Goal: Information Seeking & Learning: Learn about a topic

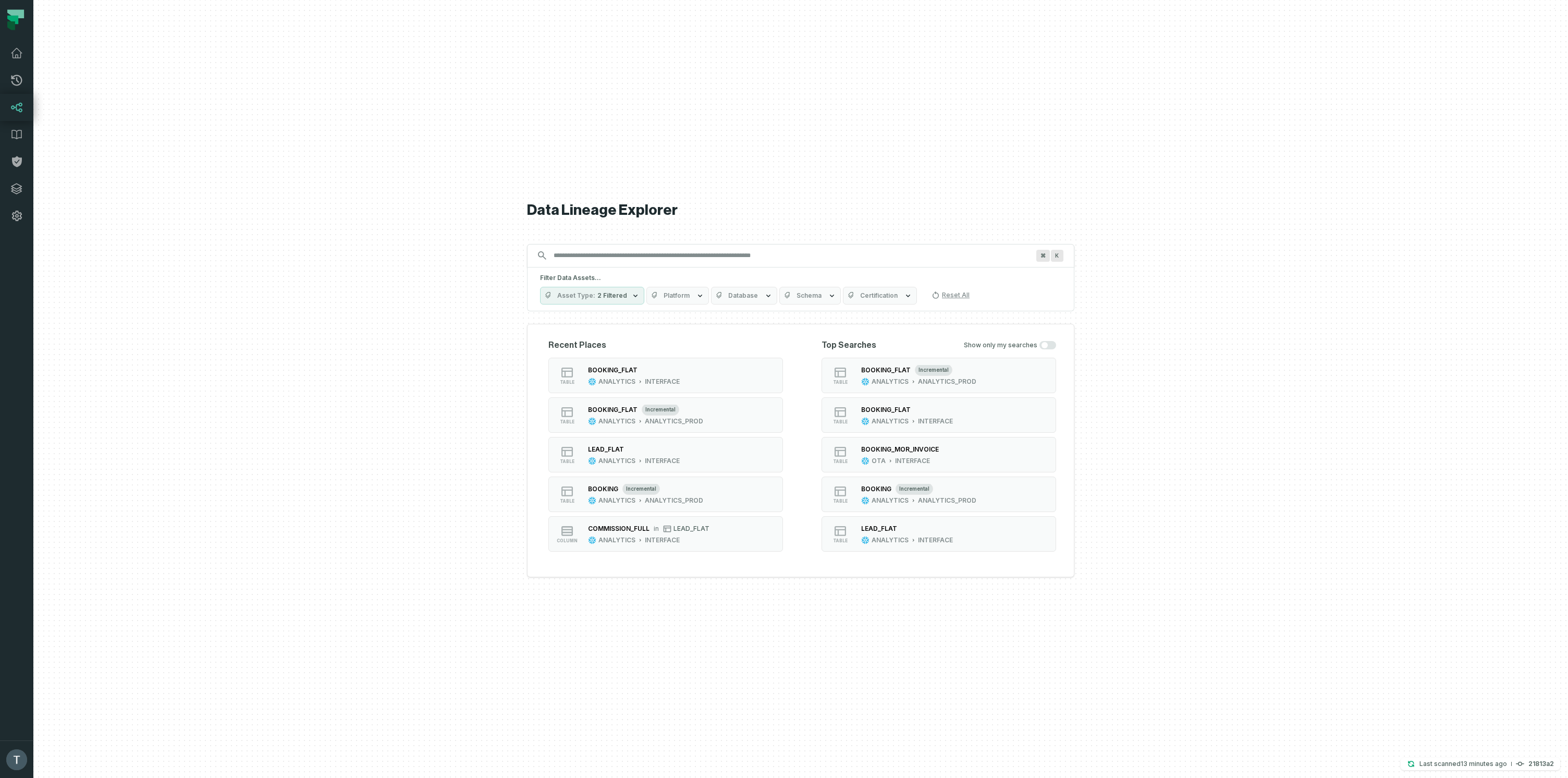
click at [651, 259] on input "Discovery Provider cmdk menu" at bounding box center [791, 255] width 488 height 17
click at [651, 257] on input "Discovery Provider cmdk menu" at bounding box center [791, 255] width 488 height 17
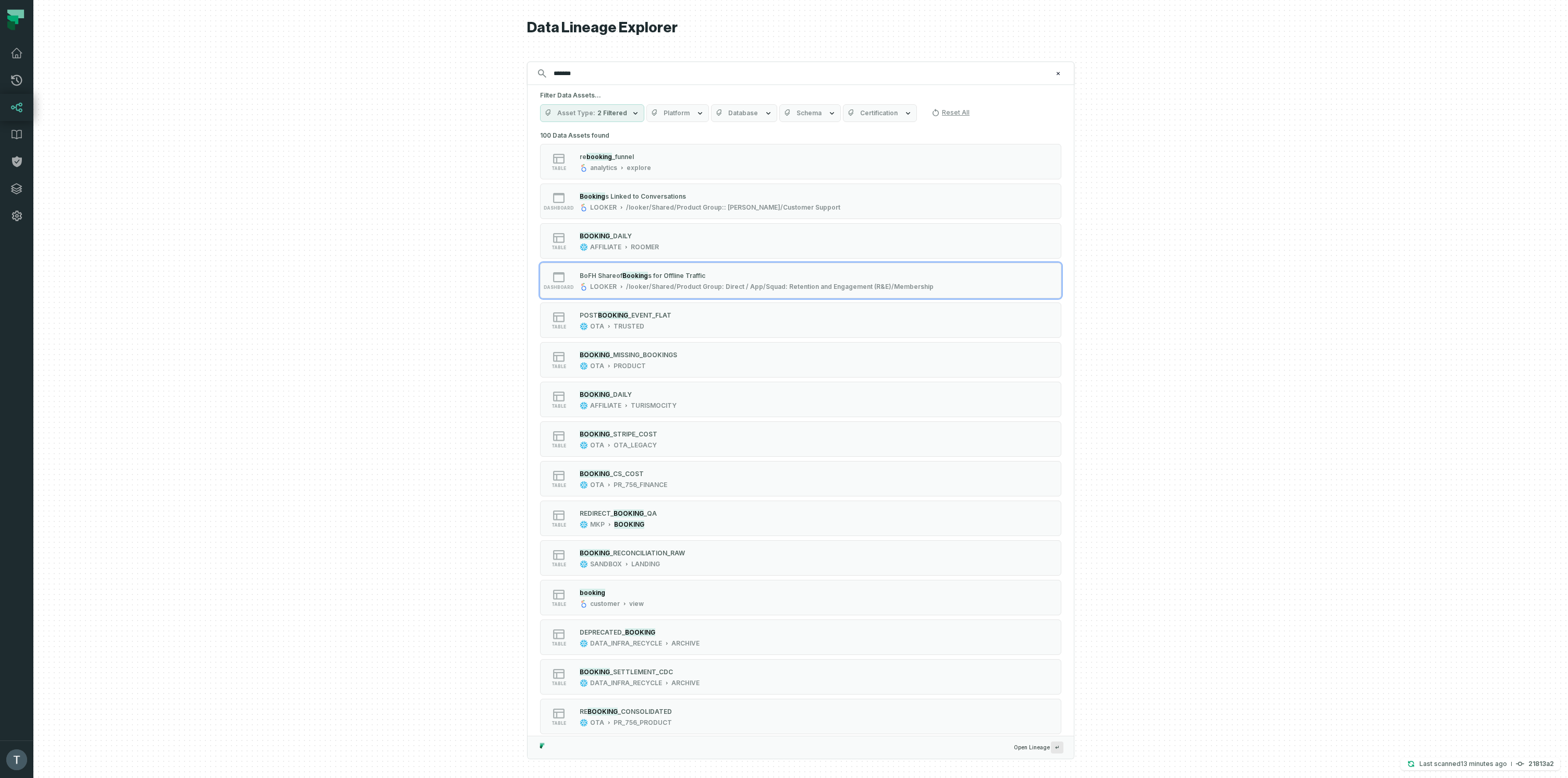
type input "*******"
click at [752, 110] on span "Database" at bounding box center [742, 113] width 30 height 8
click at [723, 216] on label "ANALYTICS" at bounding box center [772, 216] width 129 height 21
click at [722, 216] on button "ANALYTICS" at bounding box center [717, 216] width 8 height 8
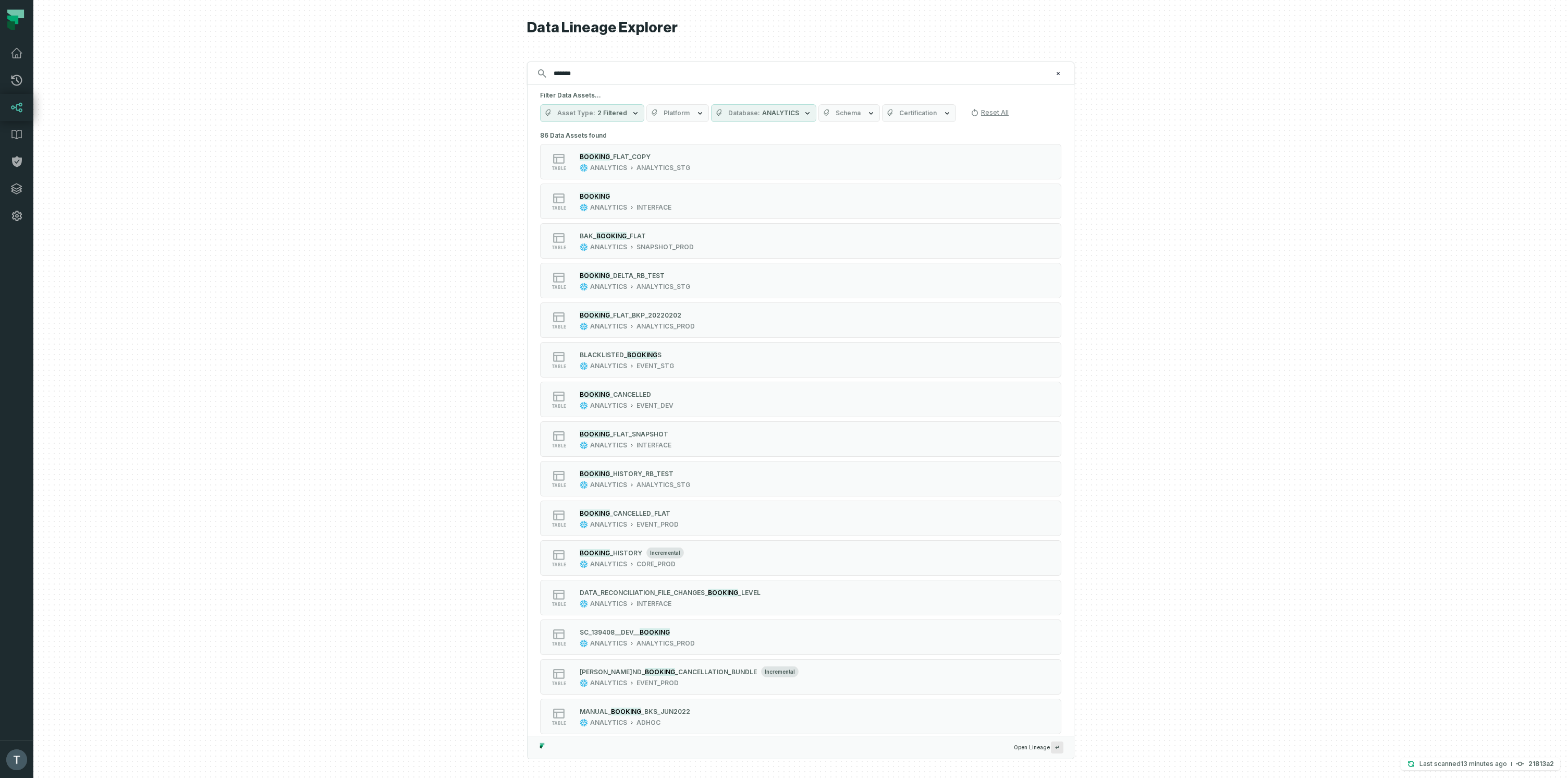
click at [847, 114] on span "Schema" at bounding box center [848, 113] width 25 height 8
click at [855, 176] on input "search" at bounding box center [890, 177] width 143 height 14
type input "*****"
click at [857, 196] on label "INTERFACE" at bounding box center [881, 195] width 136 height 21
click at [827, 196] on button "INTERFACE" at bounding box center [823, 194] width 8 height 8
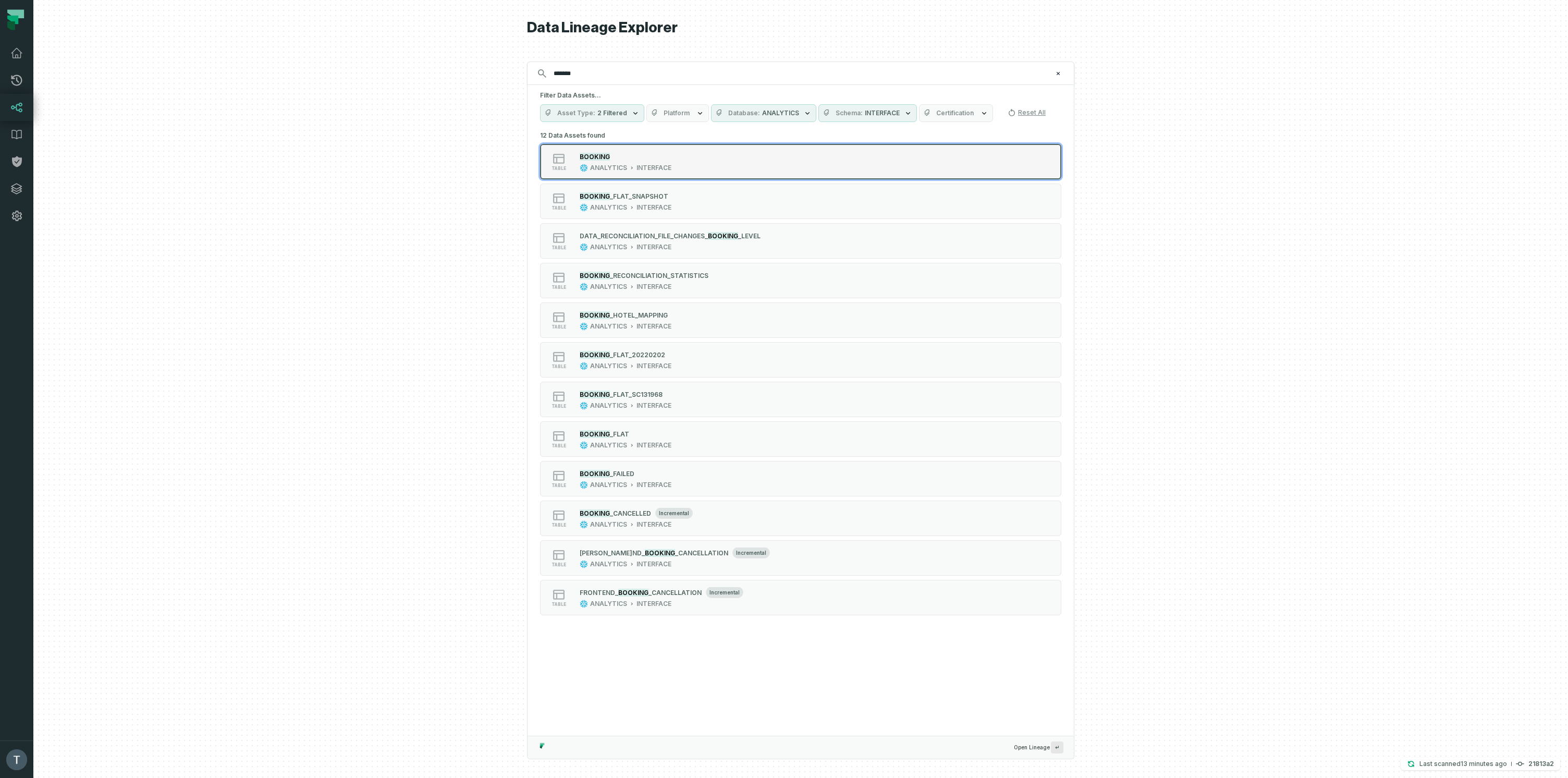
click at [705, 170] on div "table BOOKING ANALYTICS INTERFACE" at bounding box center [672, 162] width 260 height 21
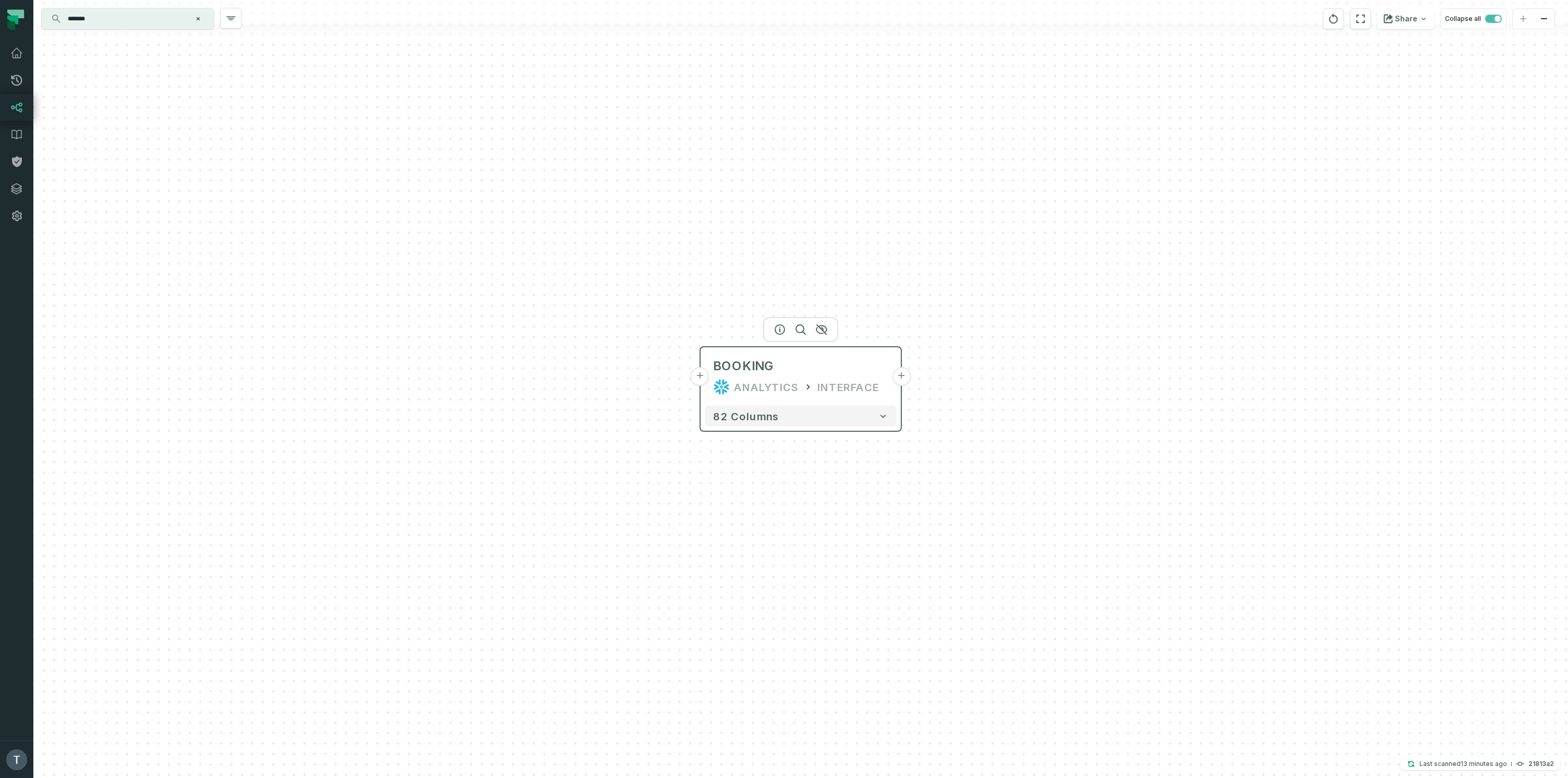
click at [906, 379] on button "+" at bounding box center [901, 376] width 19 height 19
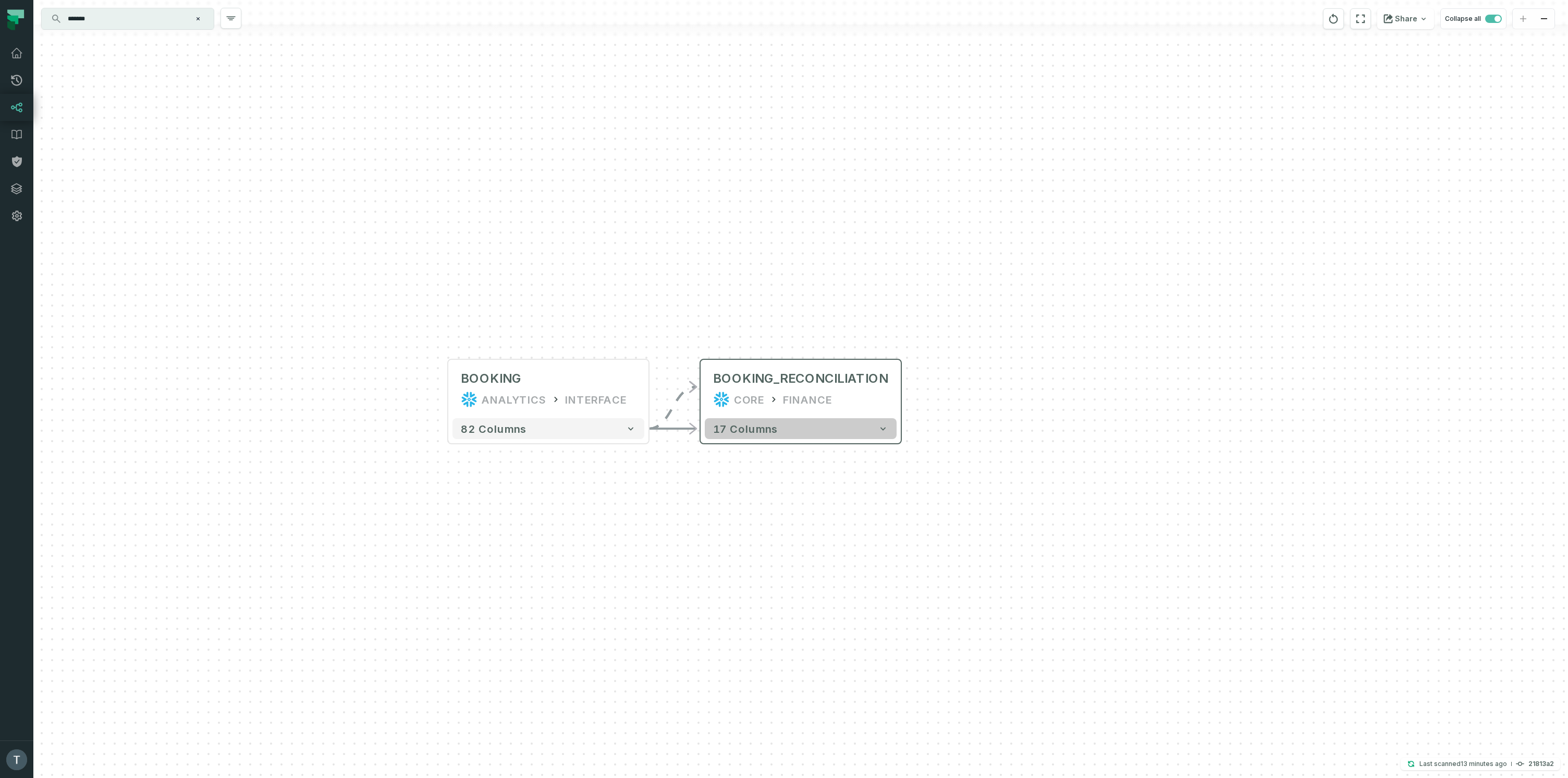
click at [774, 431] on button "17 columns" at bounding box center [800, 428] width 191 height 21
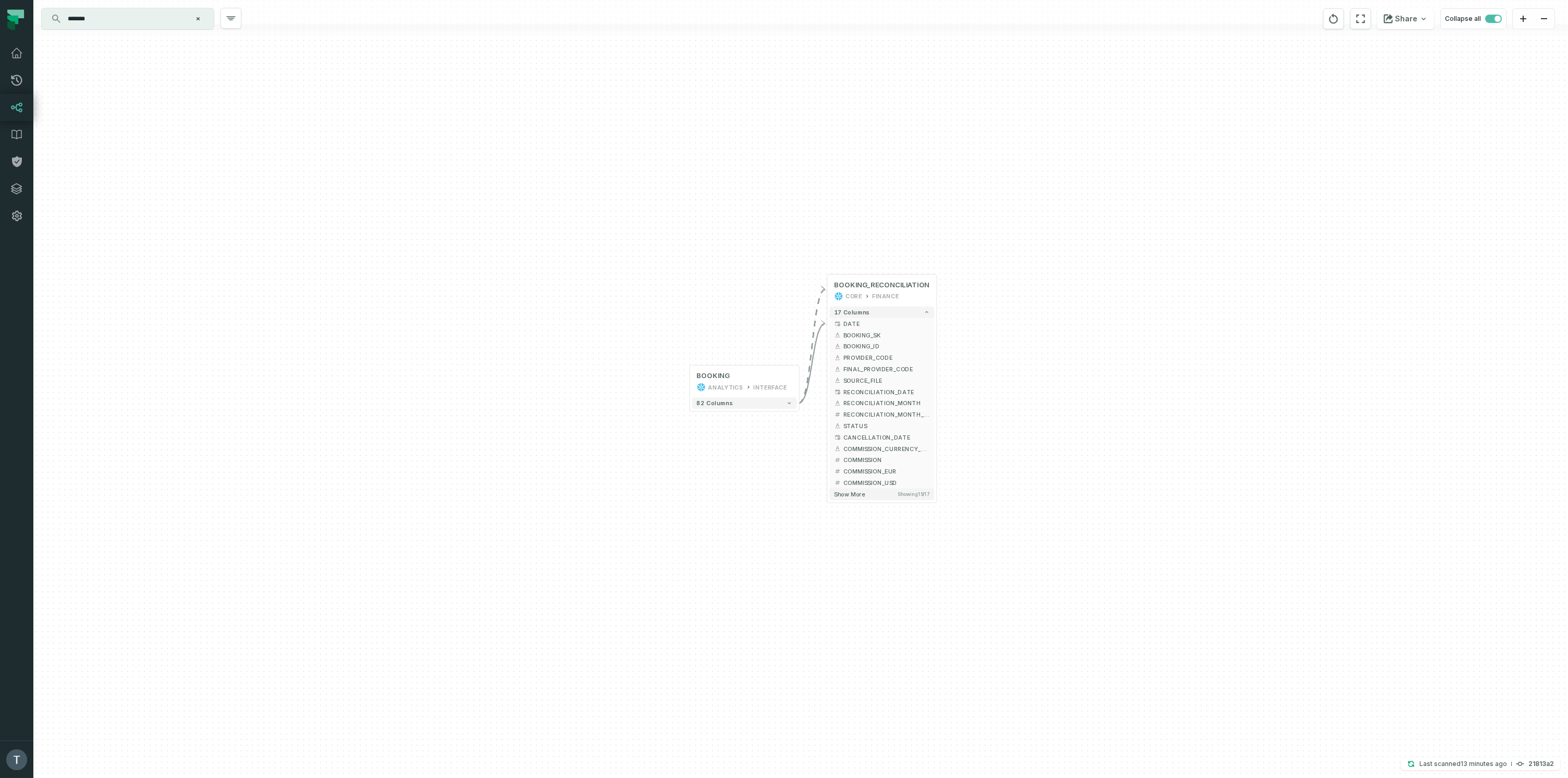
drag, startPoint x: 1023, startPoint y: 615, endPoint x: 1020, endPoint y: 364, distance: 251.0
click at [1020, 364] on div "+ BOOKING_RECONCILIATION CORE FINANCE + 17 columns + DATE + + BOOKING_SK + + BO…" at bounding box center [801, 389] width 1535 height 778
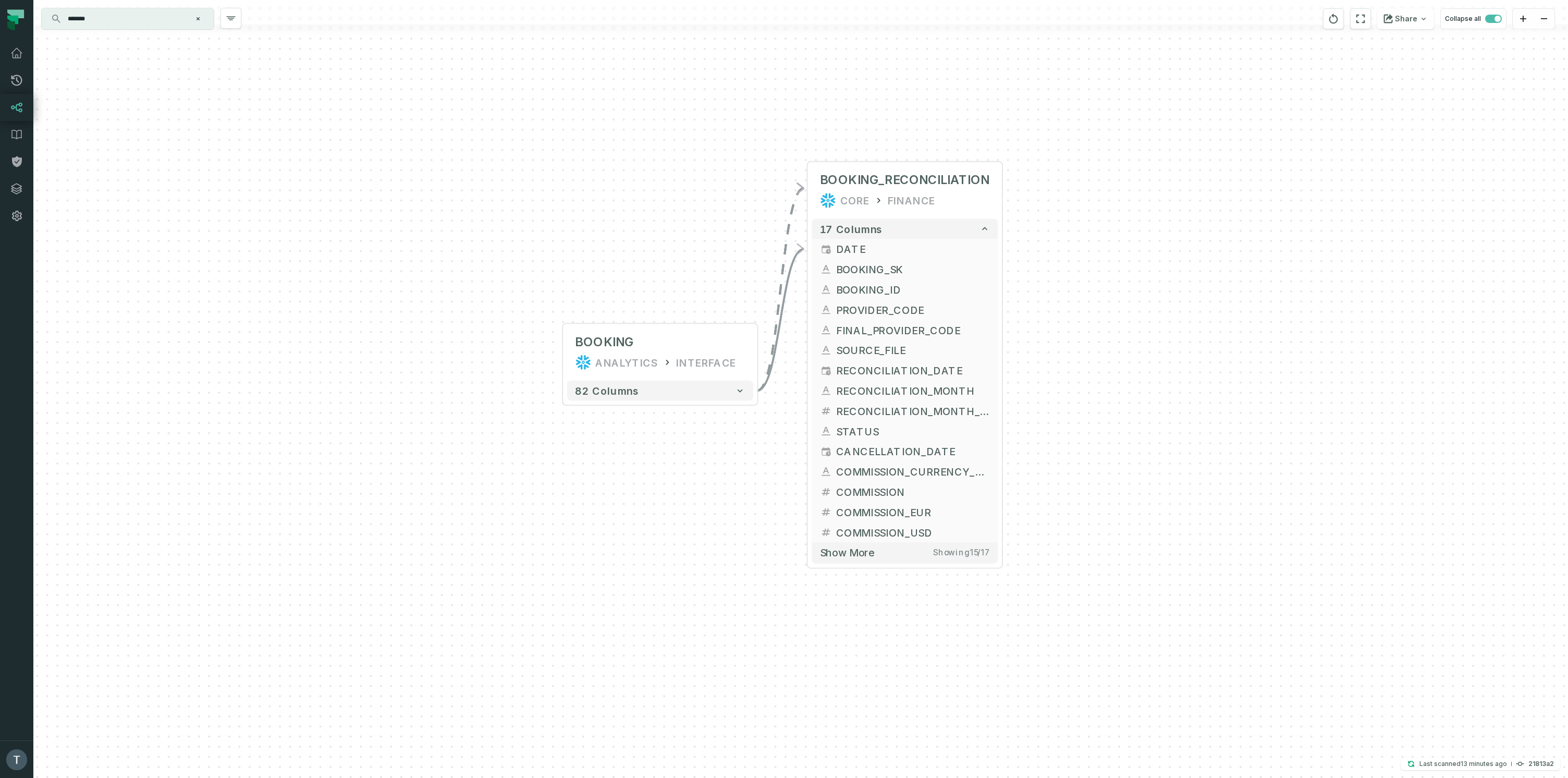
drag, startPoint x: 1014, startPoint y: 319, endPoint x: 1061, endPoint y: 403, distance: 96.3
click at [1063, 403] on div "+ BOOKING_RECONCILIATION CORE FINANCE + 17 columns + DATE + + BOOKING_SK + + BO…" at bounding box center [801, 389] width 1535 height 778
click at [796, 519] on button "+" at bounding box center [798, 519] width 19 height 19
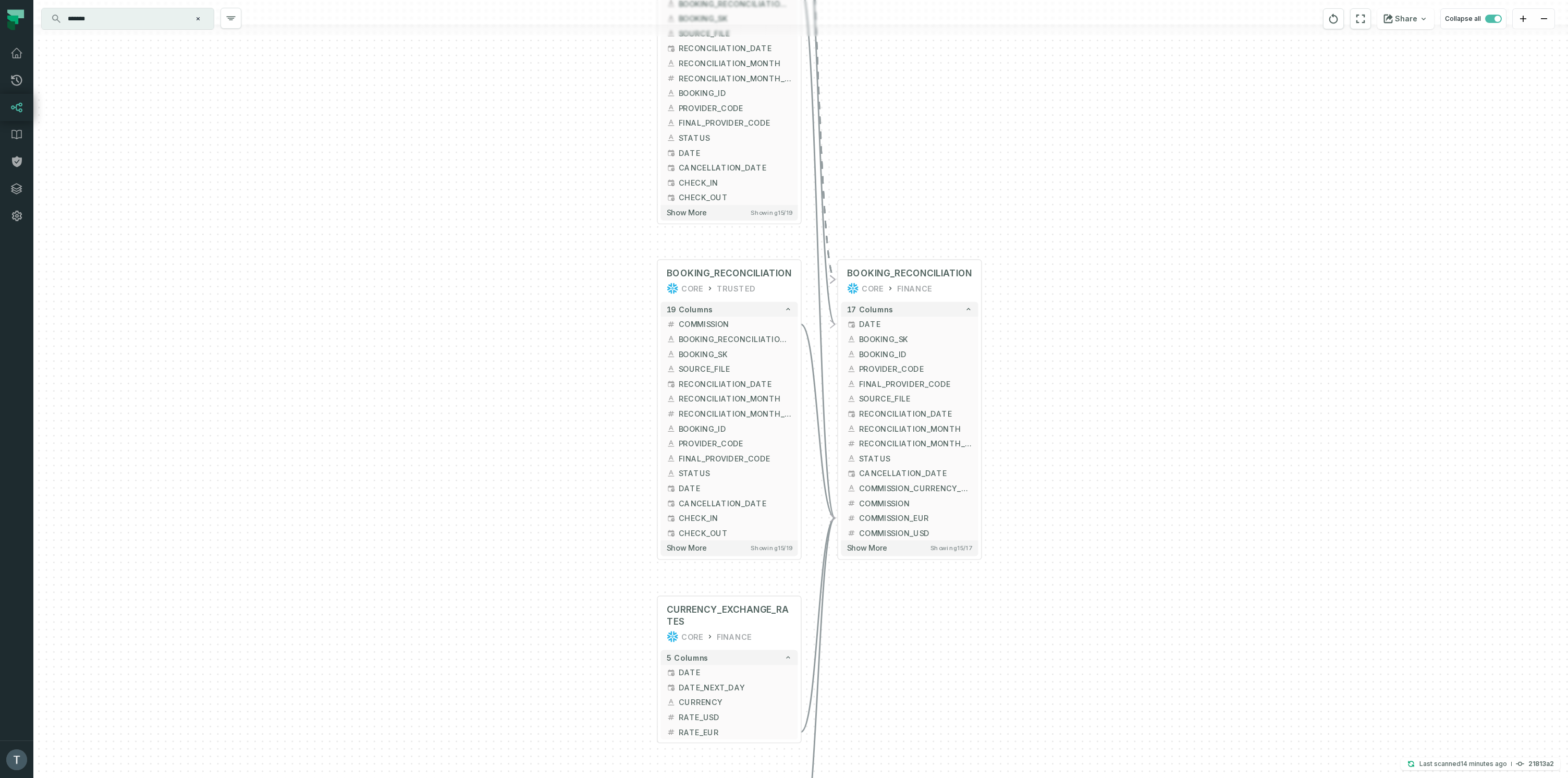
drag, startPoint x: 1333, startPoint y: 603, endPoint x: 1121, endPoint y: 241, distance: 419.5
click at [1121, 241] on div "+ PARTNERIZE_RECONCILIATION CORE TRUSTED + 19 columns + COMMISSION + + BOOKING_…" at bounding box center [801, 389] width 1535 height 778
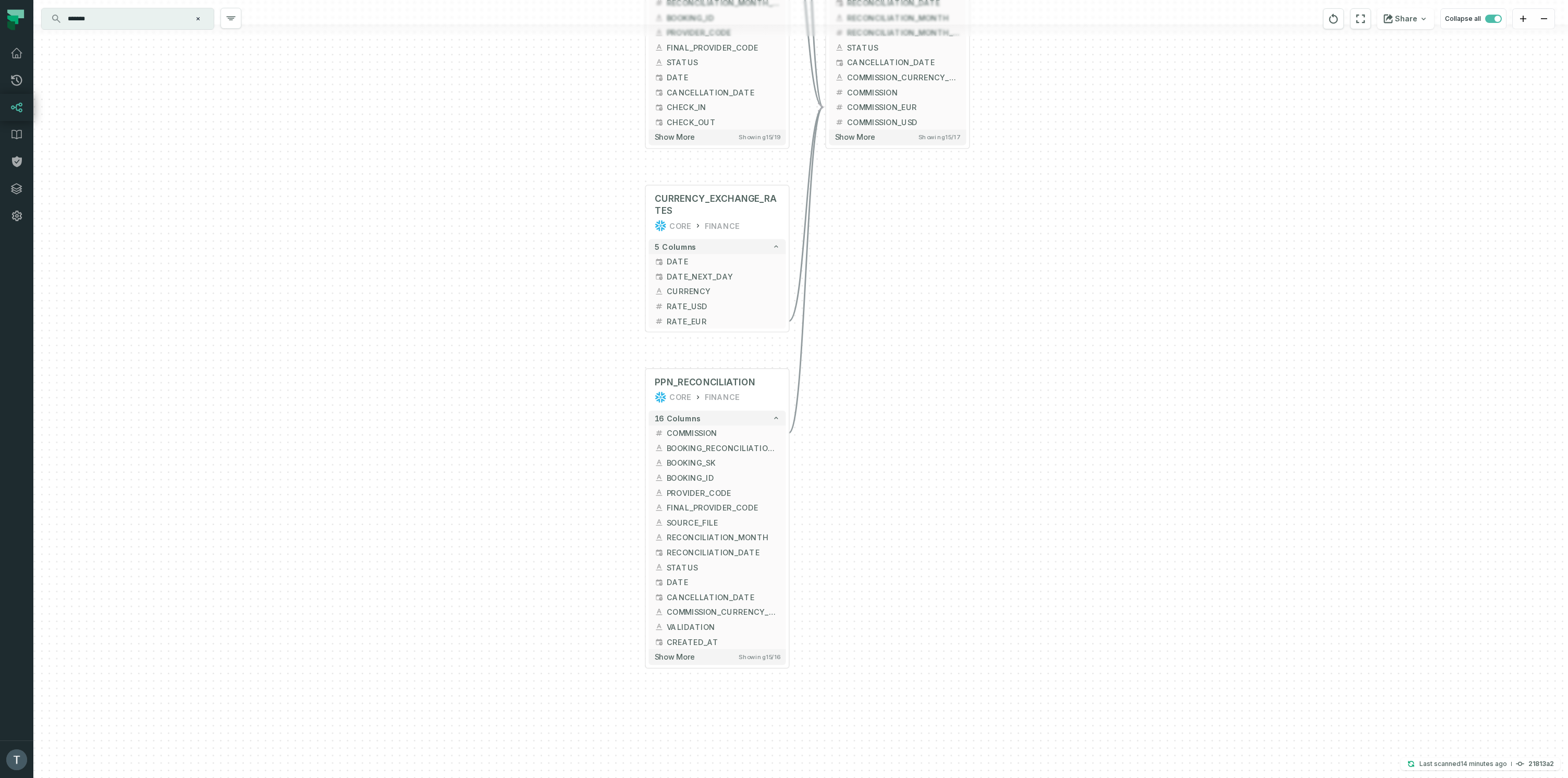
drag, startPoint x: 1062, startPoint y: 646, endPoint x: 1053, endPoint y: 235, distance: 411.1
click at [1053, 235] on div "+ PARTNERIZE_RECONCILIATION CORE TRUSTED + 19 columns + COMMISSION + + BOOKING_…" at bounding box center [801, 389] width 1535 height 778
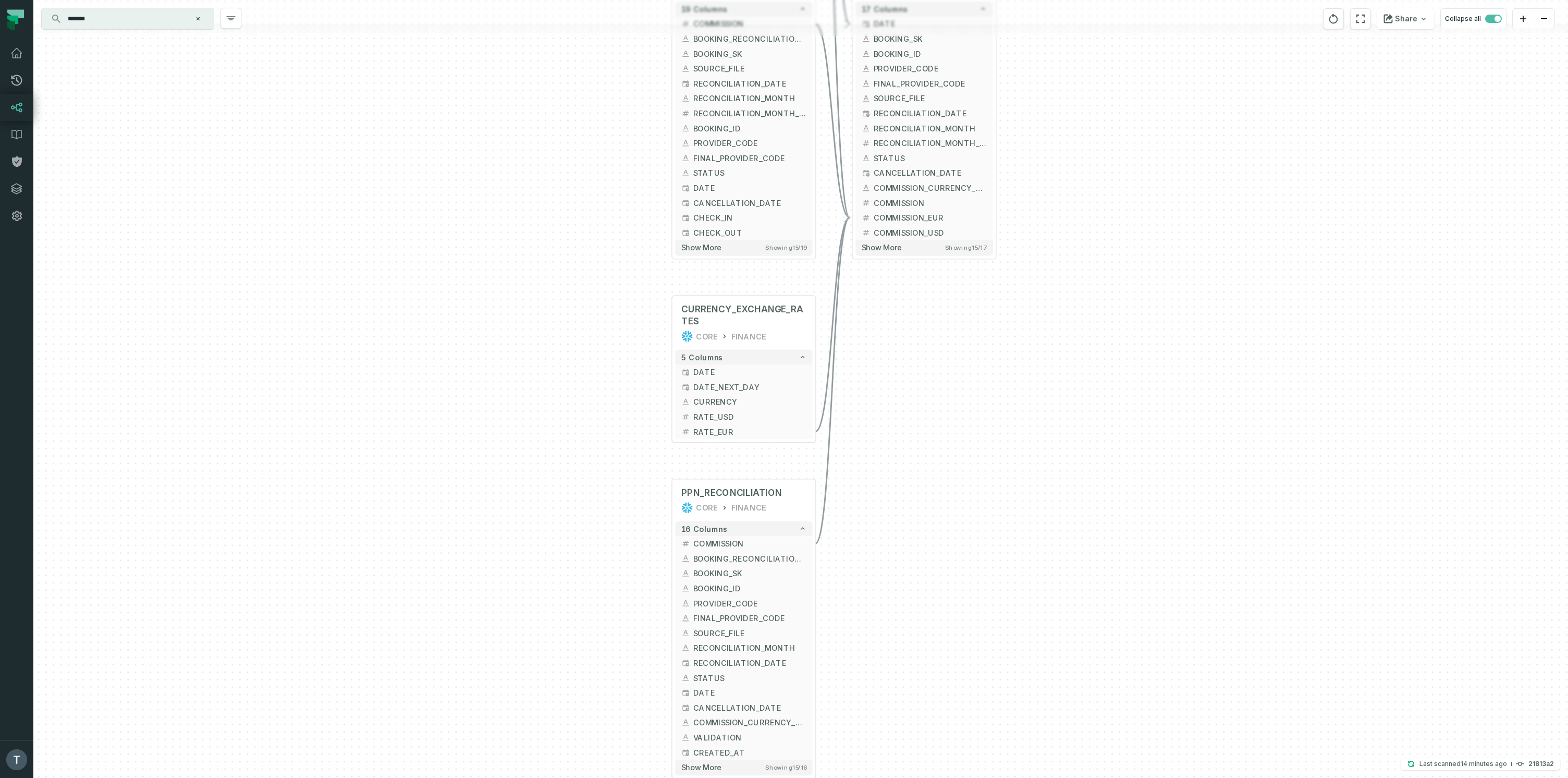
drag, startPoint x: 1046, startPoint y: 408, endPoint x: 1060, endPoint y: 625, distance: 217.5
click at [1059, 634] on div "+ PARTNERIZE_RECONCILIATION CORE TRUSTED + 19 columns + COMMISSION + + BOOKING_…" at bounding box center [801, 389] width 1535 height 778
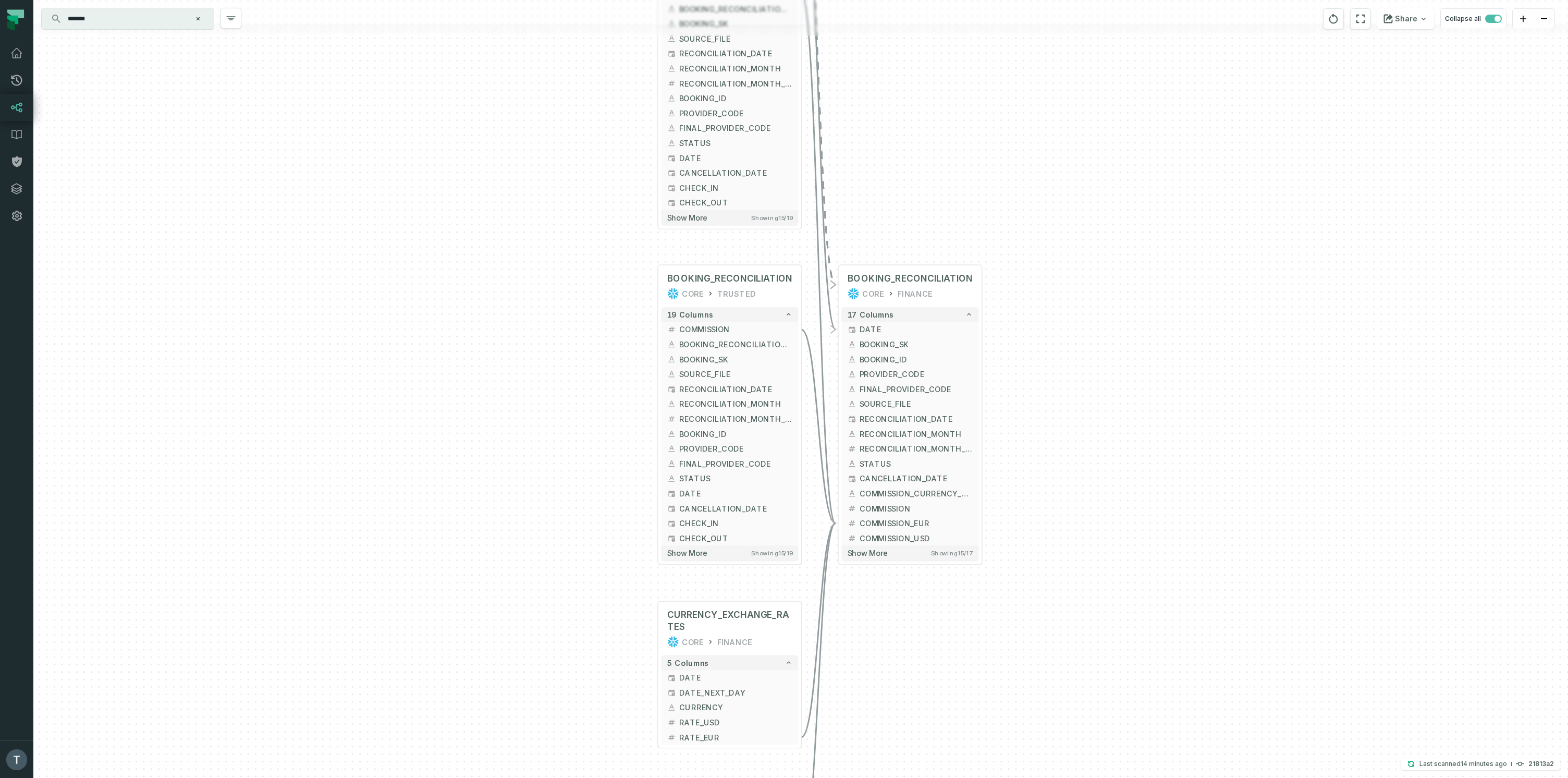
drag, startPoint x: 1188, startPoint y: 257, endPoint x: 1185, endPoint y: 480, distance: 223.0
click at [1180, 499] on div "+ PARTNERIZE_RECONCILIATION CORE TRUSTED + 19 columns + COMMISSION + + BOOKING_…" at bounding box center [801, 389] width 1535 height 778
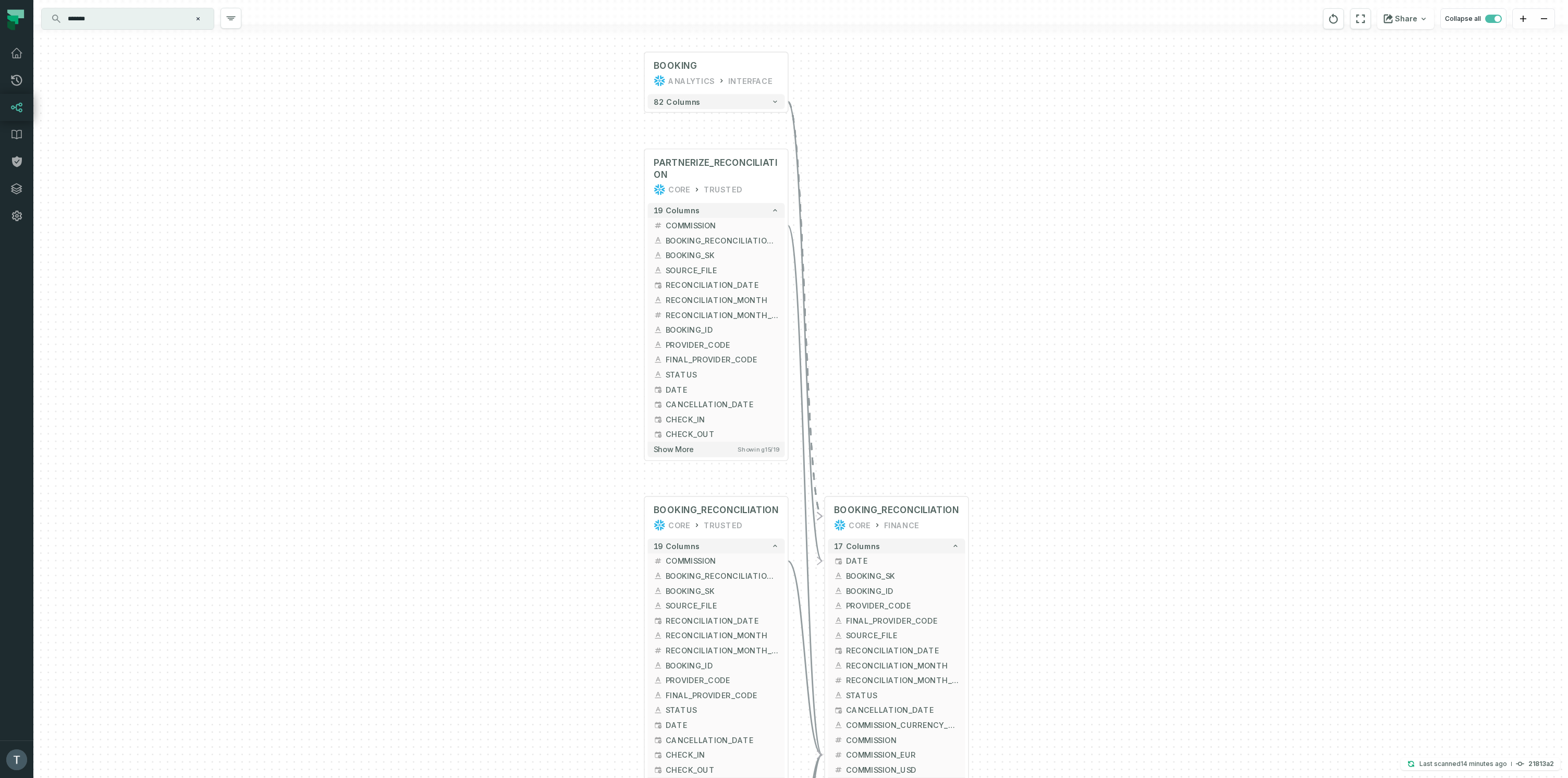
drag, startPoint x: 1206, startPoint y: 353, endPoint x: 1184, endPoint y: 403, distance: 54.6
click at [1196, 513] on div "+ PARTNERIZE_RECONCILIATION CORE TRUSTED + 19 columns + COMMISSION + + BOOKING_…" at bounding box center [801, 389] width 1535 height 778
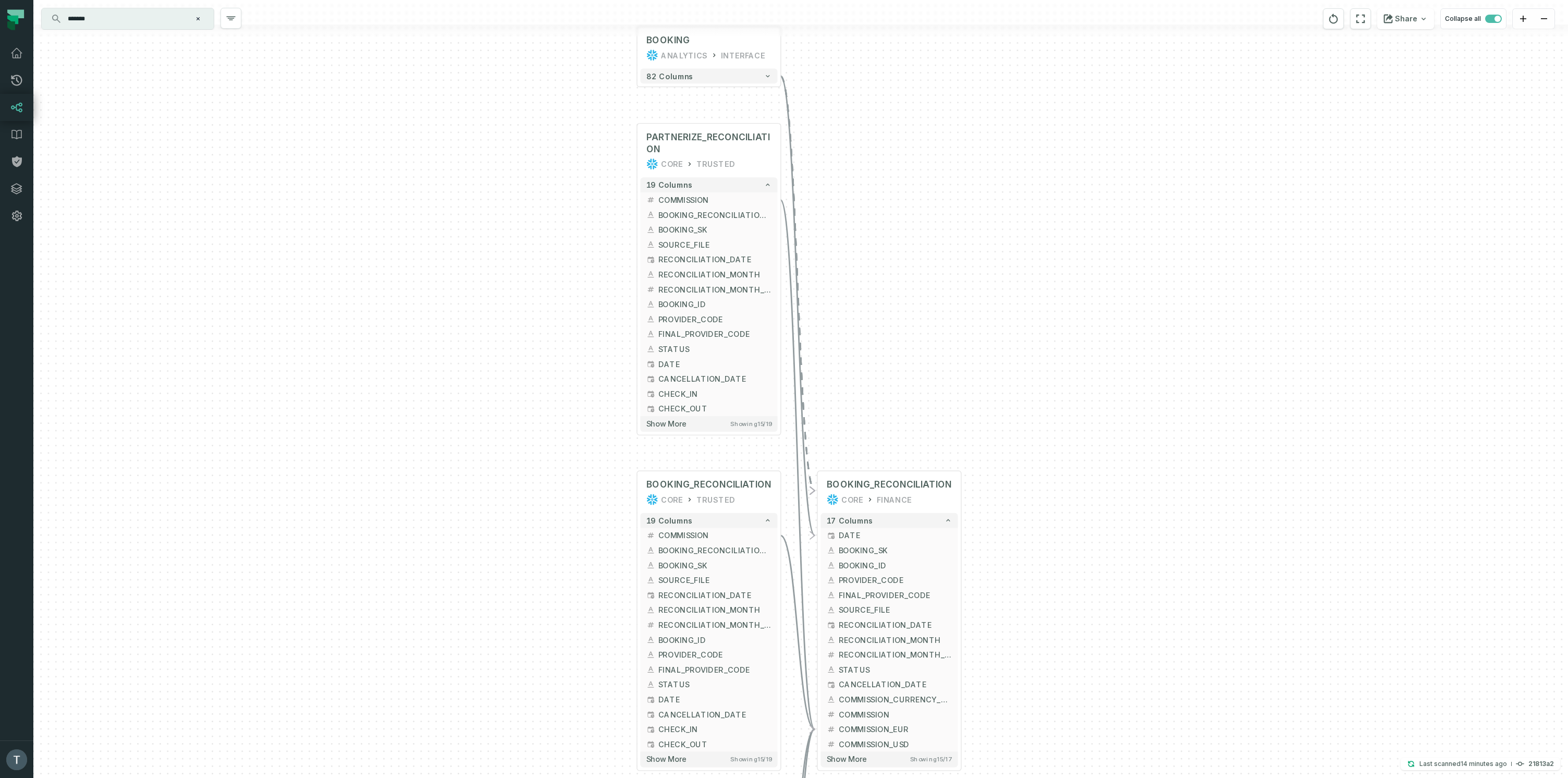
drag, startPoint x: 1184, startPoint y: 386, endPoint x: 1177, endPoint y: 348, distance: 38.6
click at [1177, 348] on div "+ PARTNERIZE_RECONCILIATION CORE TRUSTED + 19 columns + COMMISSION + + BOOKING_…" at bounding box center [801, 389] width 1535 height 778
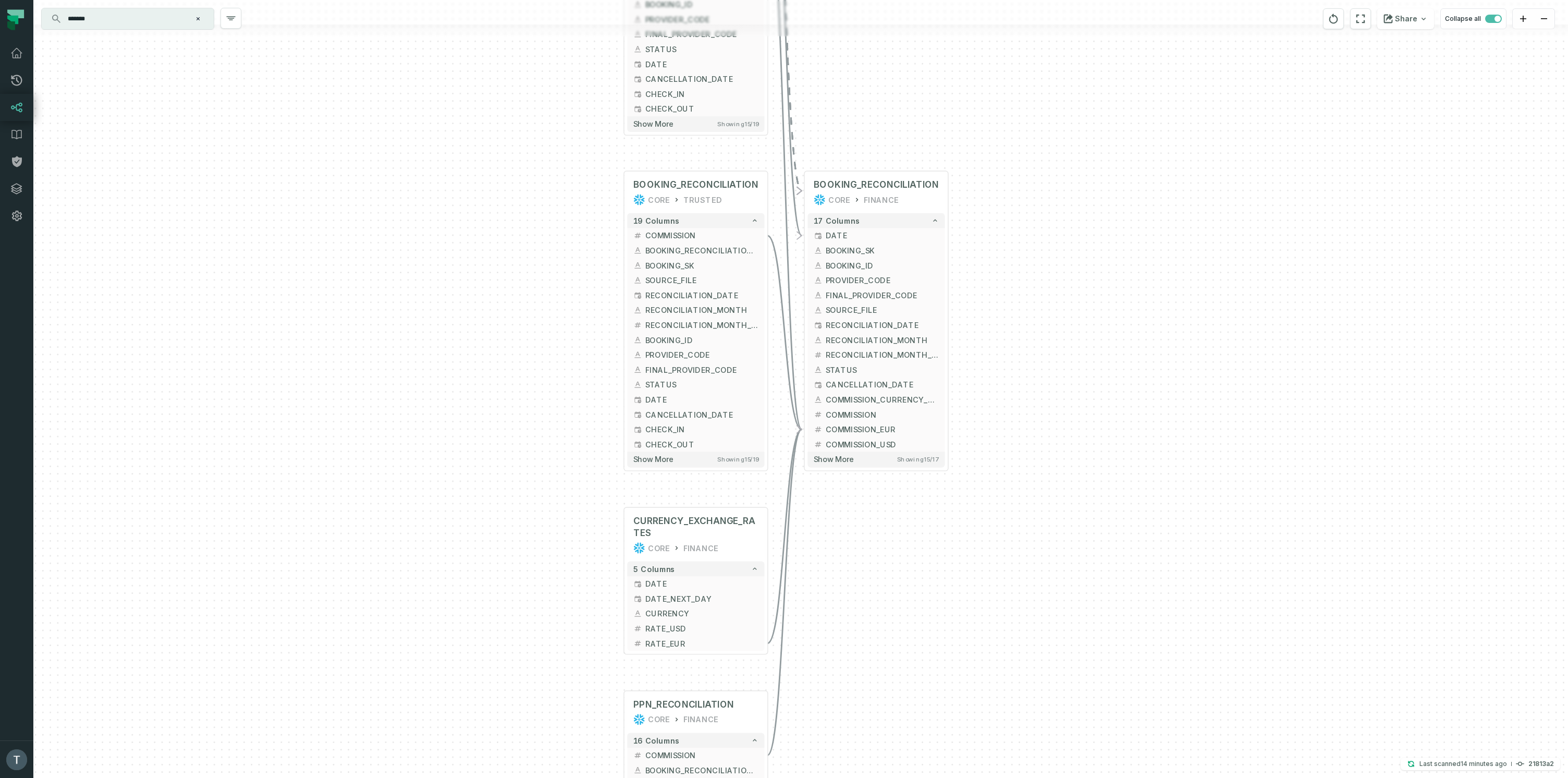
drag, startPoint x: 1116, startPoint y: 478, endPoint x: 1101, endPoint y: 213, distance: 265.4
click at [1101, 213] on div "+ PARTNERIZE_RECONCILIATION CORE TRUSTED + 19 columns + COMMISSION + + BOOKING_…" at bounding box center [801, 389] width 1535 height 778
click at [806, 426] on button "-" at bounding box center [804, 427] width 14 height 14
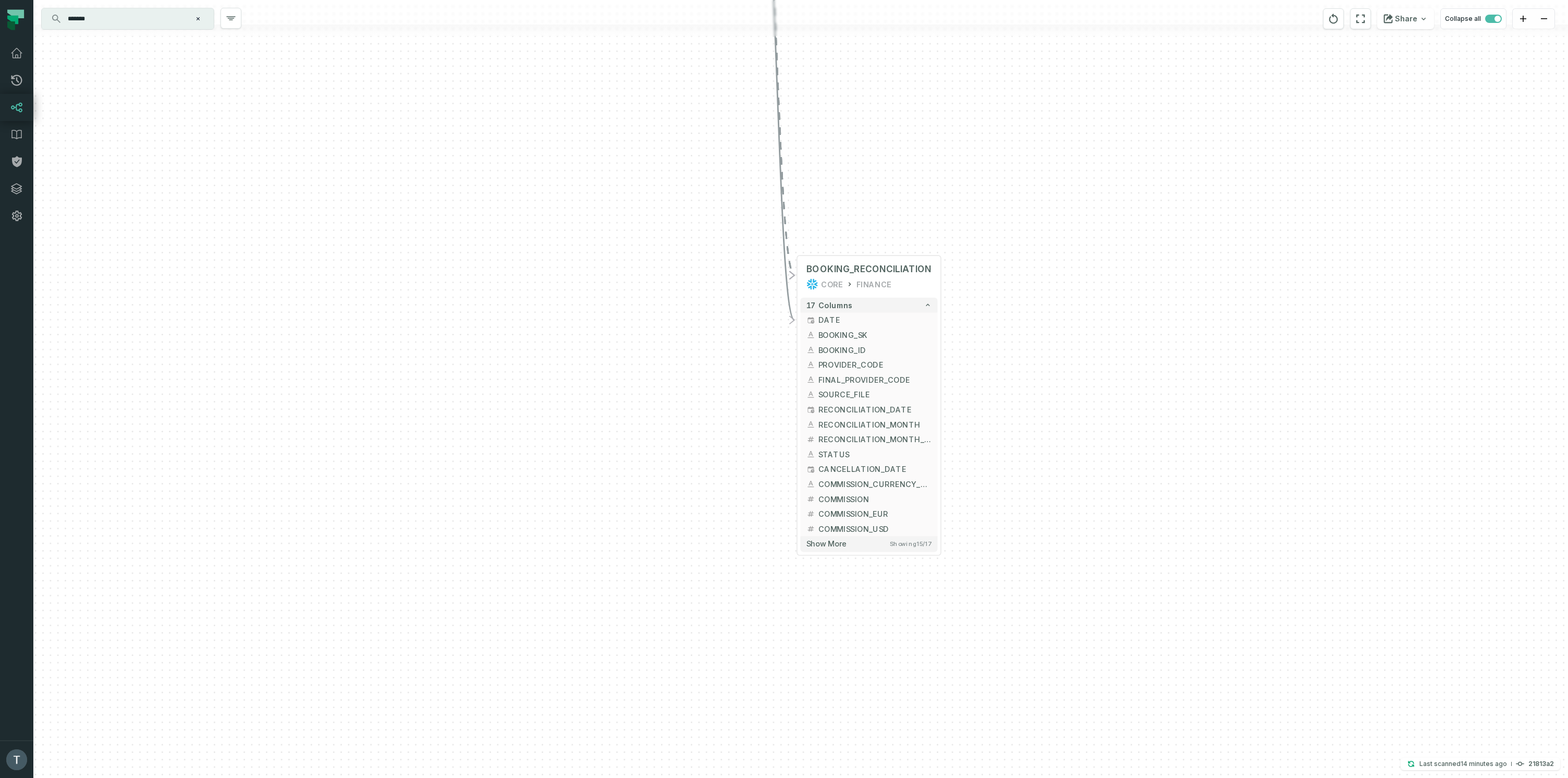
drag, startPoint x: 1120, startPoint y: 348, endPoint x: 1052, endPoint y: 474, distance: 143.2
click at [1116, 488] on div "+ BOOKING_RECONCILIATION CORE FINANCE + 17 columns + DATE + + BOOKING_SK + + BO…" at bounding box center [801, 389] width 1535 height 778
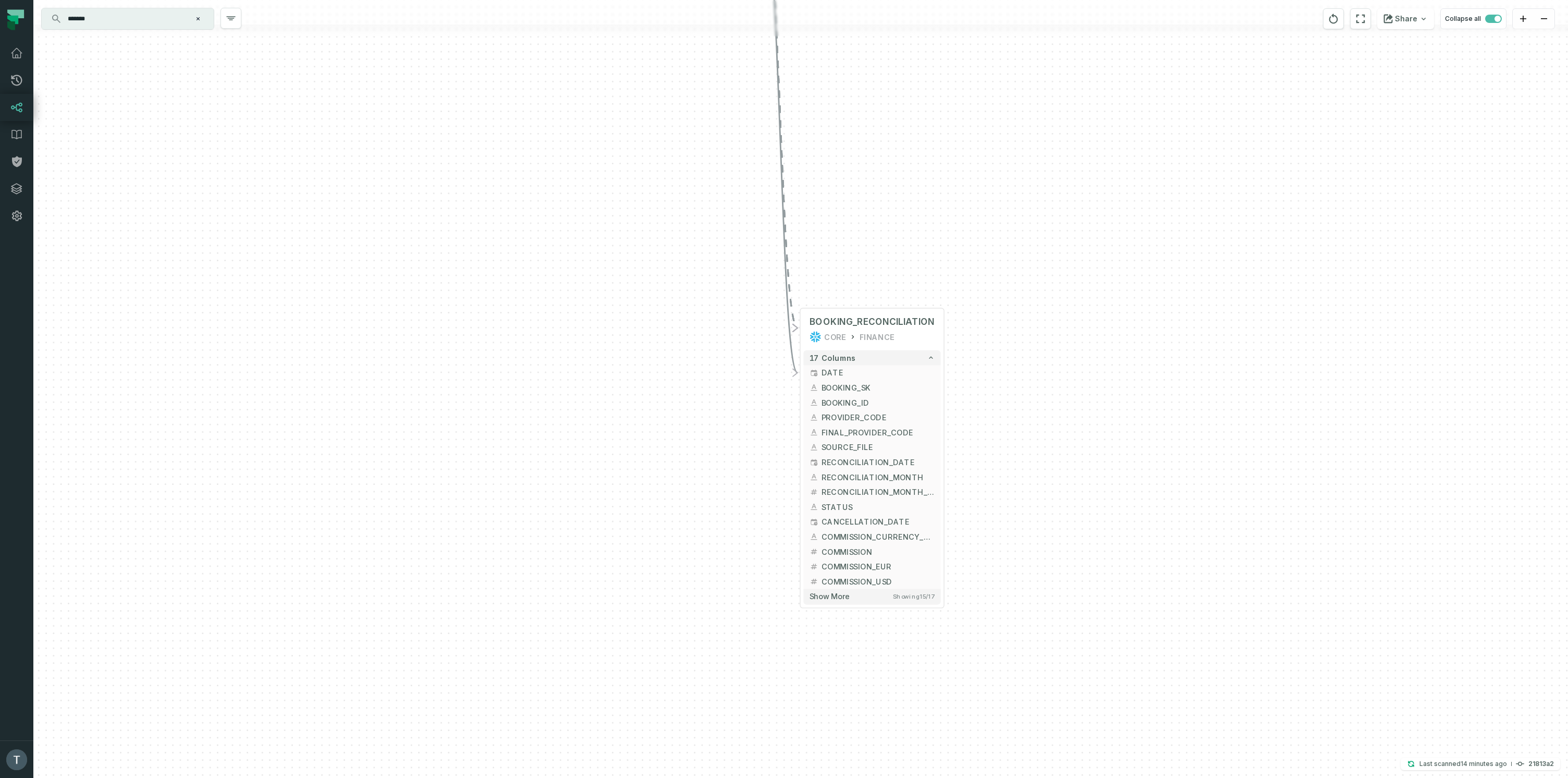
click at [1174, 468] on div "+ BOOKING_RECONCILIATION CORE FINANCE + 17 columns + DATE + + BOOKING_SK + + BO…" at bounding box center [801, 389] width 1535 height 778
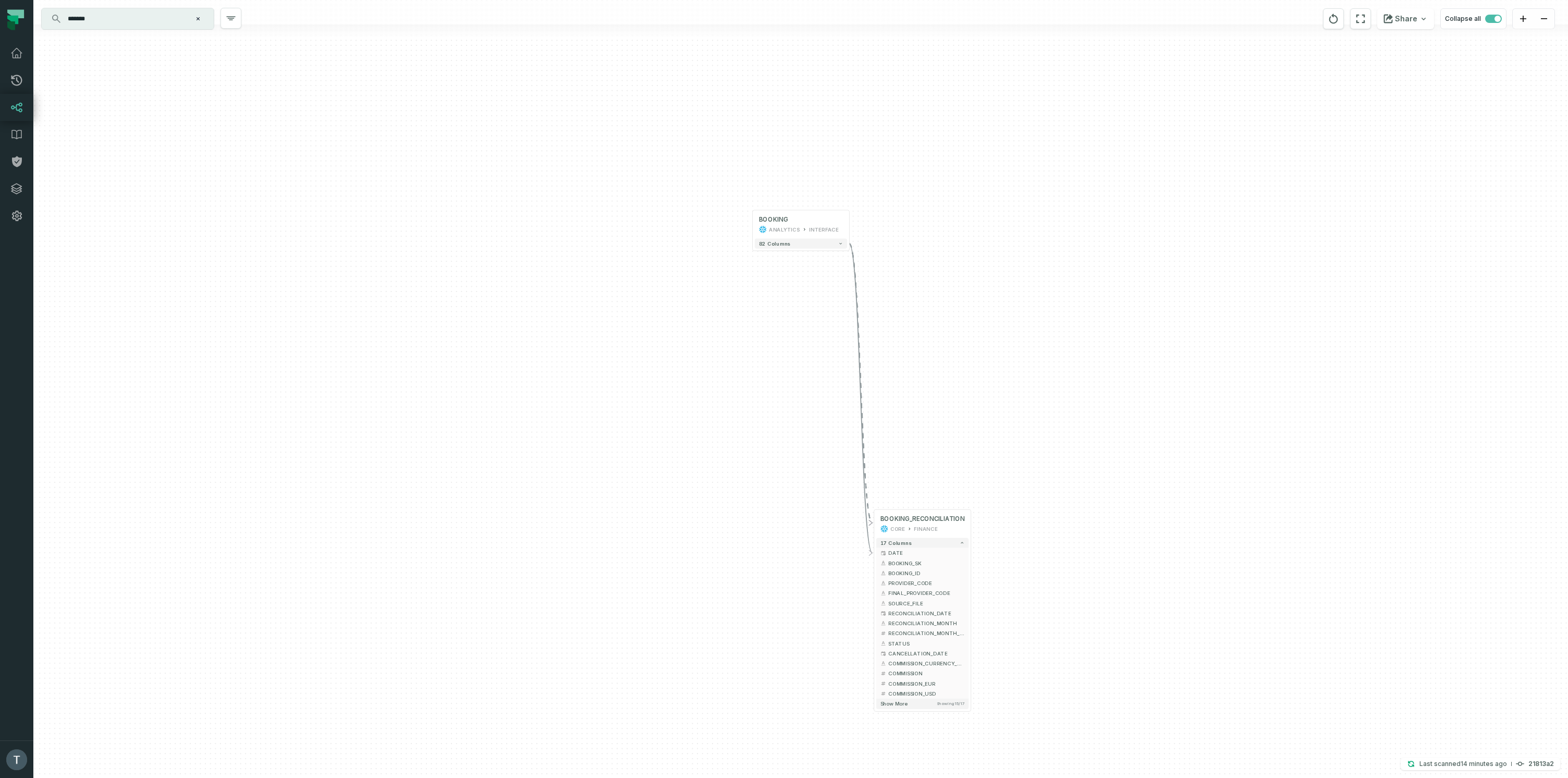
drag, startPoint x: 1111, startPoint y: 288, endPoint x: 1088, endPoint y: 437, distance: 150.8
click at [1088, 437] on div "+ BOOKING_RECONCILIATION CORE FINANCE + 17 columns + DATE + + BOOKING_SK + + BO…" at bounding box center [801, 389] width 1535 height 778
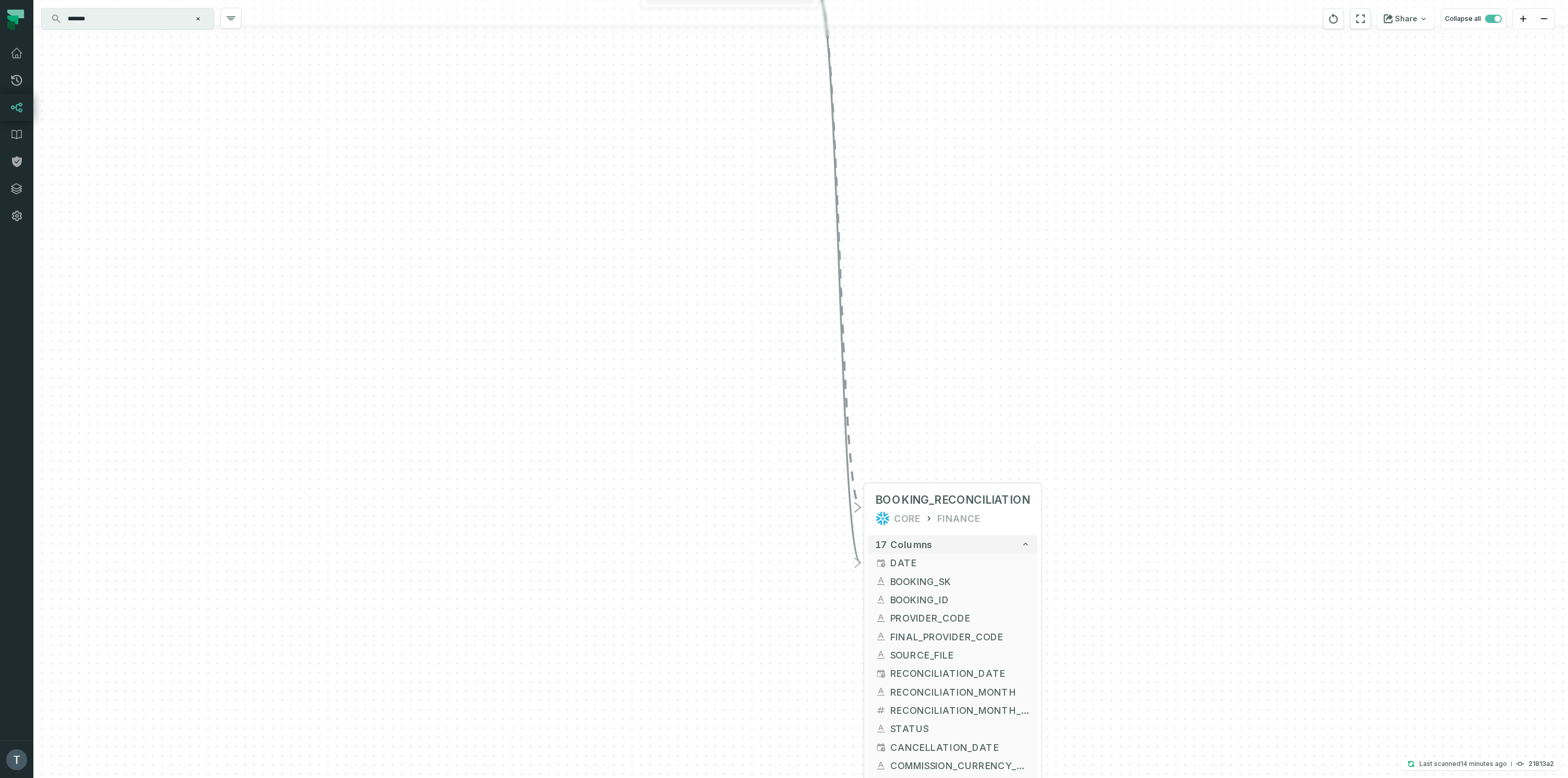
drag, startPoint x: 1116, startPoint y: 612, endPoint x: 1118, endPoint y: 380, distance: 232.0
click at [1115, 378] on div "+ BOOKING_RECONCILIATION CORE FINANCE + 17 columns + DATE + + BOOKING_SK + + BO…" at bounding box center [801, 389] width 1535 height 778
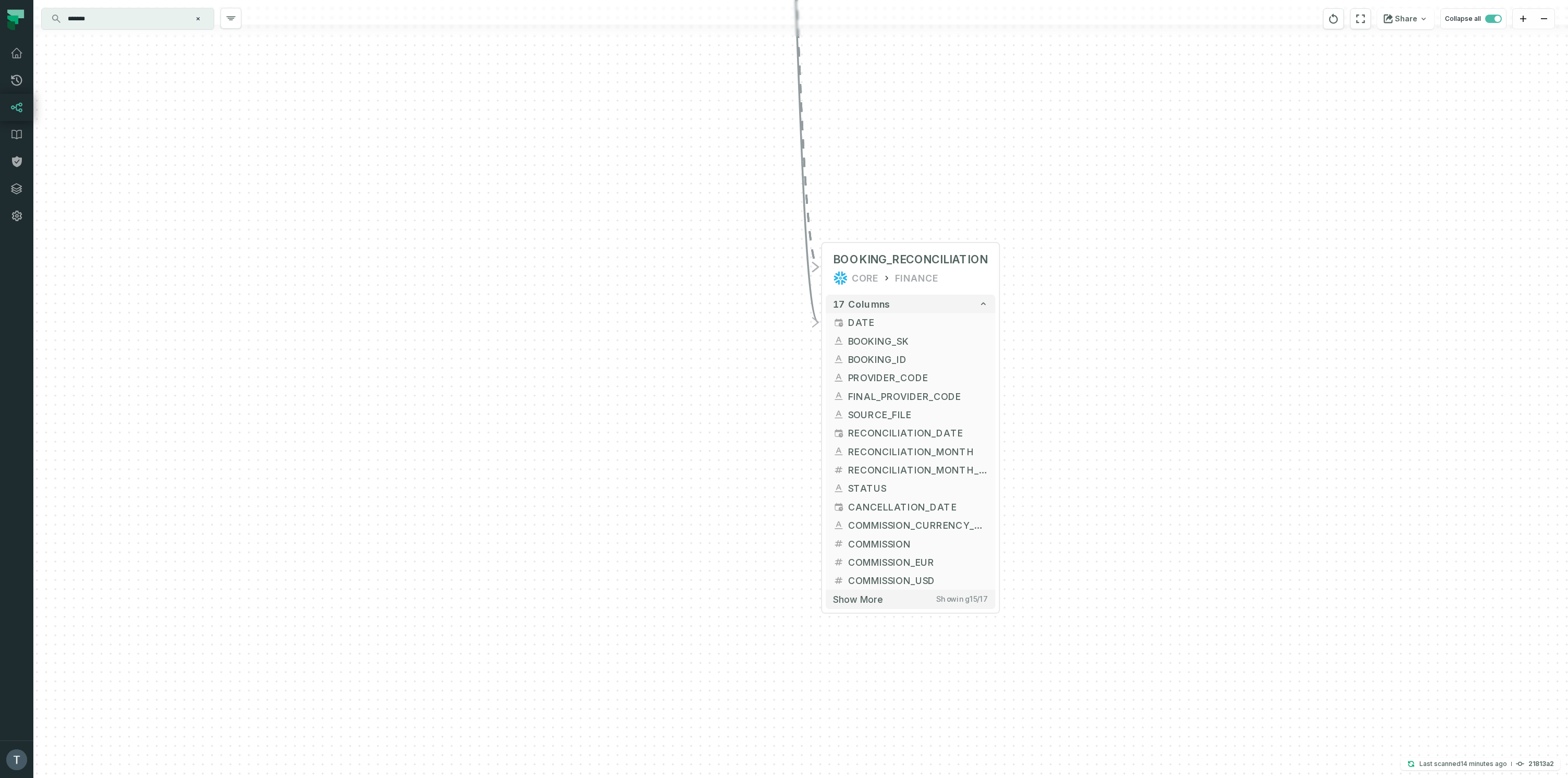
drag, startPoint x: 1130, startPoint y: 528, endPoint x: 1088, endPoint y: 370, distance: 163.5
click at [1088, 370] on div "+ BOOKING_RECONCILIATION CORE FINANCE + 17 columns + DATE + + BOOKING_SK + + BO…" at bounding box center [801, 389] width 1535 height 778
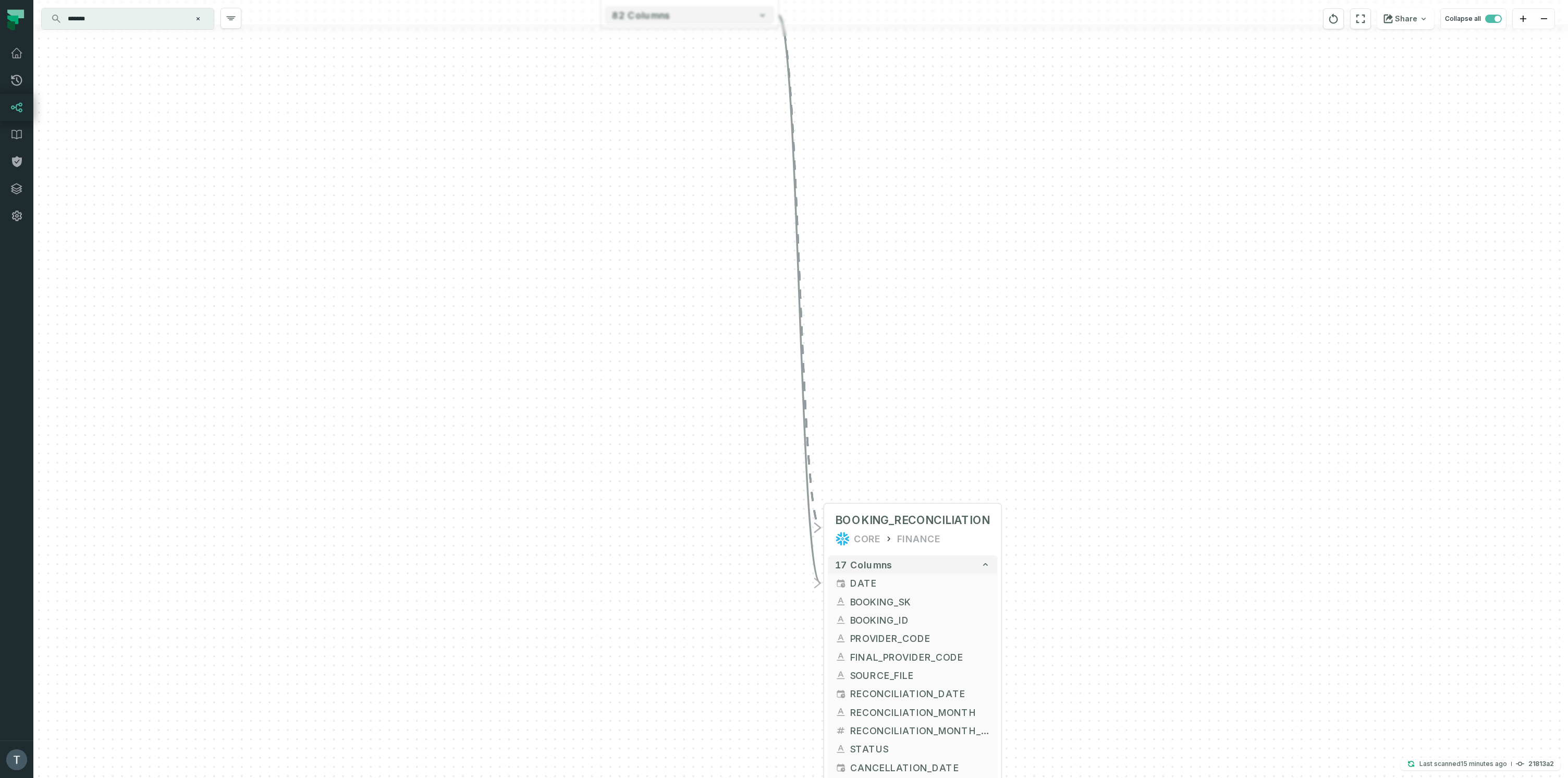
drag, startPoint x: 1169, startPoint y: 198, endPoint x: 1174, endPoint y: 132, distance: 66.2
click at [1177, 485] on div "+ BOOKING_RECONCILIATION CORE FINANCE + 17 columns + DATE + + BOOKING_SK + + BO…" at bounding box center [801, 389] width 1535 height 778
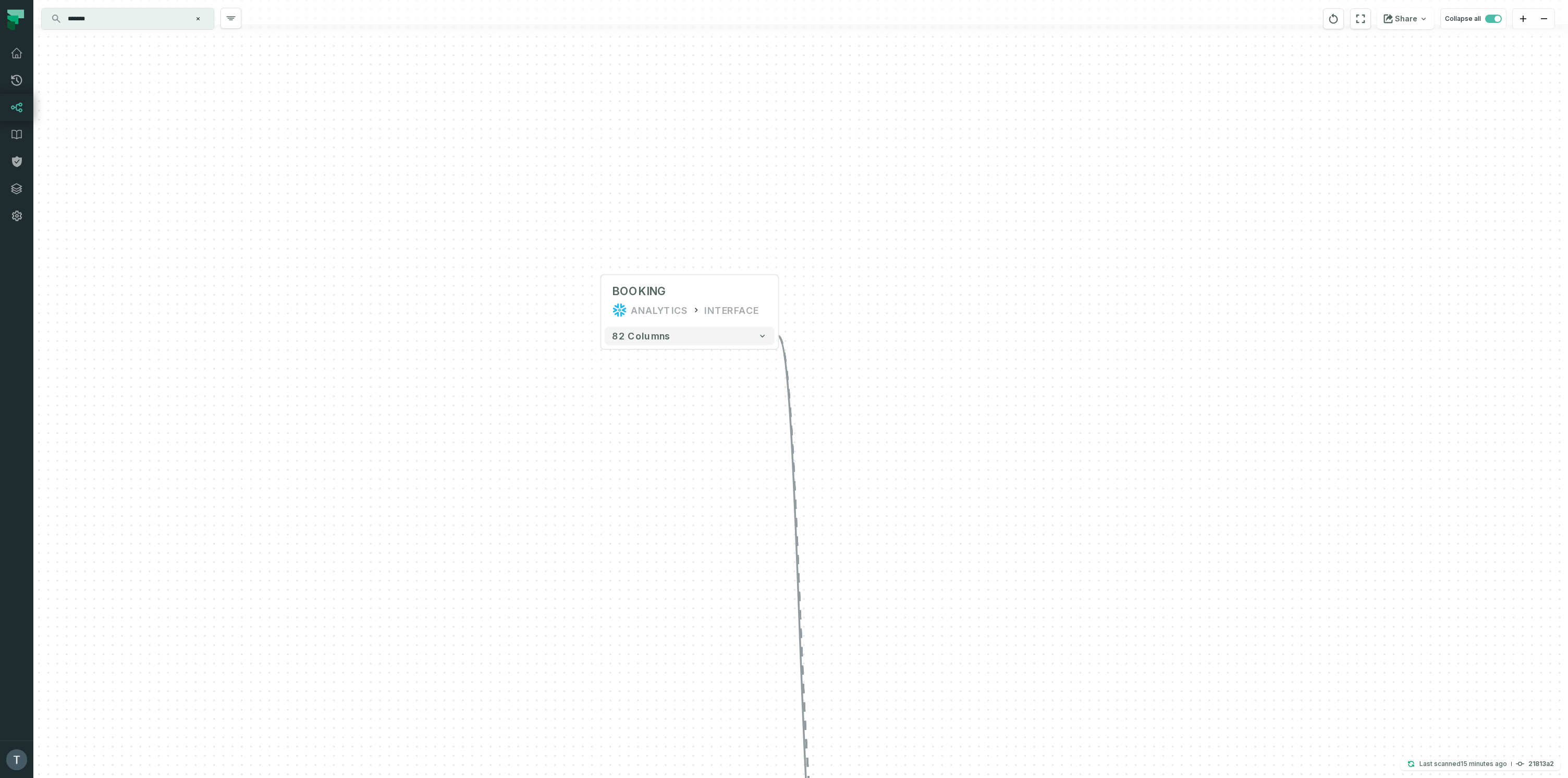
drag, startPoint x: 1168, startPoint y: 110, endPoint x: 1162, endPoint y: 339, distance: 229.1
click at [1163, 406] on div "+ BOOKING_RECONCILIATION CORE FINANCE + 17 columns + DATE + + BOOKING_SK + + BO…" at bounding box center [801, 389] width 1535 height 778
drag, startPoint x: 1145, startPoint y: 241, endPoint x: 1146, endPoint y: 251, distance: 10.0
click at [1146, 251] on div "+ BOOKING_RECONCILIATION CORE FINANCE + 17 columns + DATE + + BOOKING_SK + + BO…" at bounding box center [801, 389] width 1535 height 778
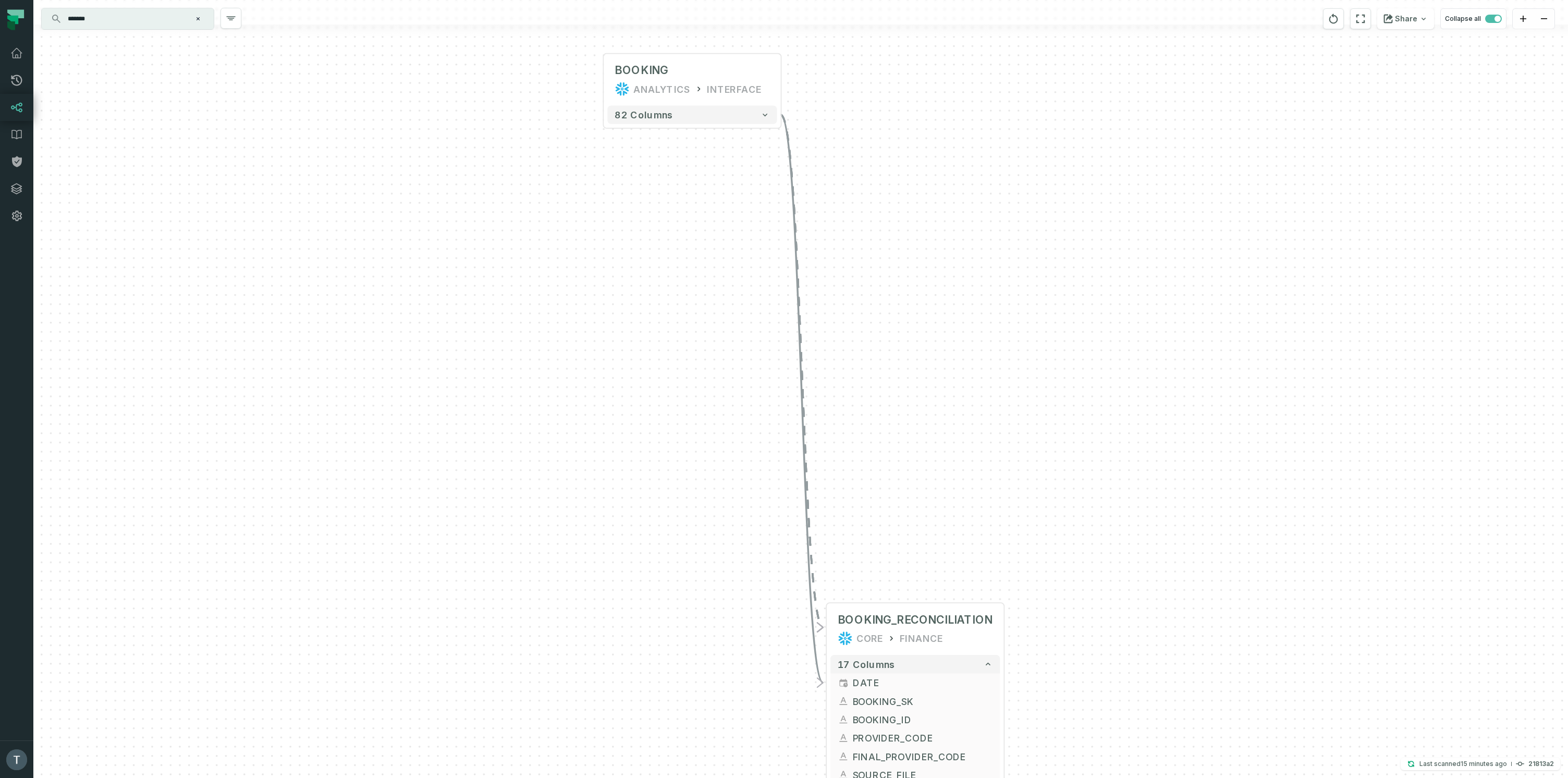
drag, startPoint x: 1056, startPoint y: 487, endPoint x: 1066, endPoint y: 213, distance: 274.2
click at [1056, 174] on div "+ BOOKING_RECONCILIATION CORE FINANCE + 17 columns + DATE + + BOOKING_SK + + BO…" at bounding box center [801, 389] width 1535 height 778
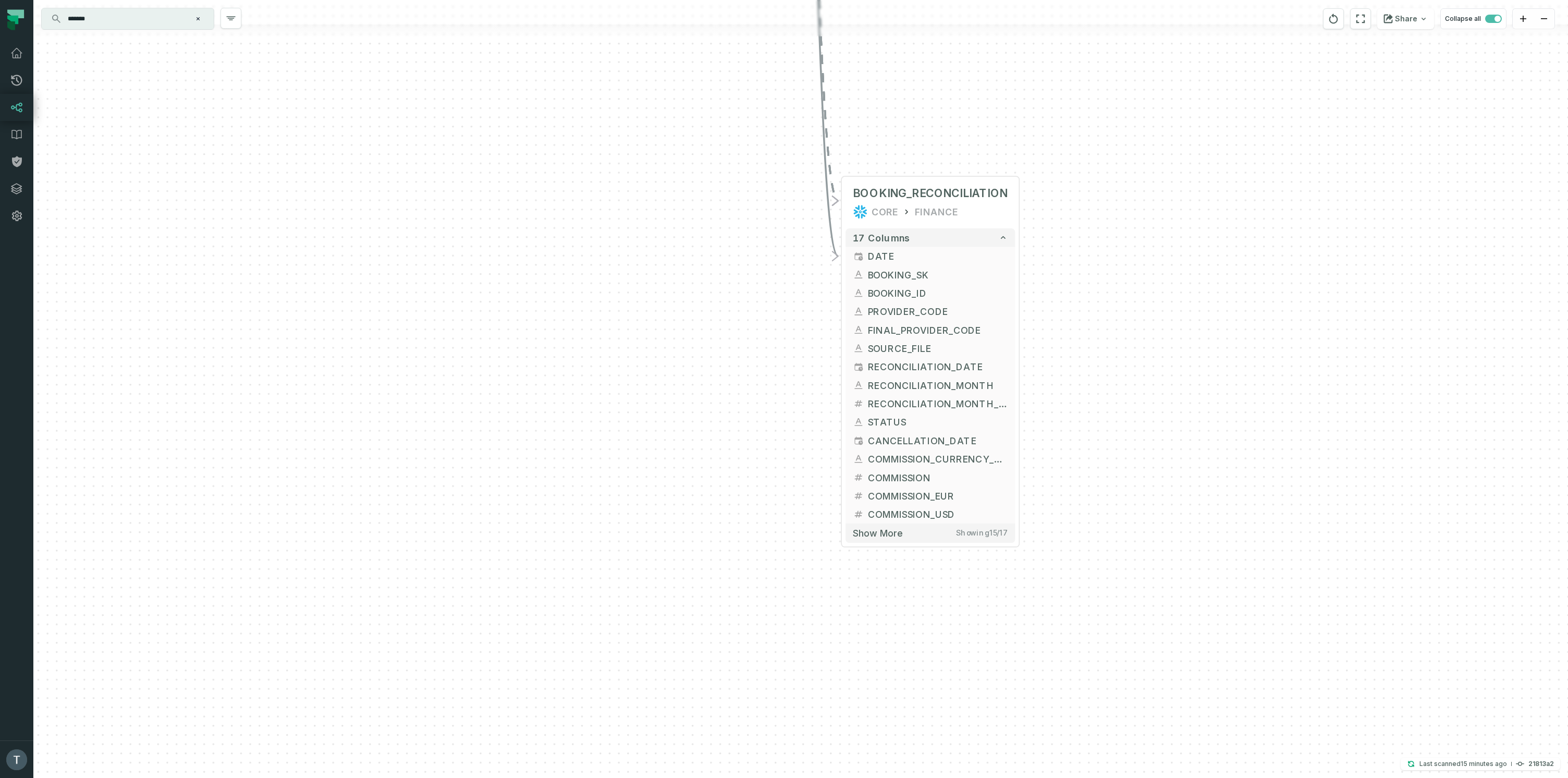
drag, startPoint x: 1171, startPoint y: 548, endPoint x: 1187, endPoint y: 199, distance: 349.4
click at [1187, 199] on div "+ BOOKING_RECONCILIATION CORE FINANCE + 17 columns + DATE + + BOOKING_SK + + BO…" at bounding box center [801, 389] width 1535 height 778
click at [1097, 104] on div "+ BOOKING_RECONCILIATION CORE FINANCE + 17 columns + DATE + + BOOKING_SK + + BO…" at bounding box center [801, 389] width 1535 height 778
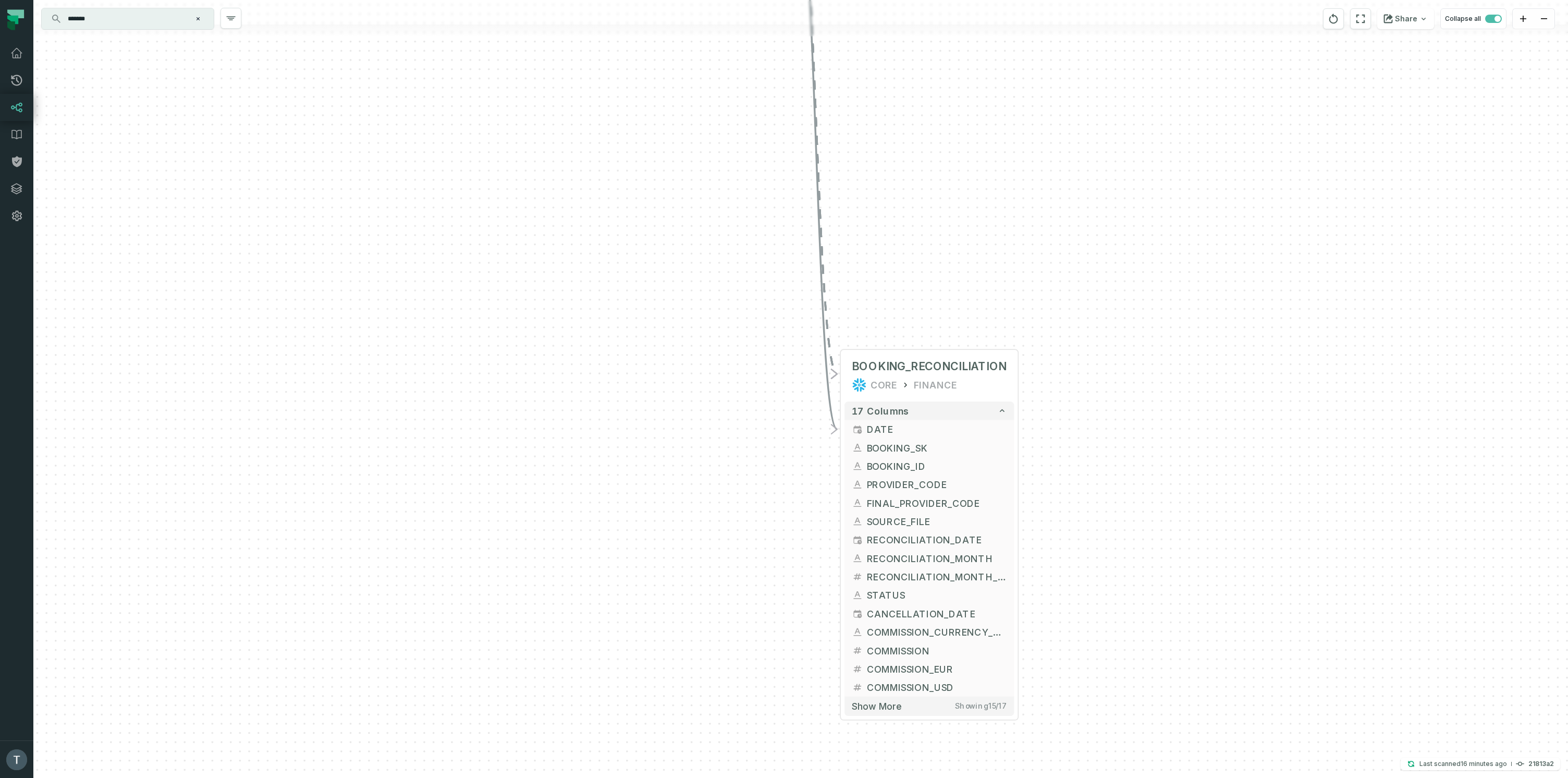
drag, startPoint x: 1094, startPoint y: 108, endPoint x: 1096, endPoint y: 264, distance: 156.0
click at [1096, 272] on div "+ BOOKING_RECONCILIATION CORE FINANCE + 17 columns + DATE + + BOOKING_SK + + BO…" at bounding box center [801, 389] width 1535 height 778
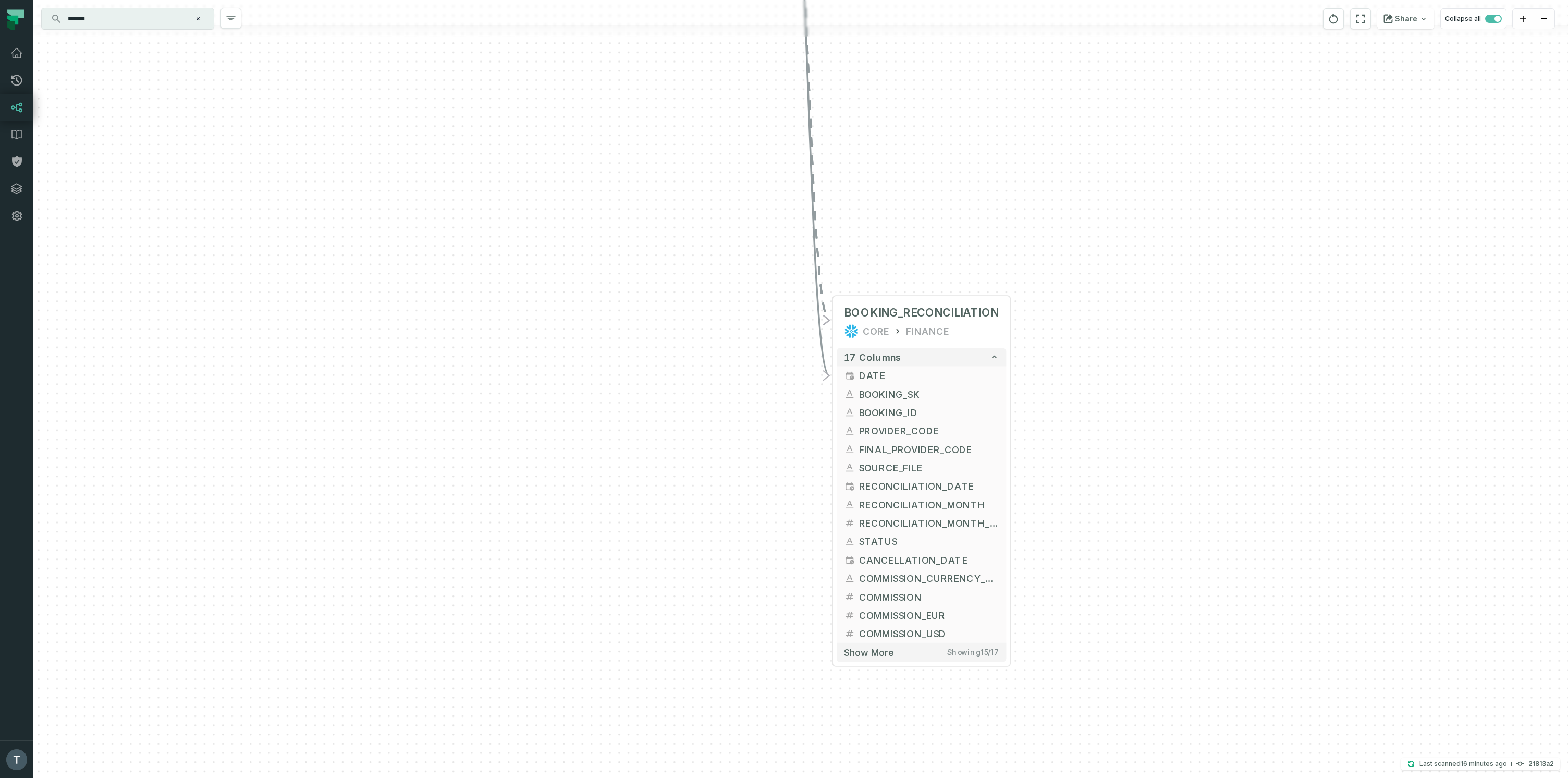
drag, startPoint x: 1158, startPoint y: 341, endPoint x: 1150, endPoint y: 291, distance: 50.6
click at [1150, 291] on div "+ BOOKING_RECONCILIATION CORE FINANCE + 17 columns + DATE + + BOOKING_SK + + BO…" at bounding box center [801, 389] width 1535 height 778
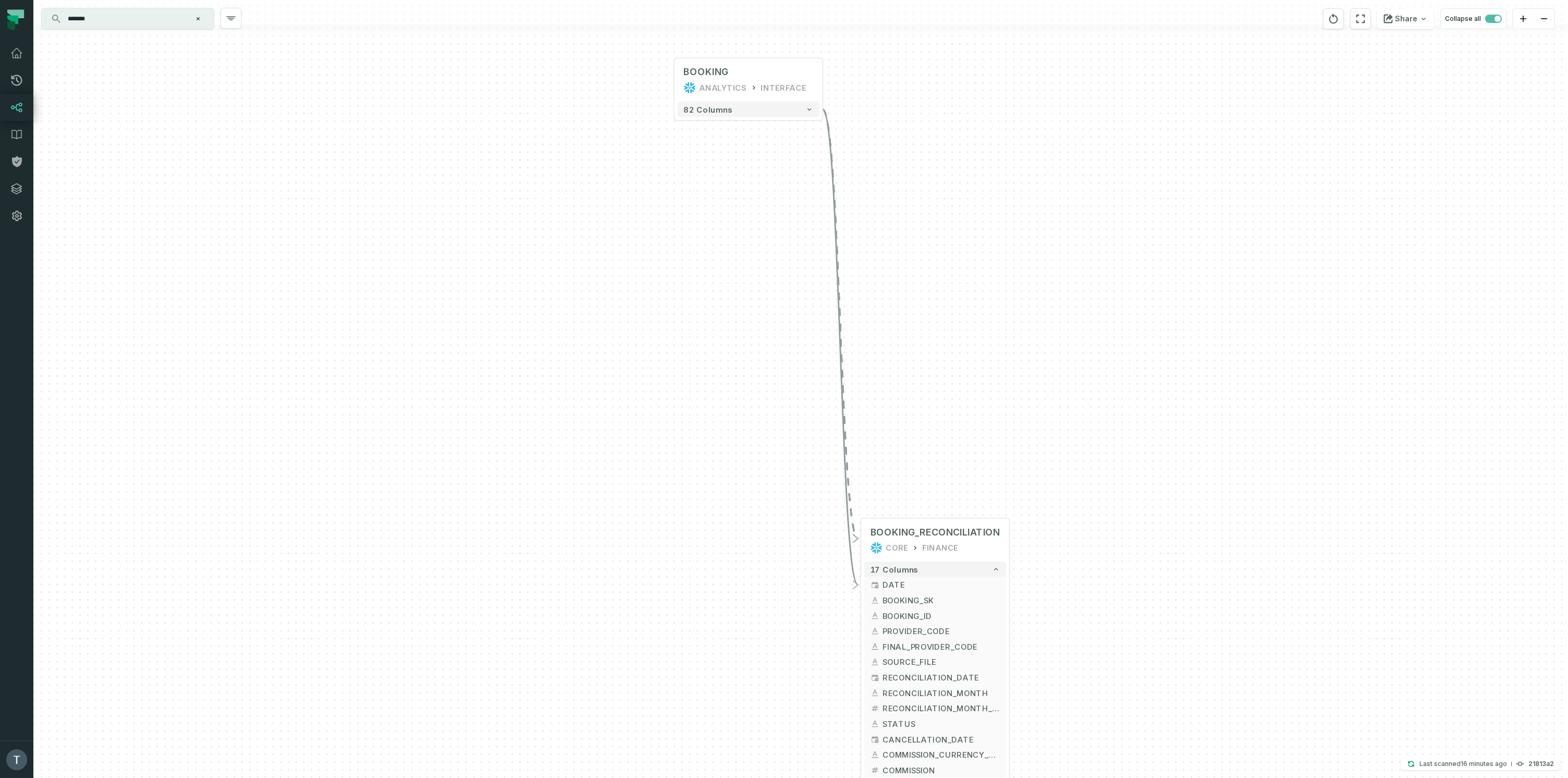
drag, startPoint x: 1118, startPoint y: 115, endPoint x: 1108, endPoint y: 400, distance: 285.2
click at [1106, 403] on div "+ BOOKING_RECONCILIATION CORE FINANCE + 17 columns + DATE + + BOOKING_SK + + BO…" at bounding box center [801, 389] width 1535 height 778
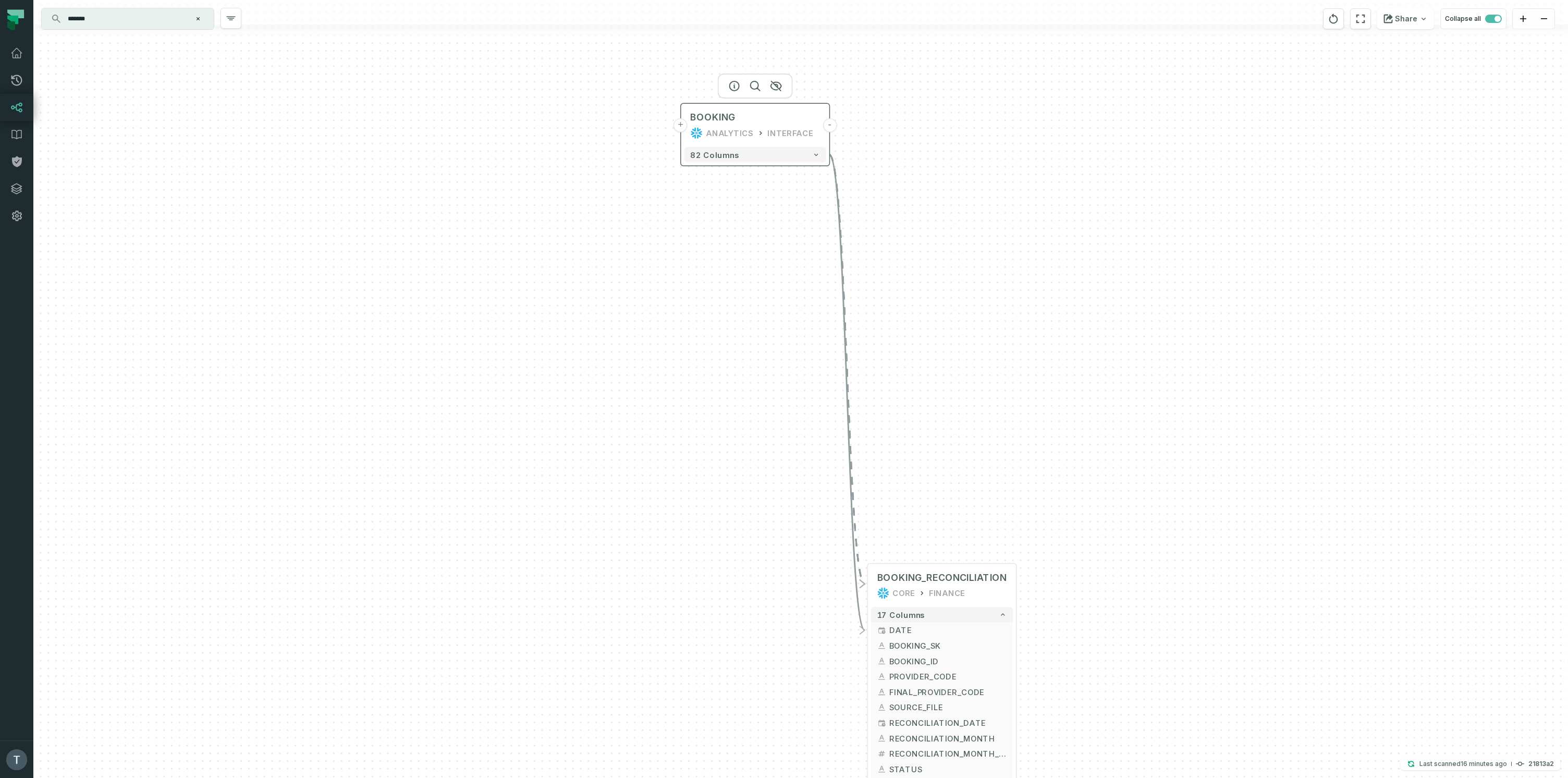
click at [832, 126] on button "-" at bounding box center [829, 125] width 14 height 14
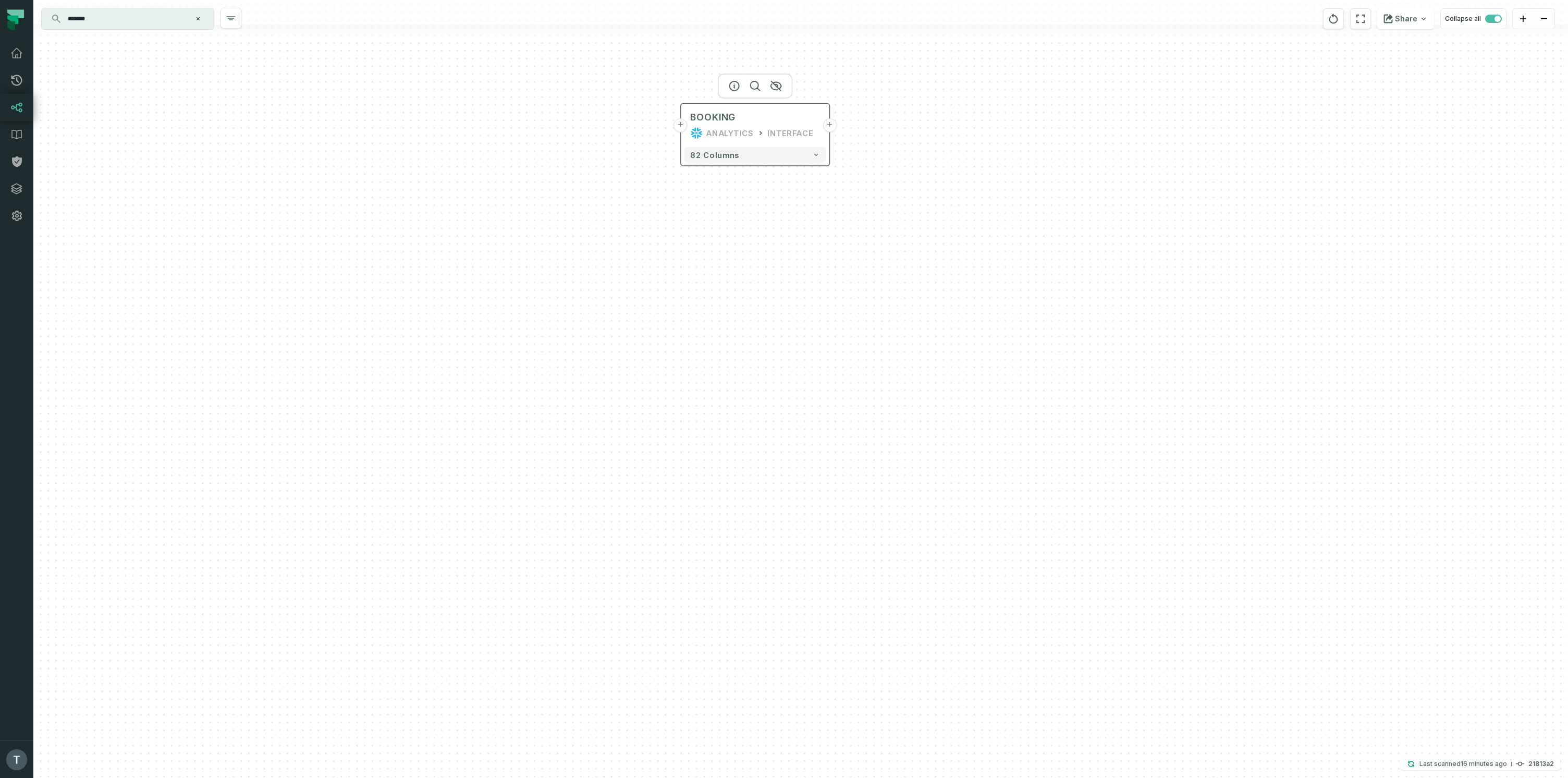
click at [832, 126] on button "+" at bounding box center [829, 125] width 14 height 14
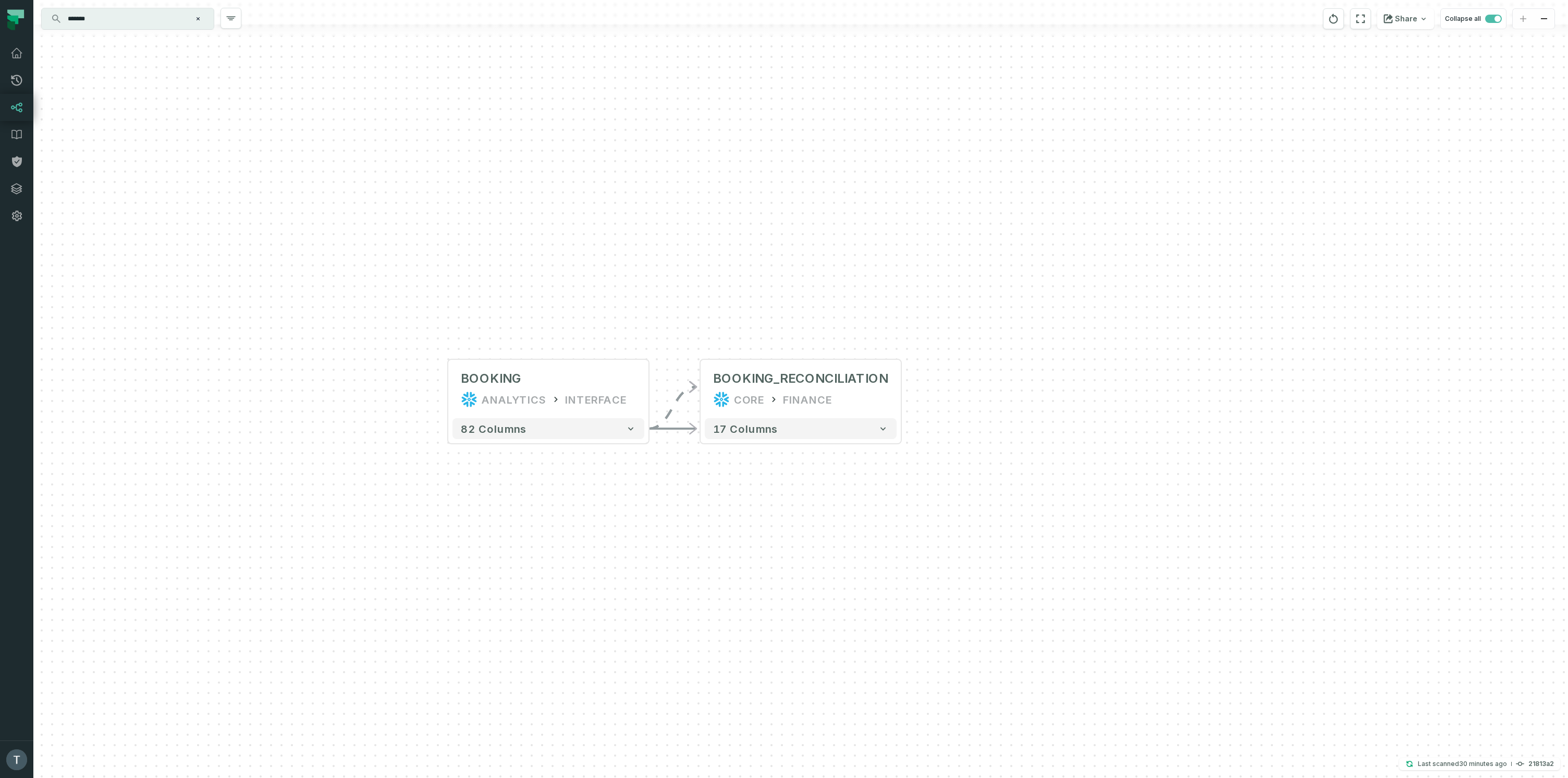
click at [194, 14] on button "Clear search query" at bounding box center [198, 19] width 11 height 11
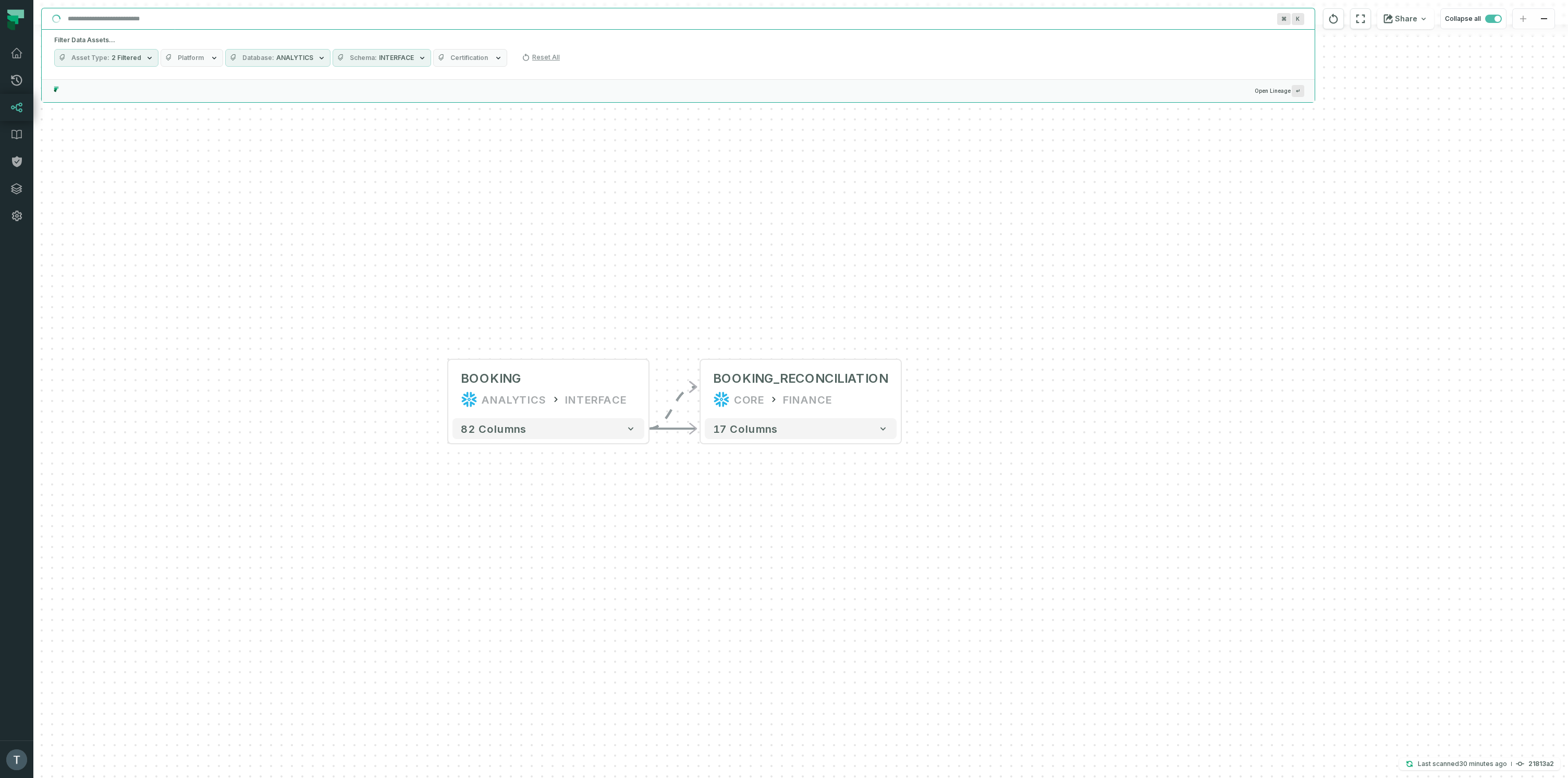
click at [157, 22] on input "Discovery Provider cmdk menu" at bounding box center [668, 19] width 1215 height 17
paste input "**********"
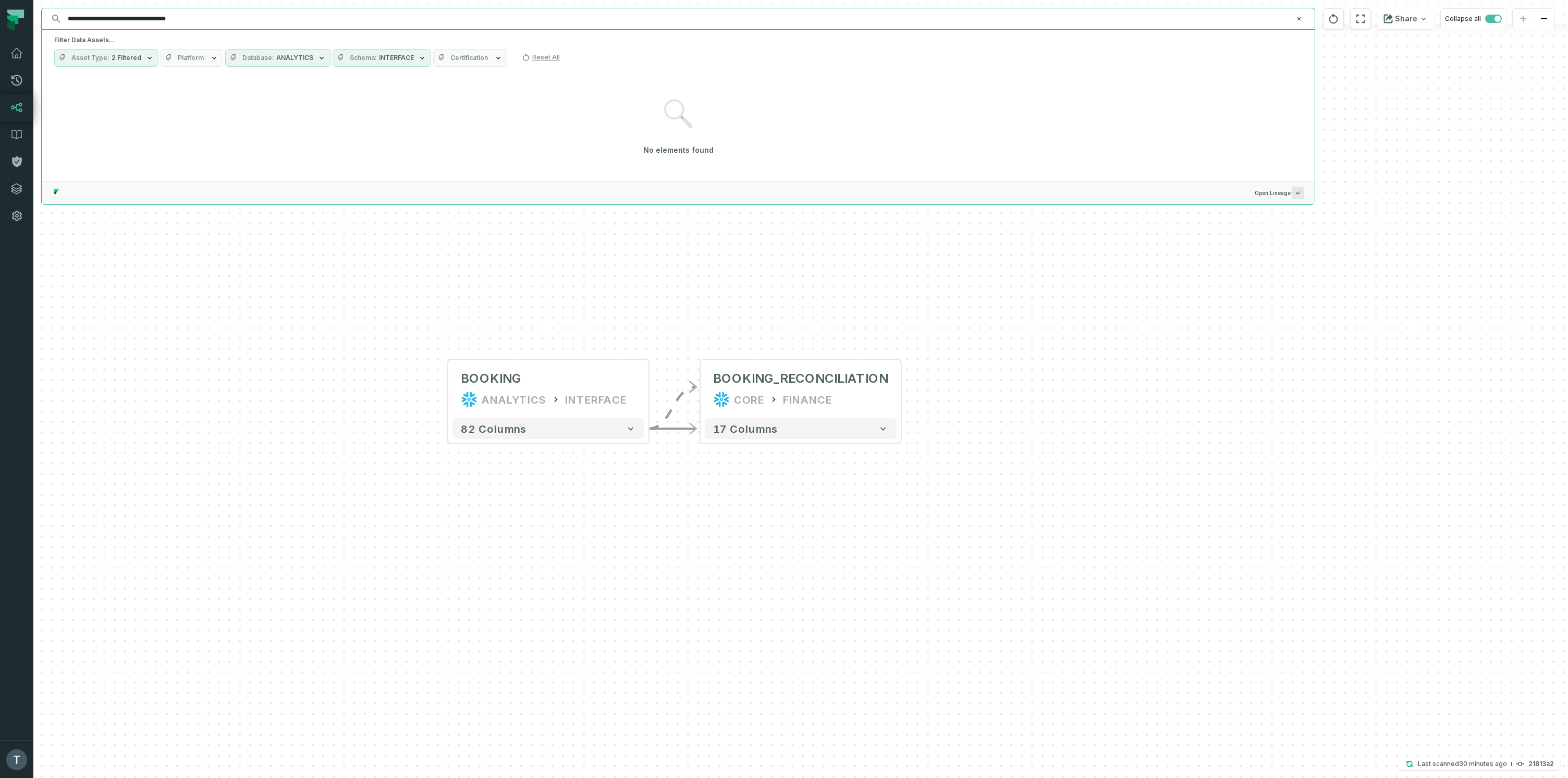
type input "**********"
click at [299, 57] on span "ANALYTICS" at bounding box center [294, 58] width 37 height 8
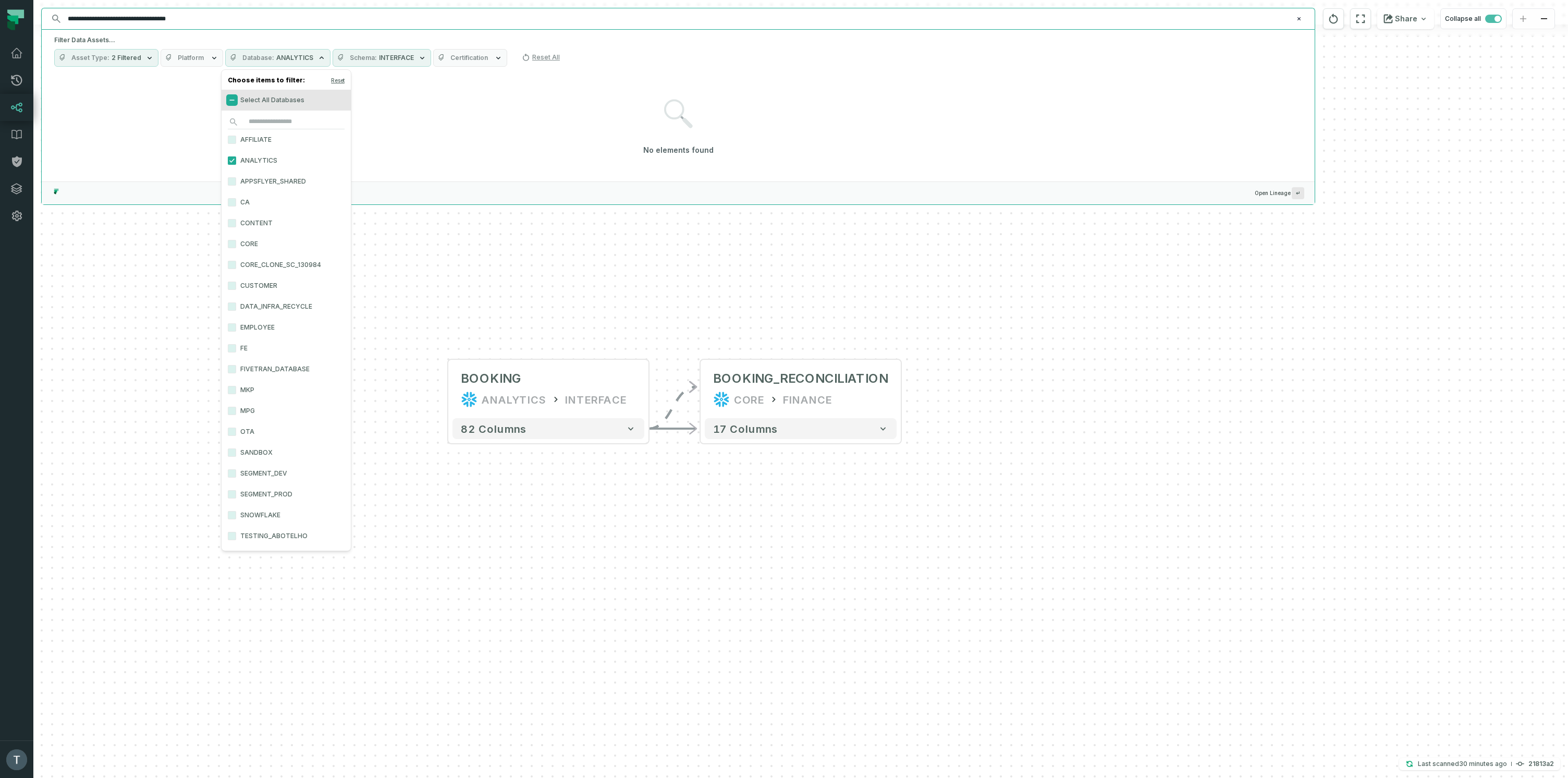
click at [231, 98] on button "Select All Databases" at bounding box center [232, 100] width 8 height 8
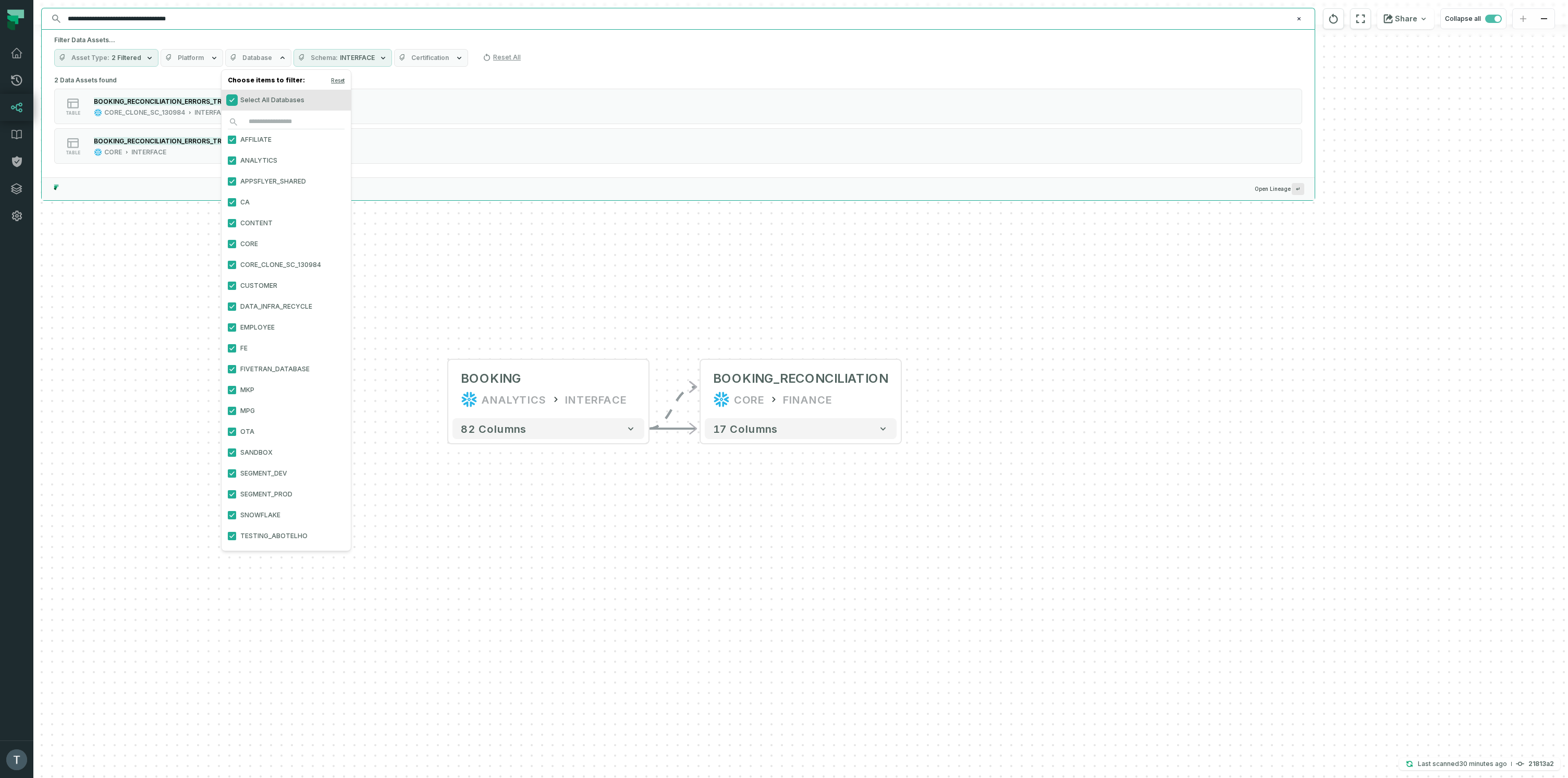
click at [232, 99] on button "Select All Databases" at bounding box center [232, 100] width 8 height 8
click at [340, 79] on button "Reset" at bounding box center [338, 80] width 14 height 8
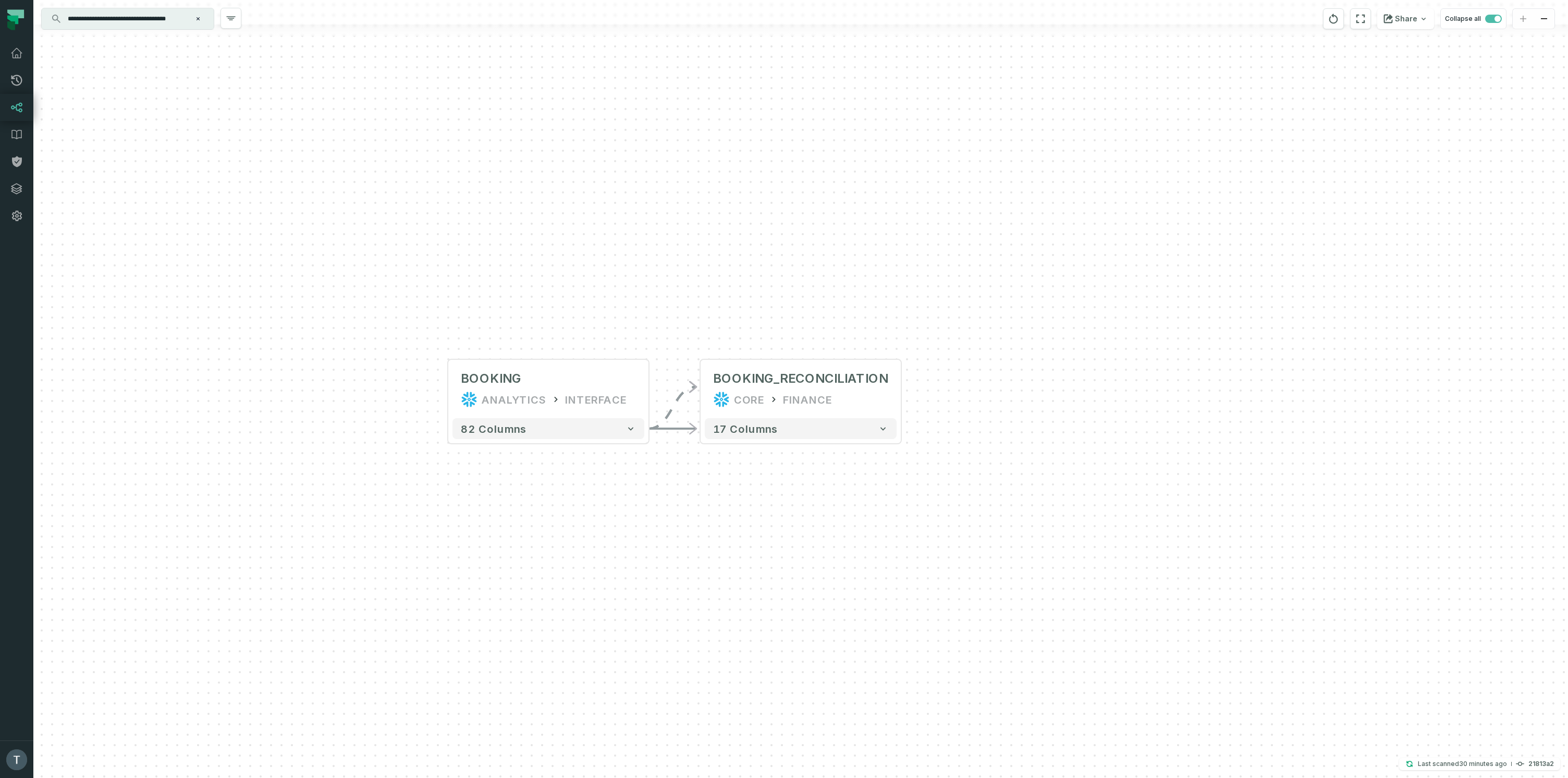
click at [158, 324] on div "+ BOOKING_RECONCILIATION CORE FINANCE + 17 columns + BOOKING ANALYTICS INTERFAC…" at bounding box center [801, 389] width 1535 height 778
click at [167, 19] on input "**********" at bounding box center [126, 19] width 130 height 17
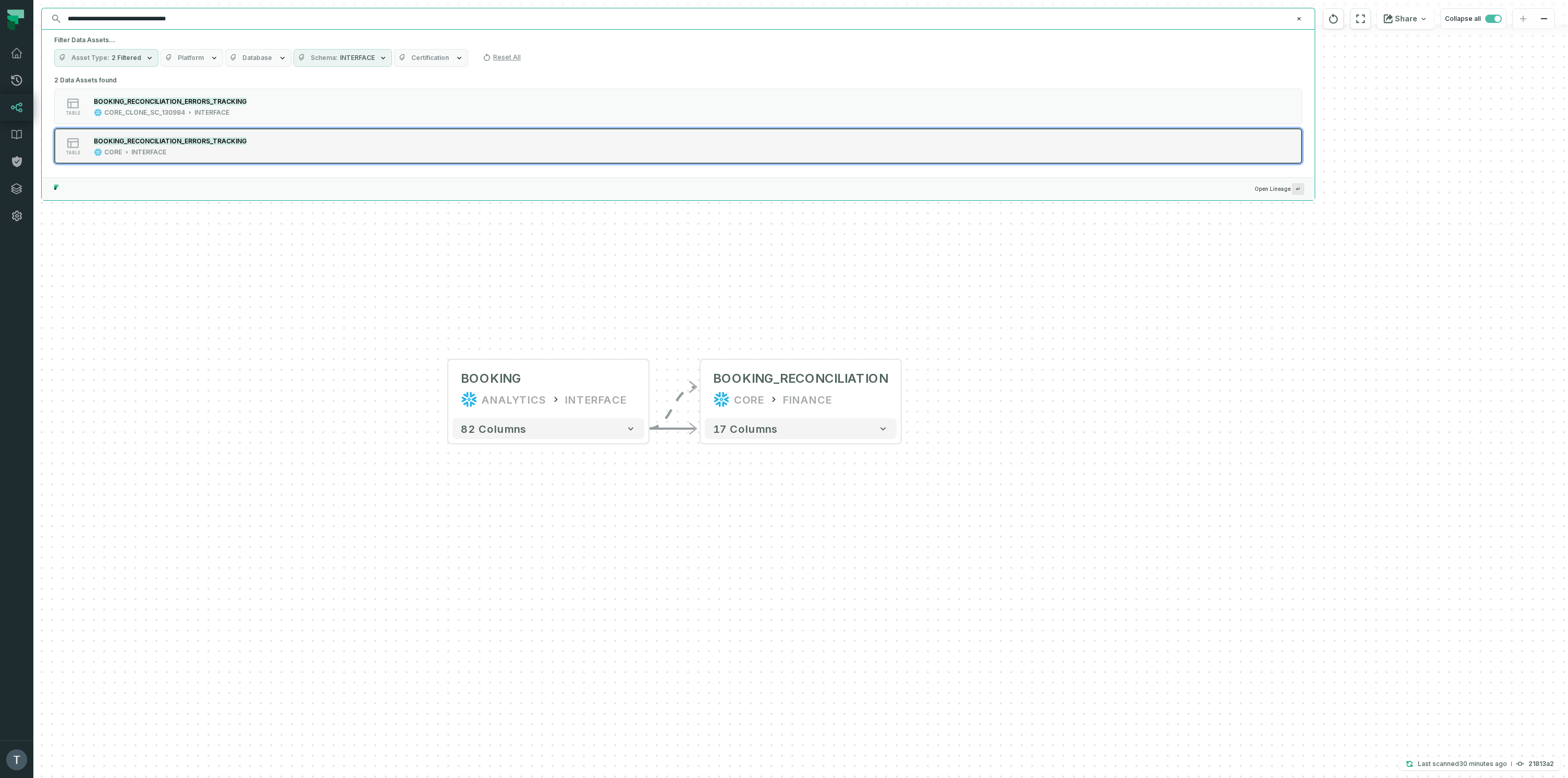
click at [211, 150] on div "CORE INTERFACE" at bounding box center [170, 152] width 153 height 8
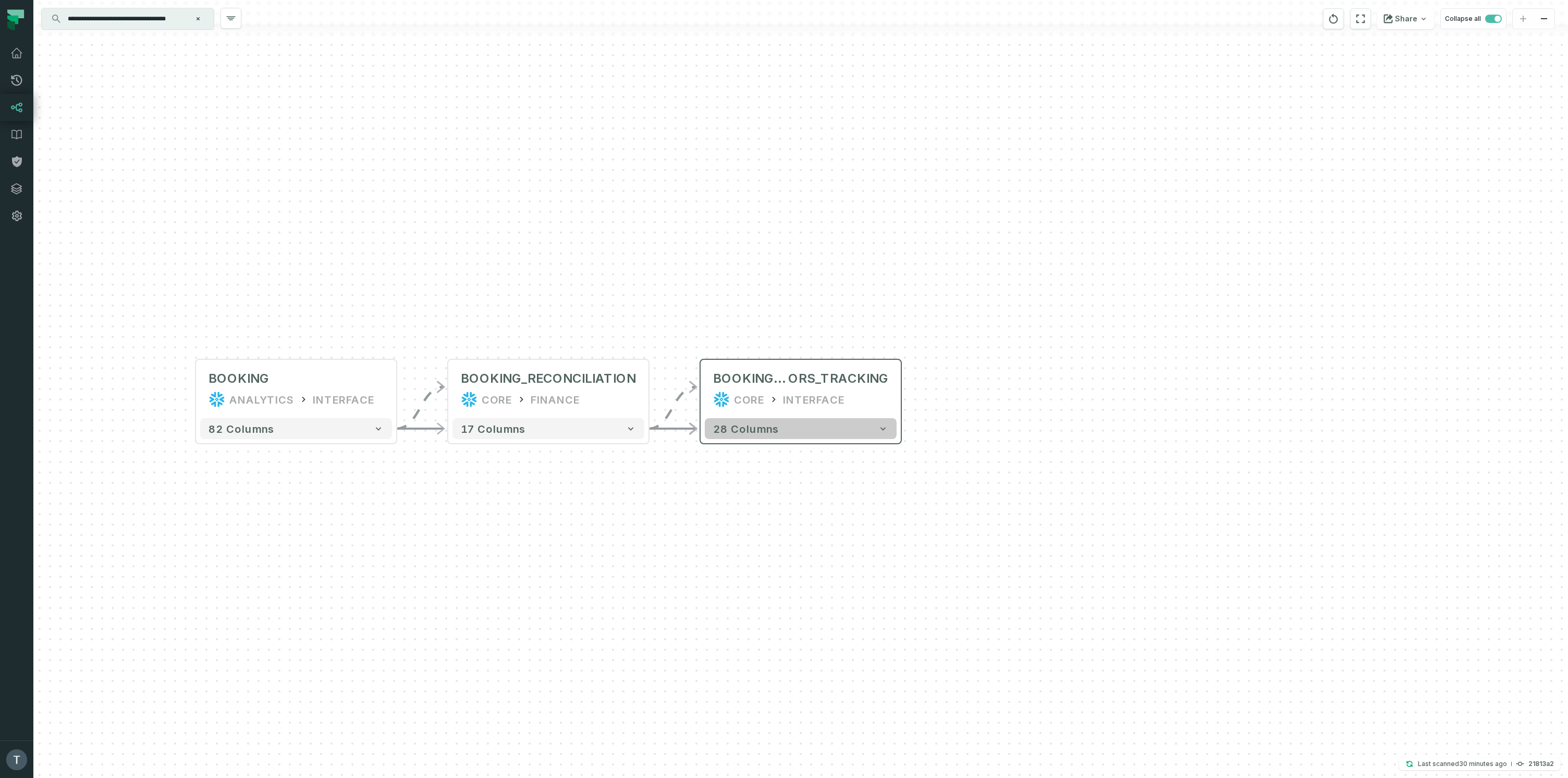
click at [770, 433] on span "28 columns" at bounding box center [745, 428] width 66 height 13
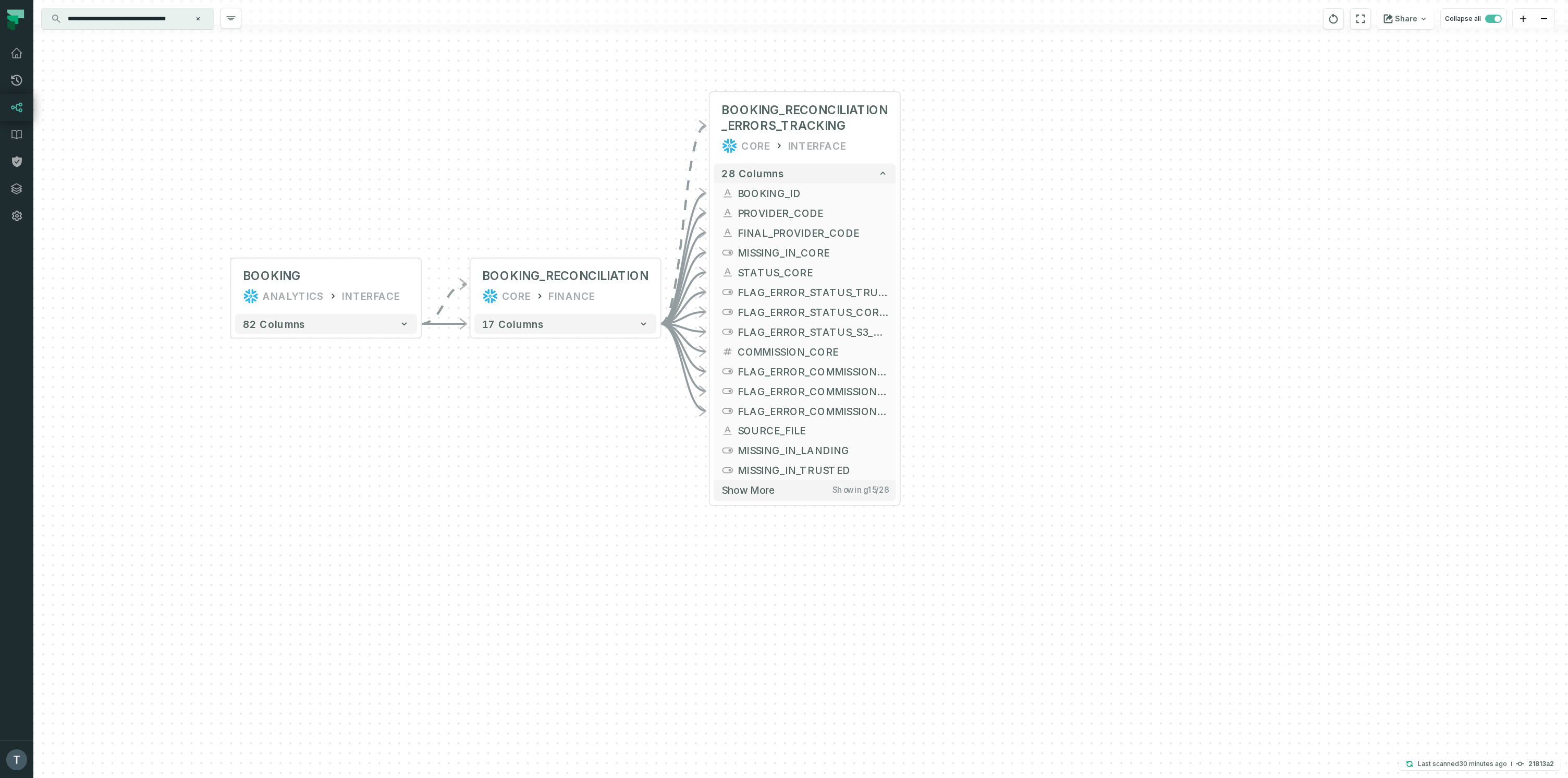
drag, startPoint x: 997, startPoint y: 424, endPoint x: 986, endPoint y: 153, distance: 271.2
click at [986, 153] on div "+ BOOKING_RECONCILIATION CORE FINANCE + 17 columns + BOOKING ANALYTICS INTERFAC…" at bounding box center [801, 389] width 1535 height 778
click at [182, 17] on input "**********" at bounding box center [126, 19] width 130 height 17
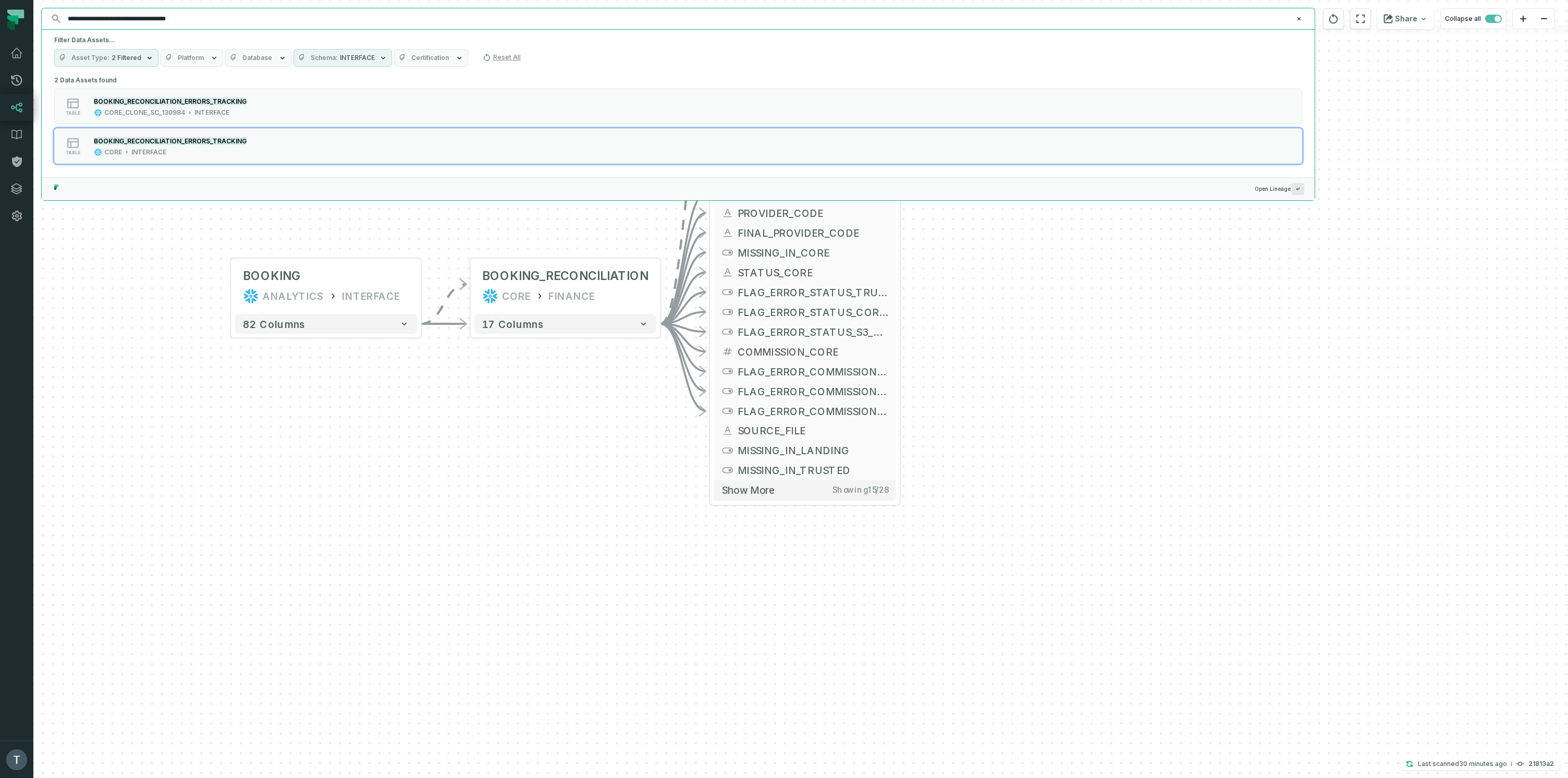
click at [379, 57] on icon "button" at bounding box center [383, 58] width 8 height 8
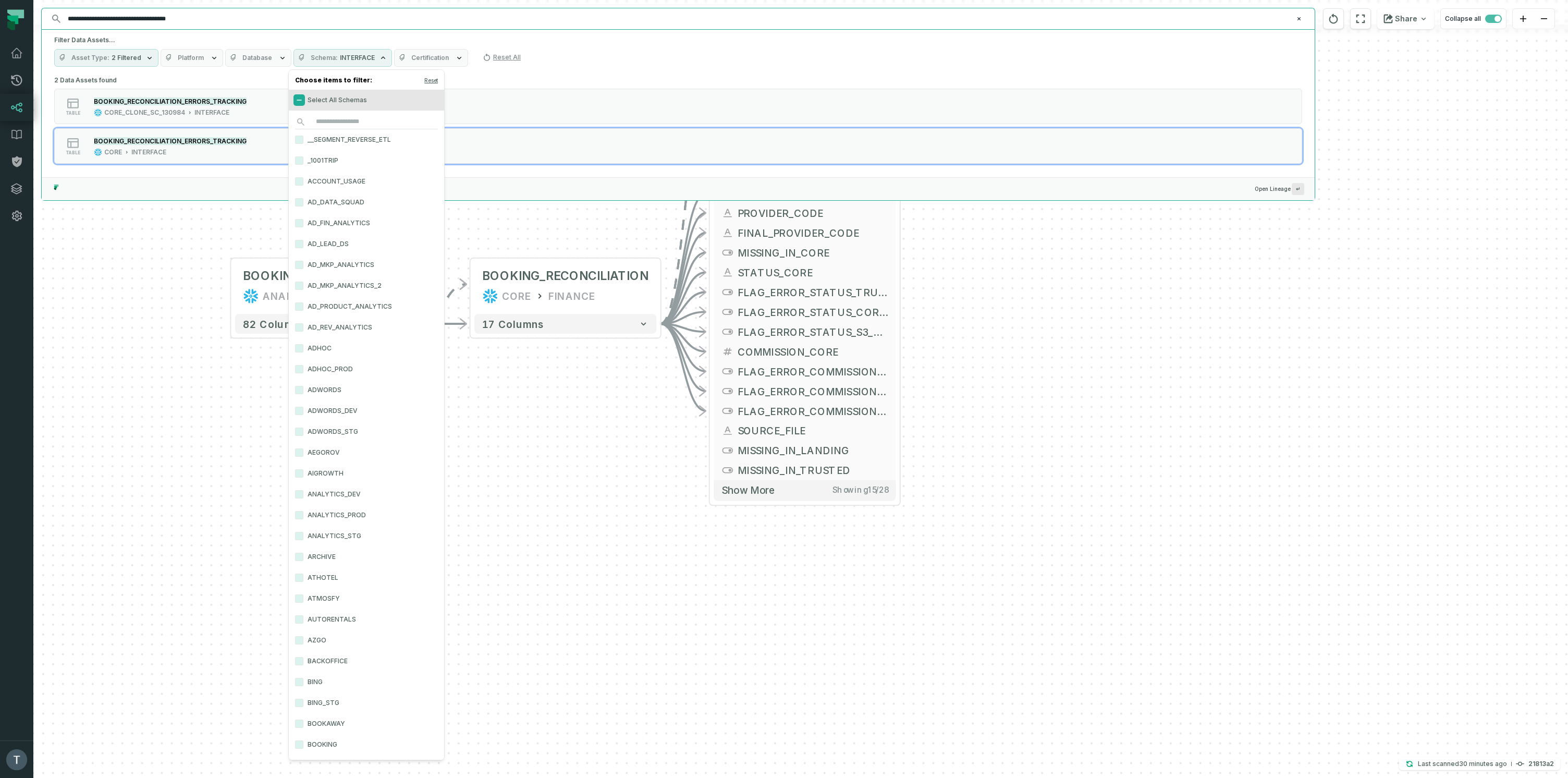
click at [300, 101] on button "Select All Schemas" at bounding box center [299, 100] width 8 height 8
click at [299, 103] on button "Select All Schemas" at bounding box center [299, 100] width 8 height 8
click at [167, 312] on div "+ BOOKING_RECONCILIATION CORE FINANCE + 17 columns + BOOKING ANALYTICS INTERFAC…" at bounding box center [801, 389] width 1535 height 778
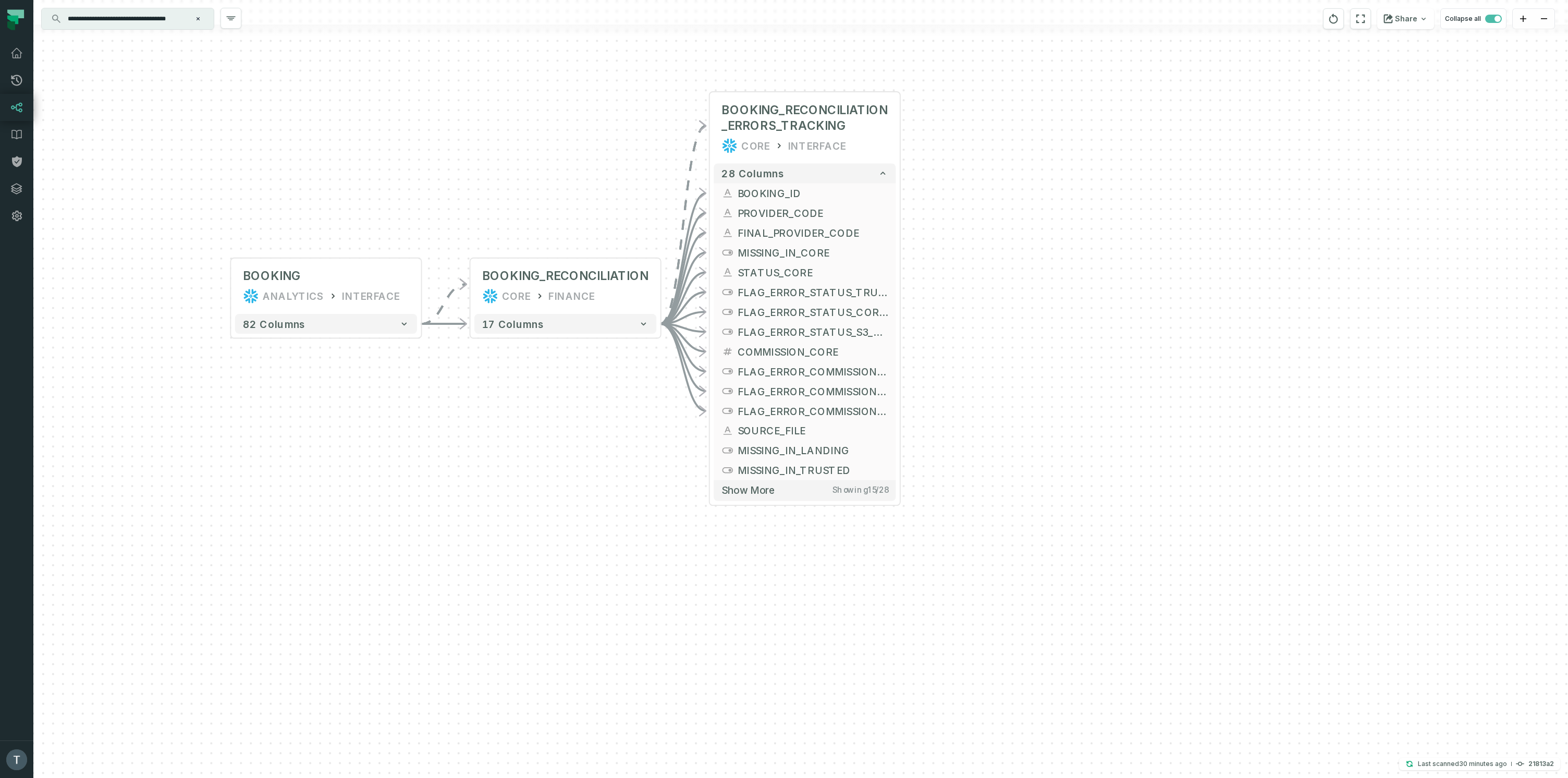
click at [162, 23] on input "**********" at bounding box center [126, 19] width 130 height 17
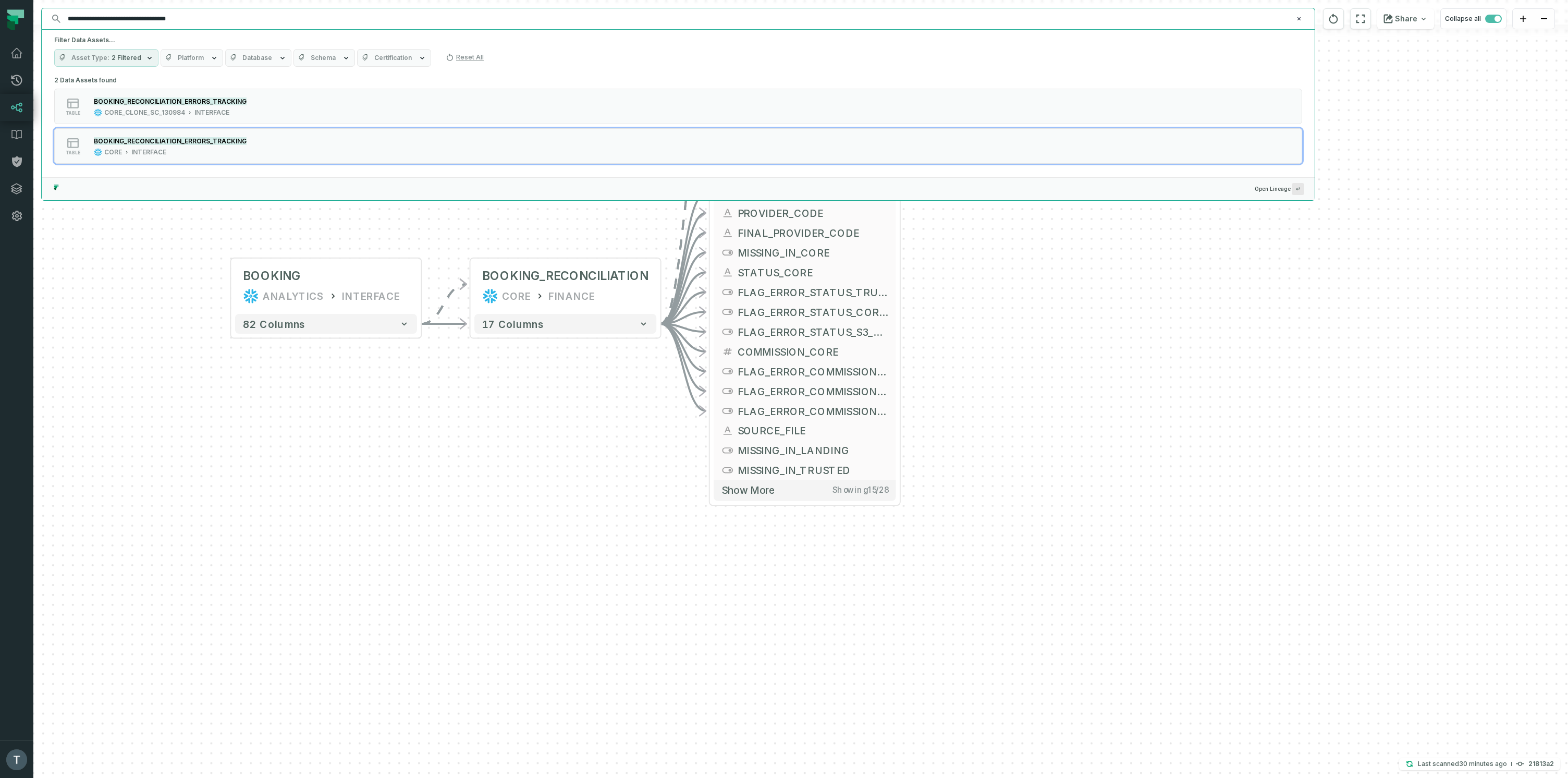
click at [152, 19] on input "**********" at bounding box center [677, 19] width 1231 height 17
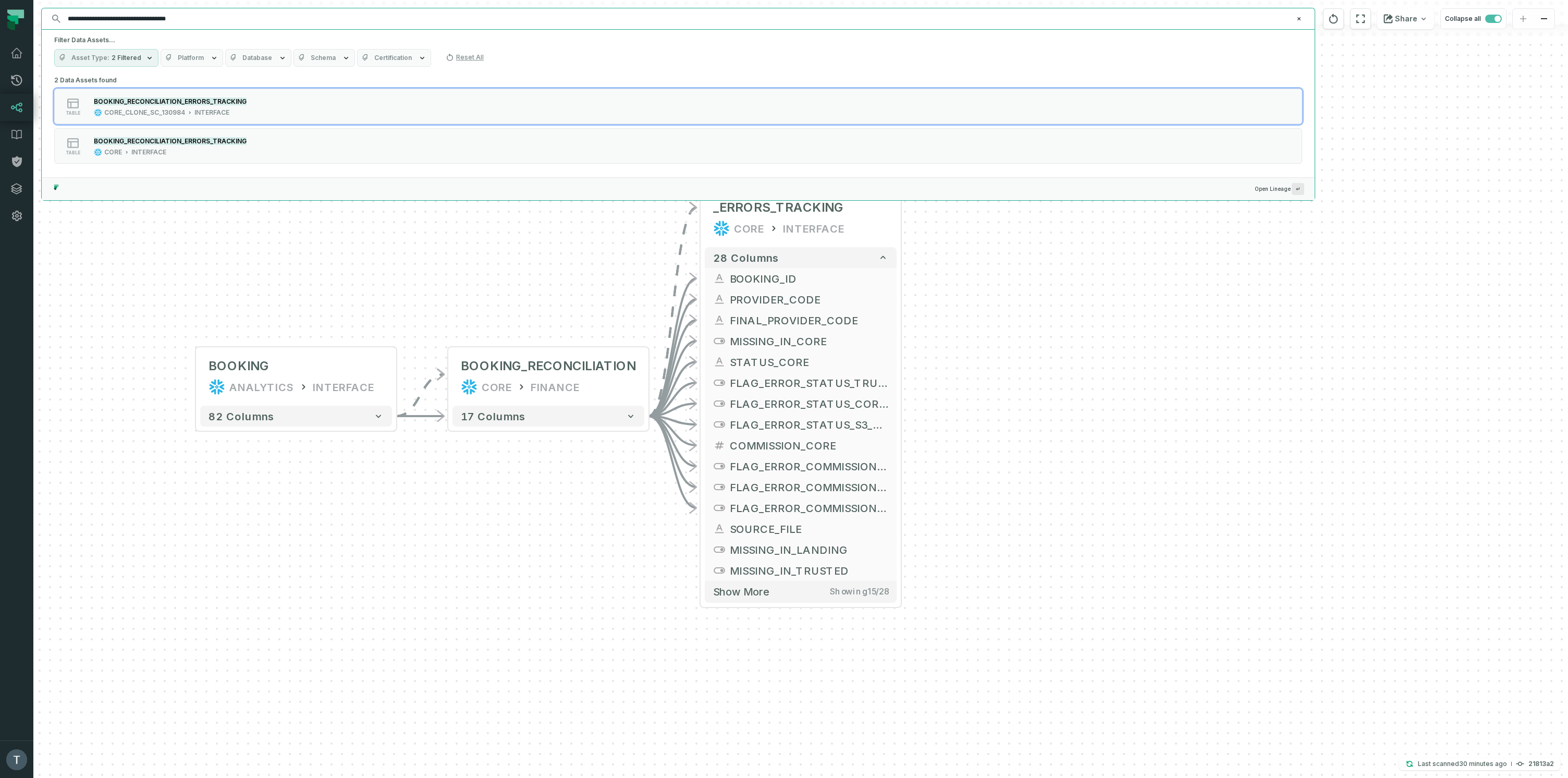
click at [128, 61] on span "2 Filtered" at bounding box center [126, 58] width 30 height 8
click at [129, 54] on span "2 Filtered" at bounding box center [126, 58] width 30 height 8
click at [312, 59] on span "Schema" at bounding box center [322, 58] width 25 height 8
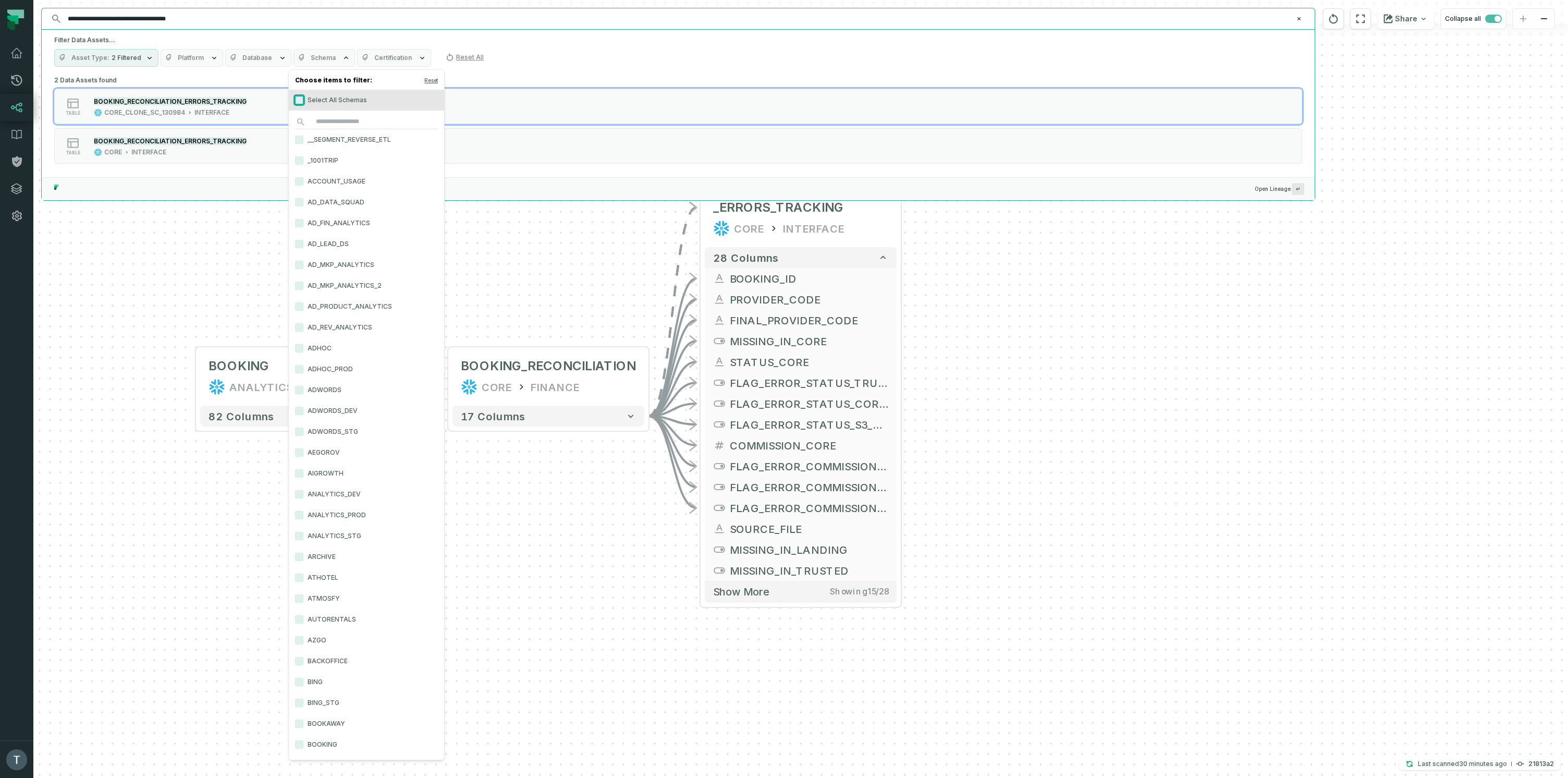
click at [299, 98] on button "Select All Schemas" at bounding box center [299, 100] width 8 height 8
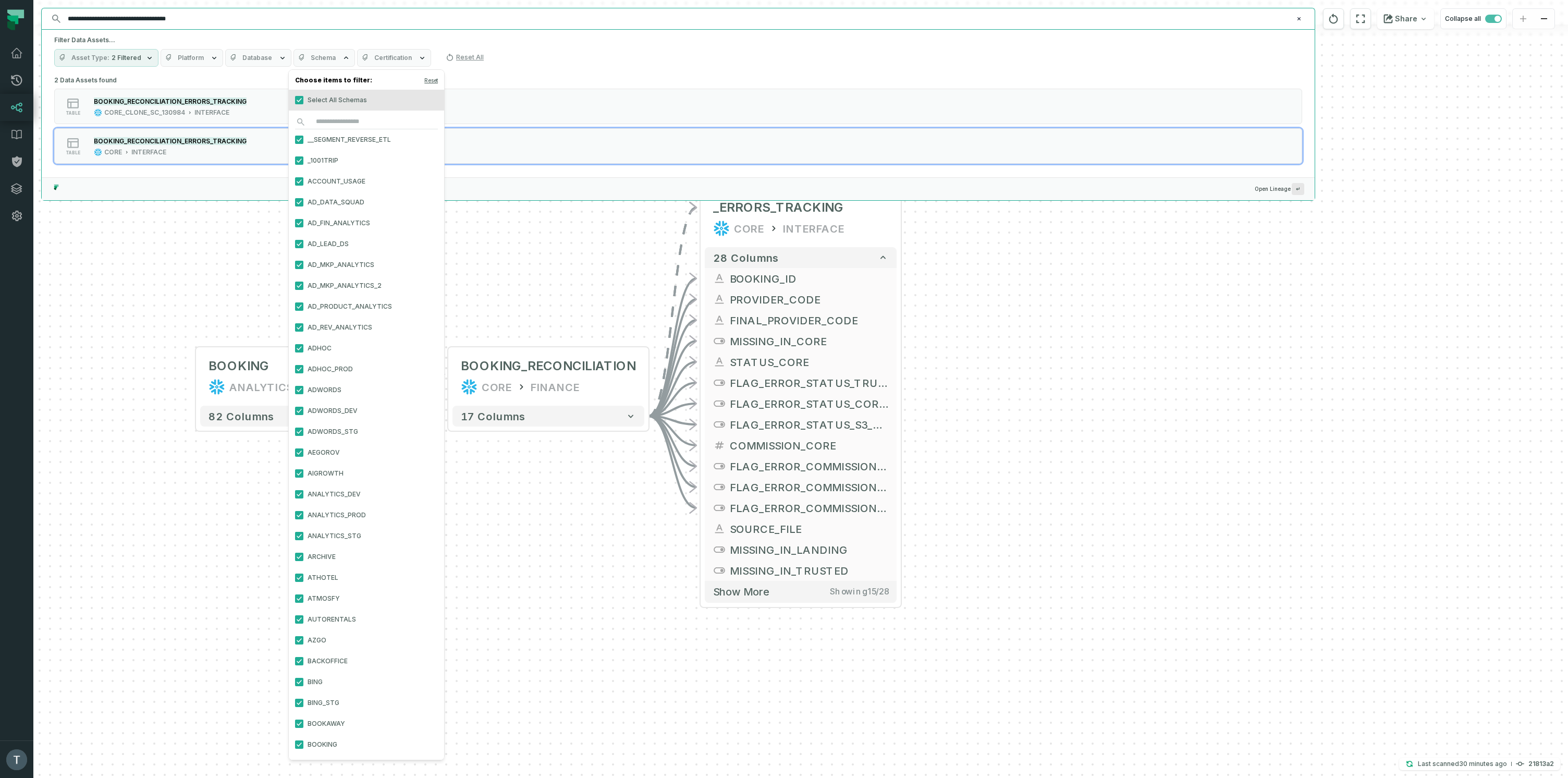
click at [213, 179] on span "Open Lineage ↵" at bounding box center [678, 188] width 1273 height 23
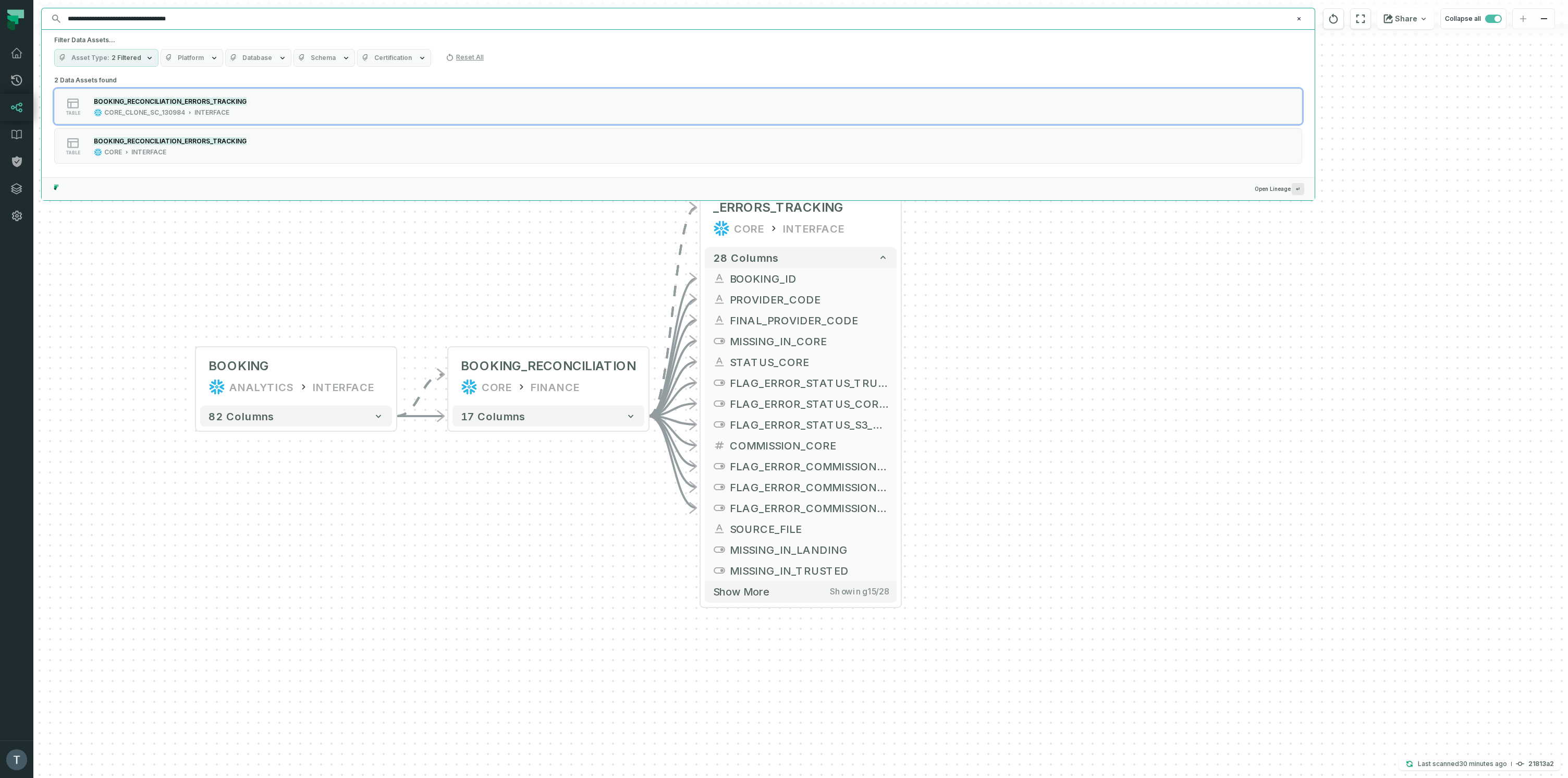
click at [227, 18] on input "**********" at bounding box center [677, 19] width 1231 height 17
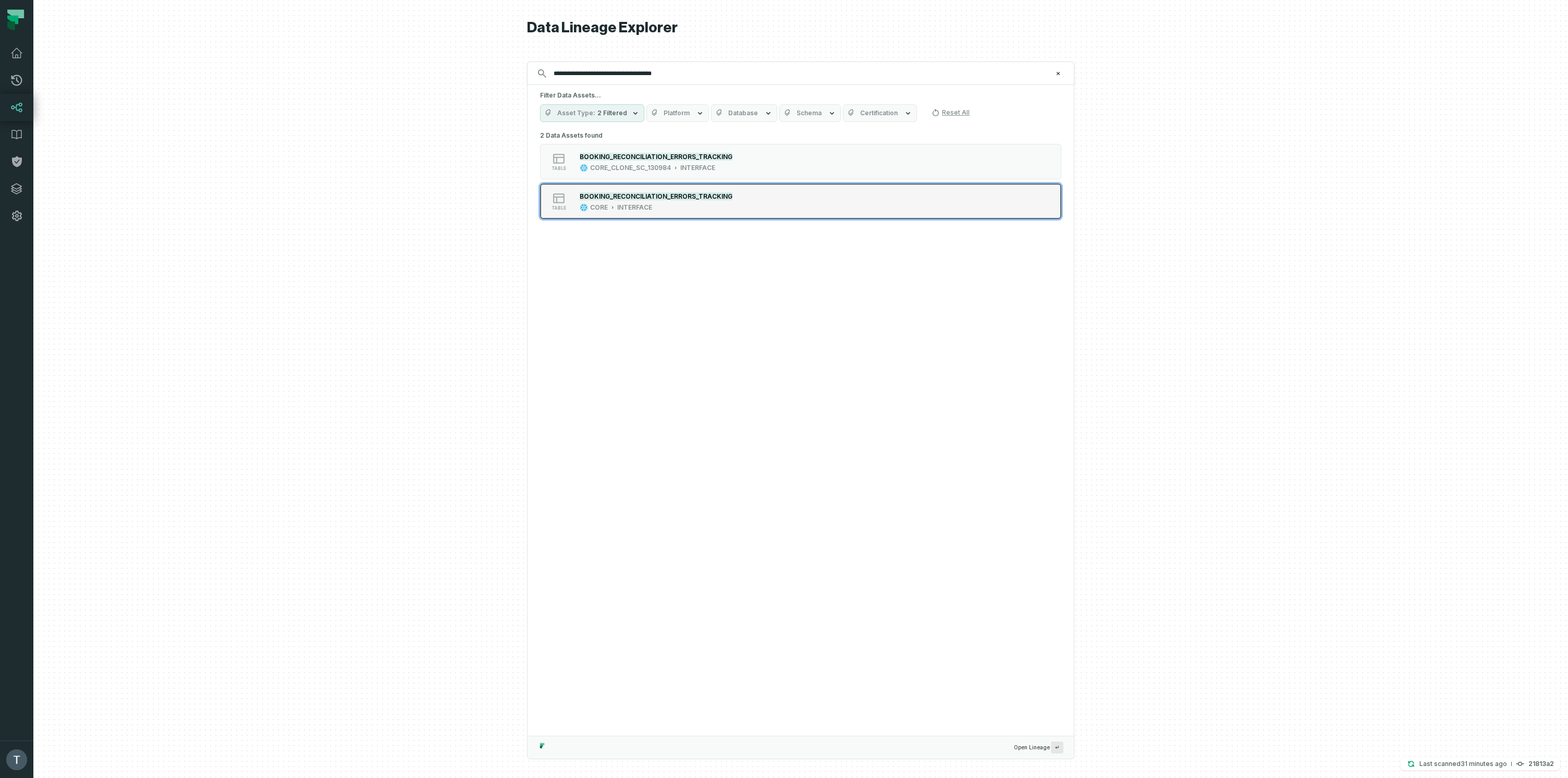
type input "**********"
click at [662, 204] on div "CORE INTERFACE" at bounding box center [656, 207] width 153 height 8
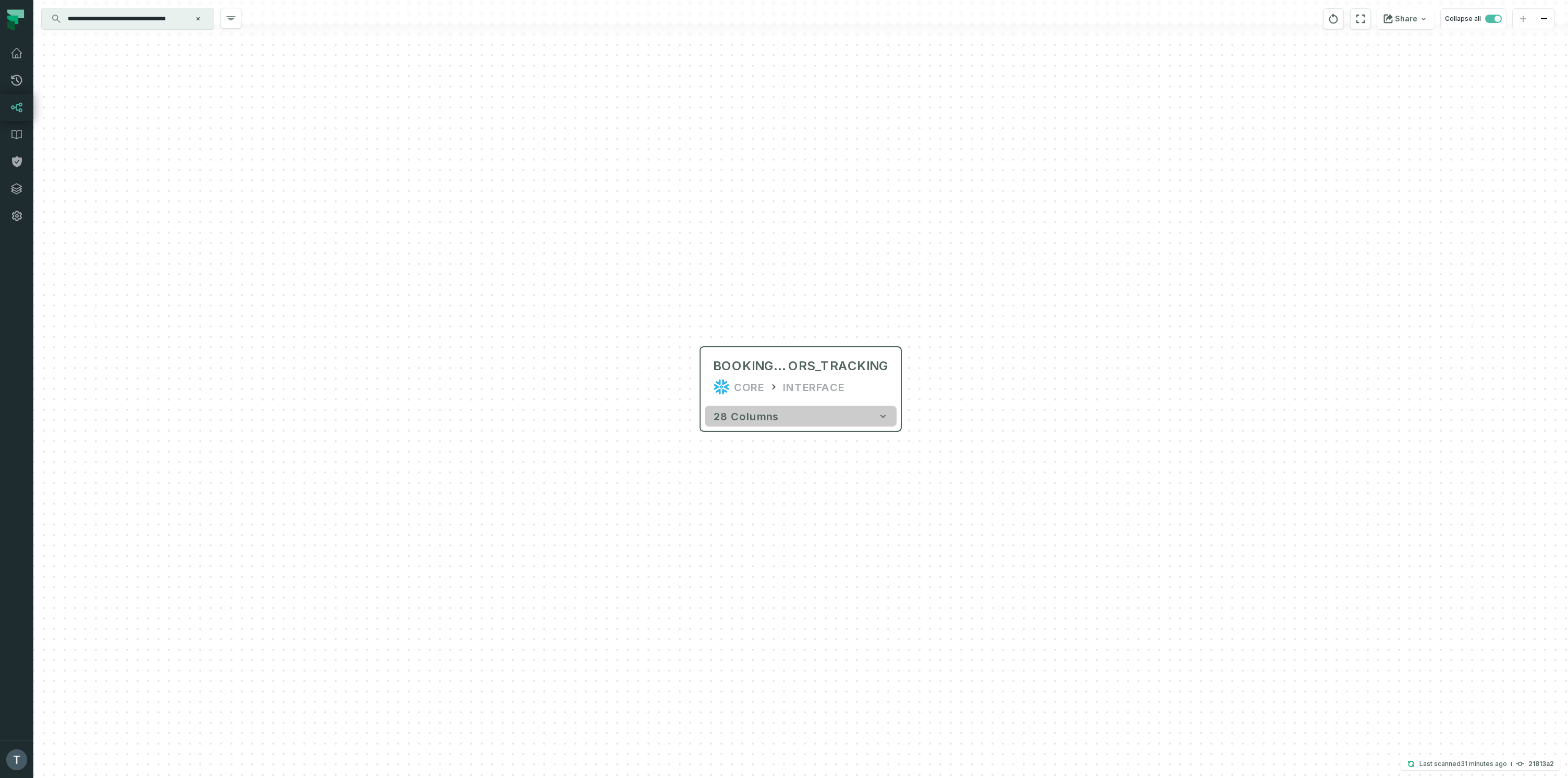
click at [882, 412] on icon "button" at bounding box center [883, 416] width 11 height 11
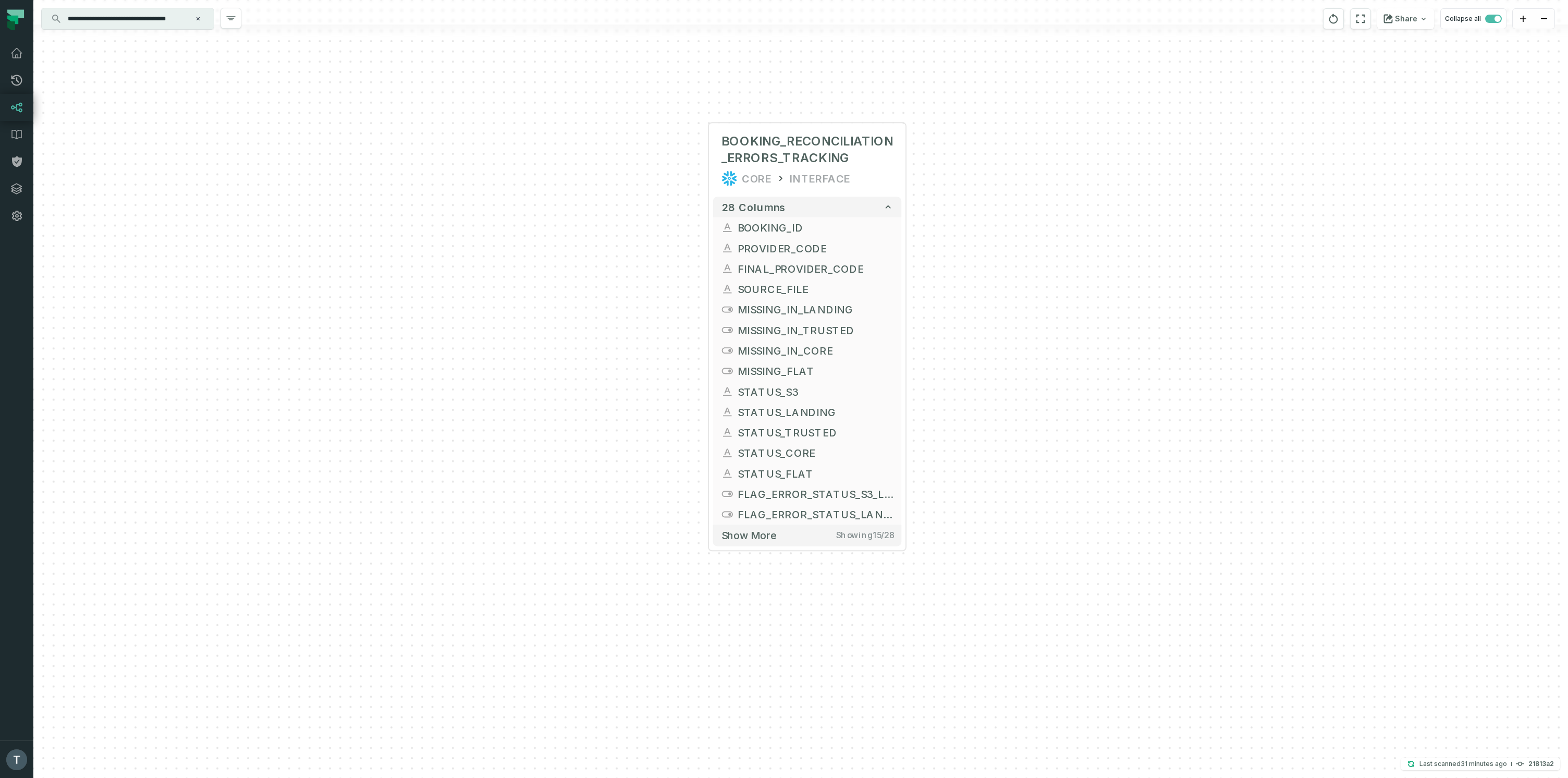
drag, startPoint x: 1003, startPoint y: 430, endPoint x: 1003, endPoint y: 221, distance: 209.0
click at [1003, 221] on div "+ BOOKING_RECONCILIATION_ERRORS_TRACKING CORE INTERFACE 28 columns + BOOKING_ID…" at bounding box center [801, 389] width 1535 height 778
click at [707, 153] on button "+" at bounding box center [707, 152] width 18 height 18
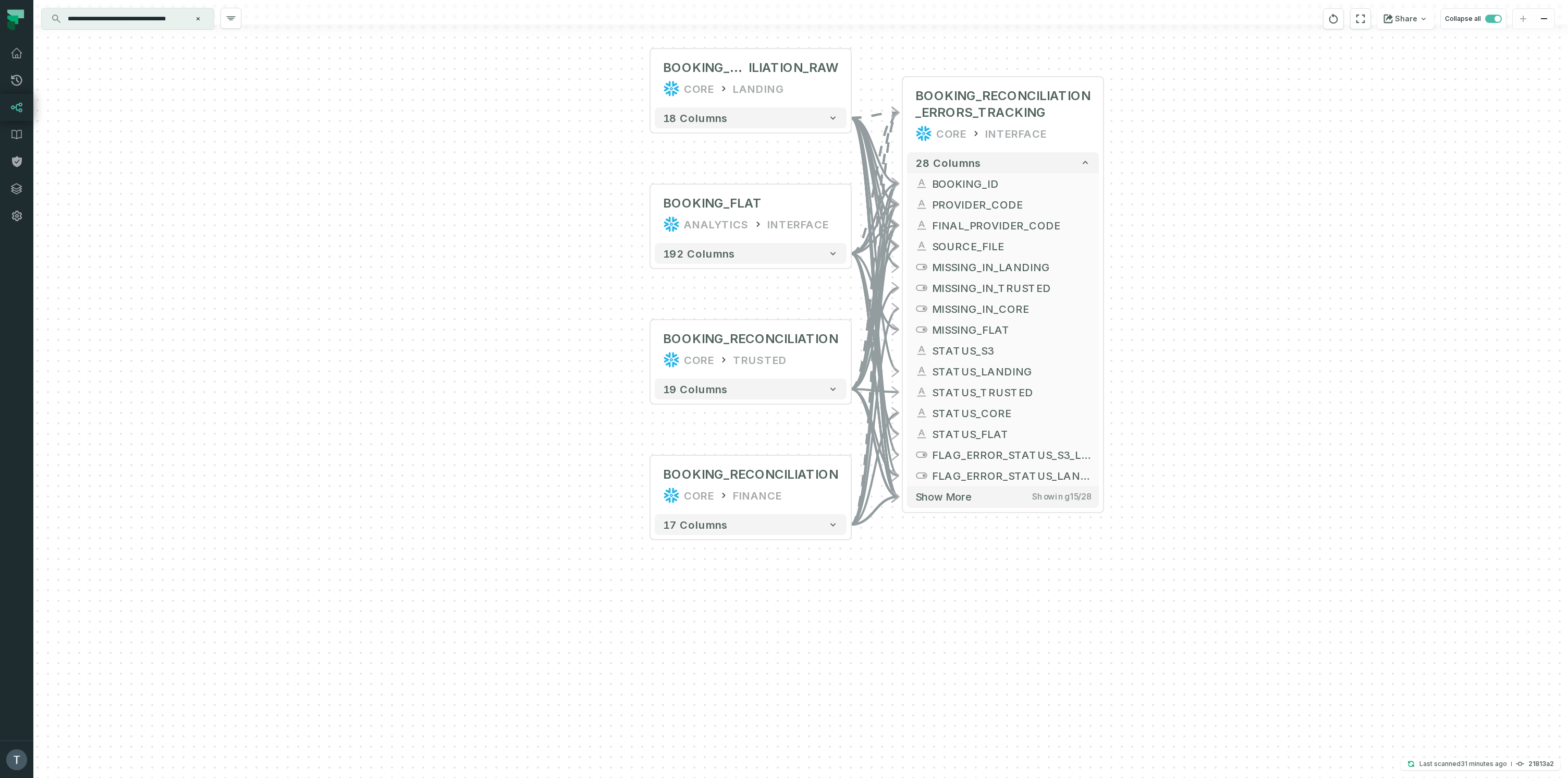
drag, startPoint x: 1260, startPoint y: 237, endPoint x: 1235, endPoint y: 176, distance: 65.9
click at [1235, 176] on div "BOOKING_RECONC ILIATION_RAW CORE LANDING + 18 columns + BOOKING_FLAT ANALYTICS …" at bounding box center [801, 389] width 1535 height 778
click at [1068, 104] on icon at bounding box center [1072, 102] width 9 height 9
click at [198, 17] on icon "Clear search query" at bounding box center [198, 19] width 6 height 6
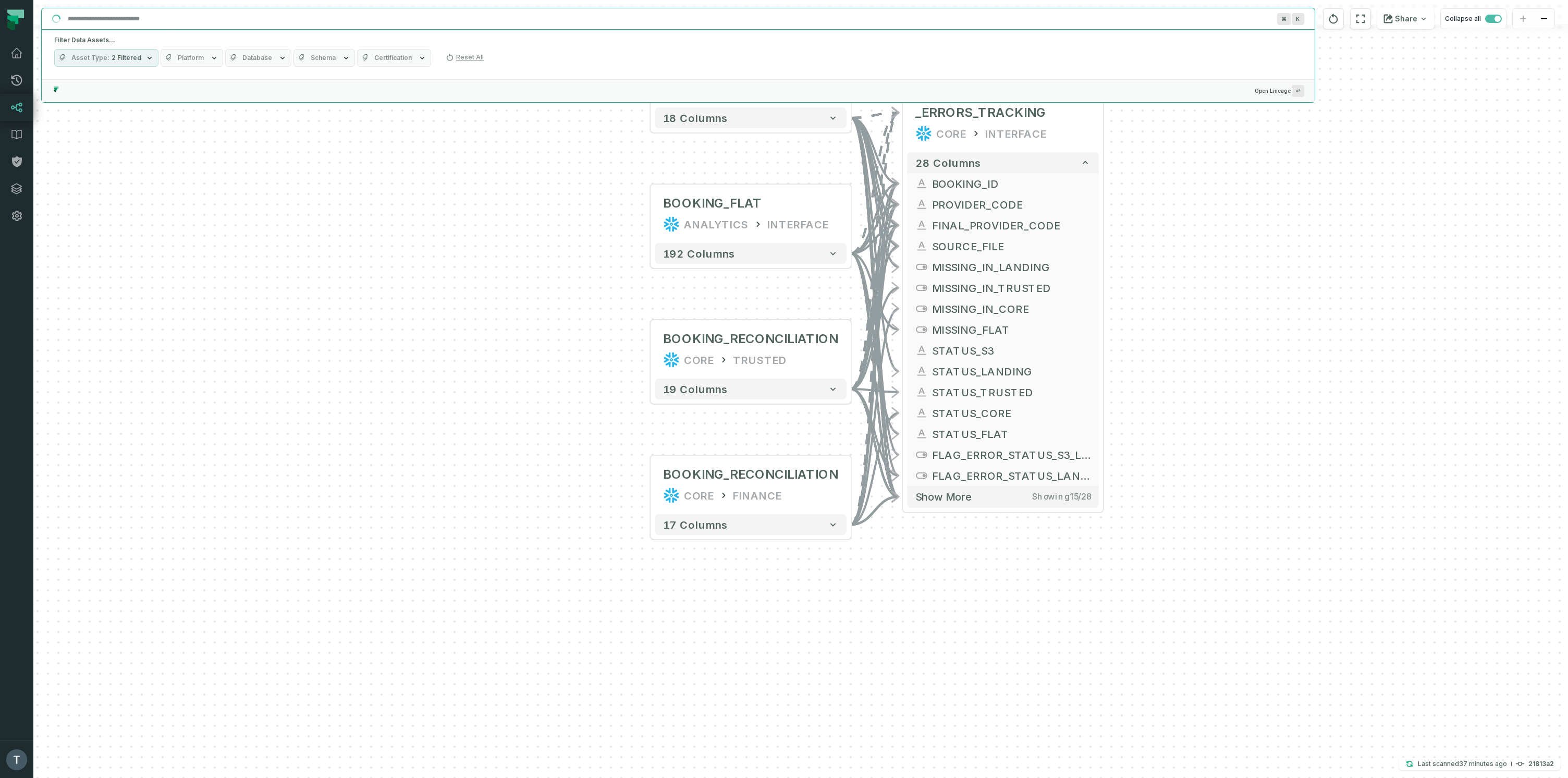
click at [147, 21] on input "Discovery Provider cmdk menu" at bounding box center [668, 19] width 1215 height 17
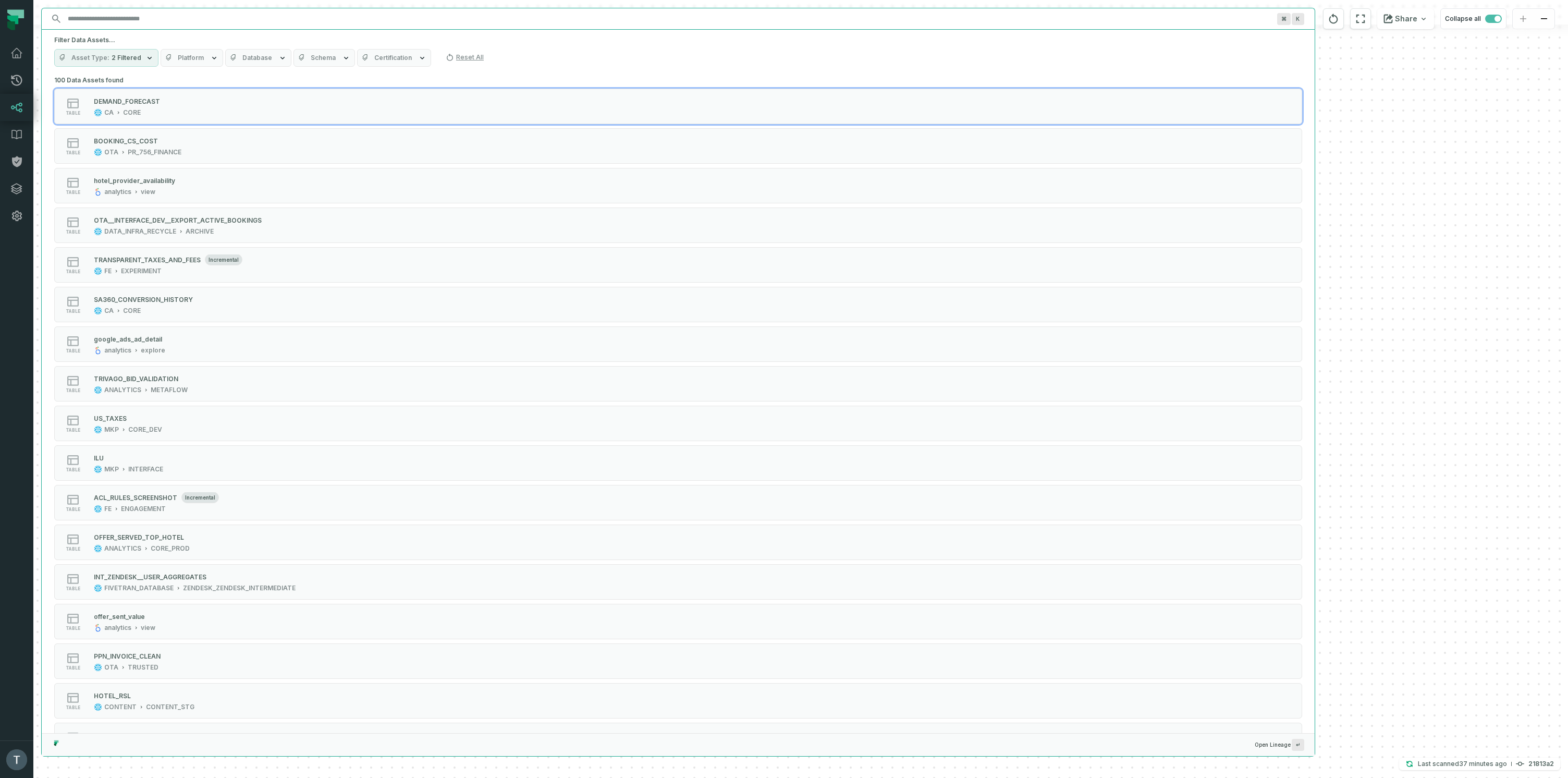
type input "*"
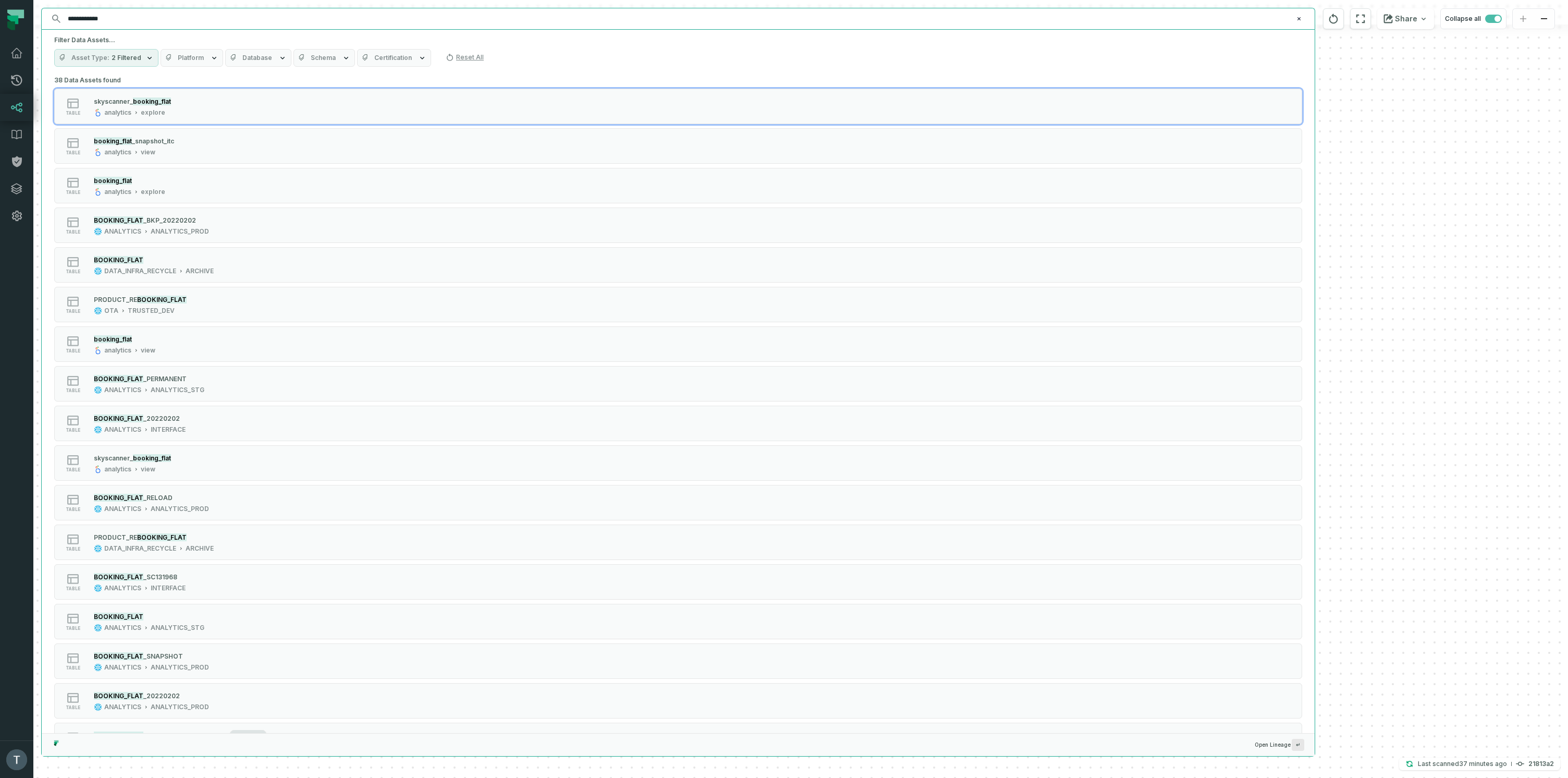
type input "**********"
click at [145, 61] on icon "button" at bounding box center [149, 58] width 8 height 8
click at [138, 56] on button "Asset Type 2 Filtered" at bounding box center [107, 58] width 104 height 17
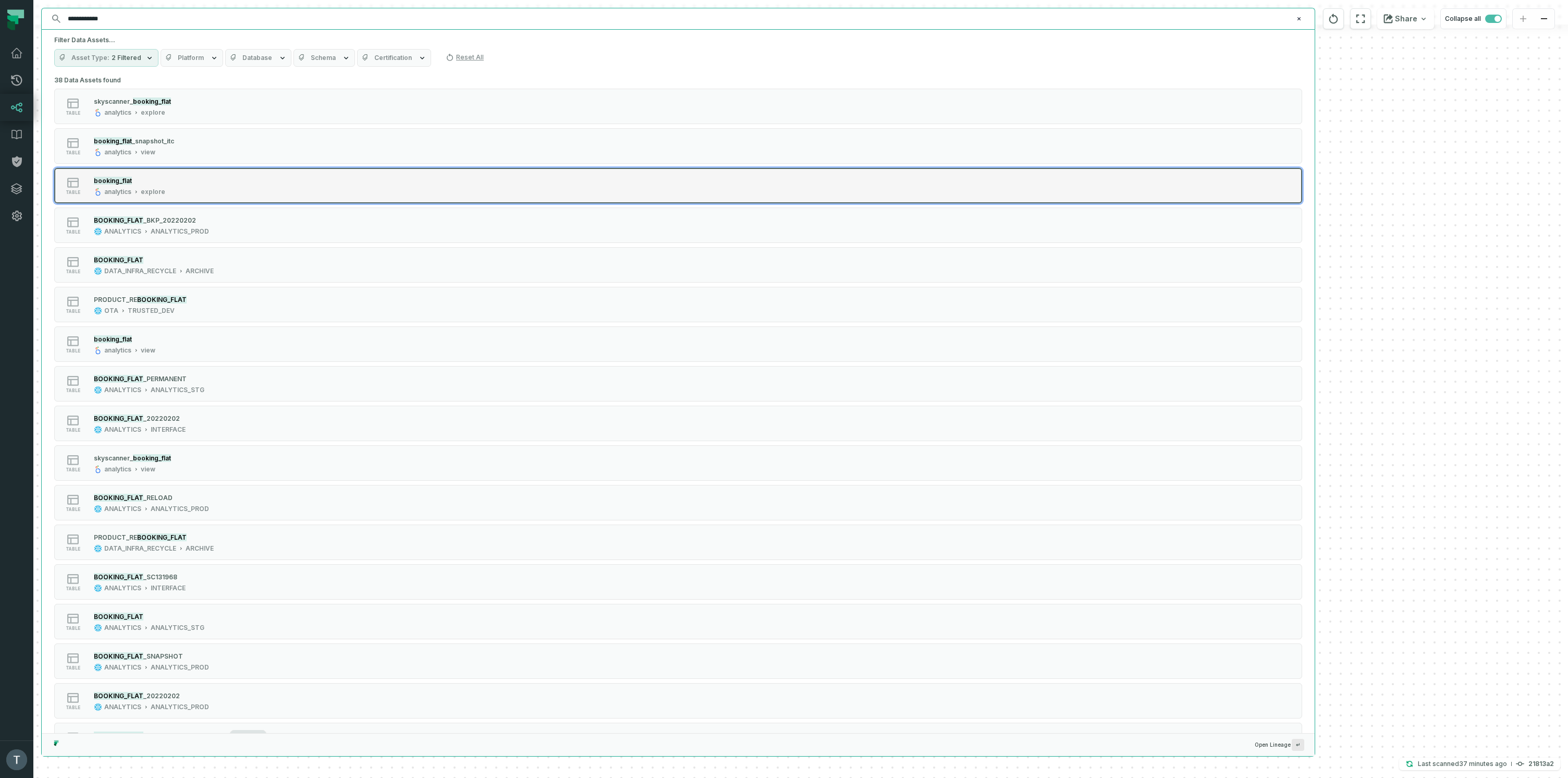
click at [195, 183] on div "table booking_flat analytics explore" at bounding box center [186, 185] width 260 height 21
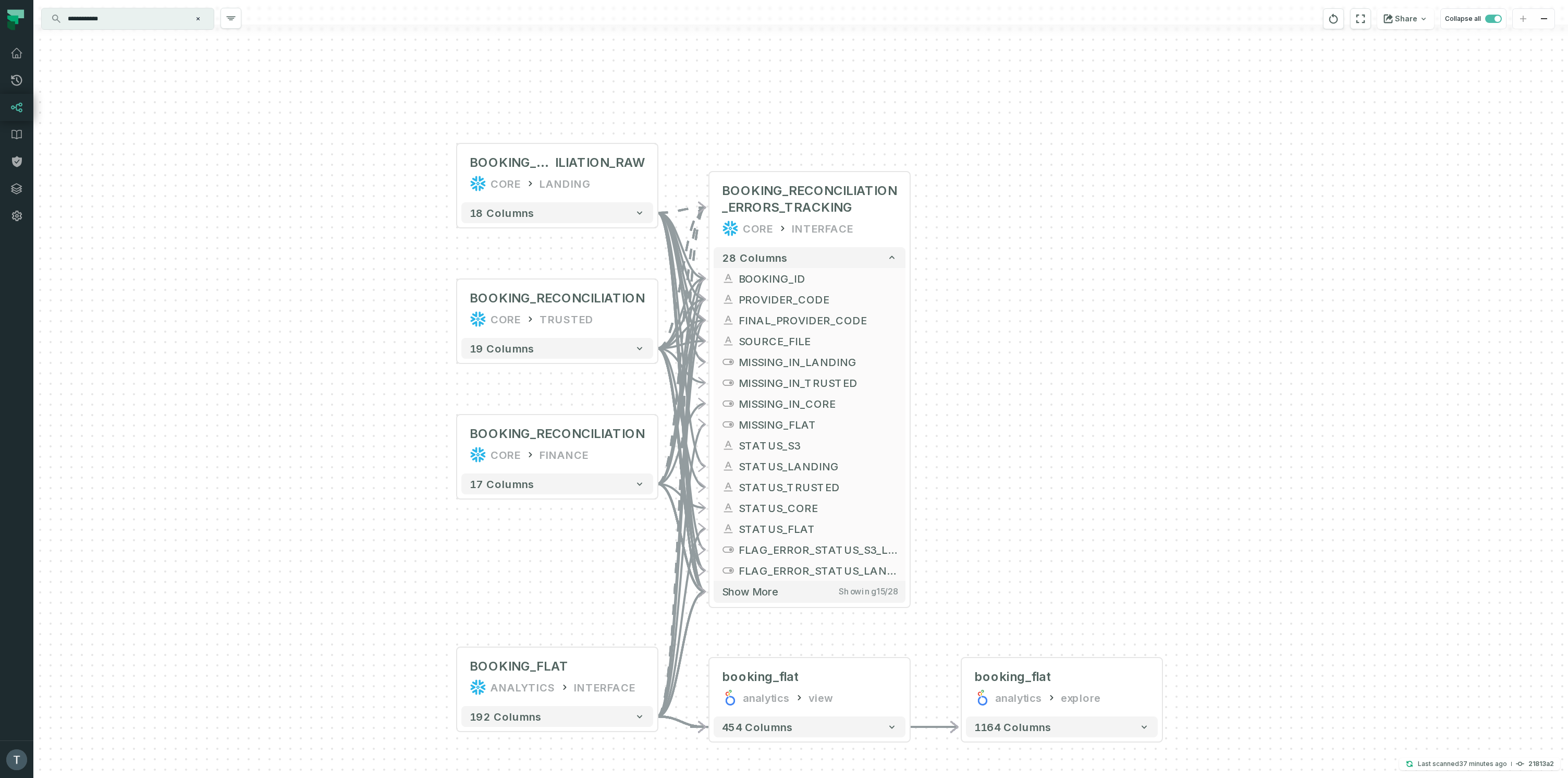
drag, startPoint x: 823, startPoint y: 202, endPoint x: 1037, endPoint y: 437, distance: 317.8
click at [1037, 437] on div "BOOKING_RECONC ILIATION_RAW CORE LANDING + 18 columns + BOOKING_FLAT ANALYTICS …" at bounding box center [801, 389] width 1535 height 778
click at [579, 124] on icon "button" at bounding box center [578, 126] width 11 height 9
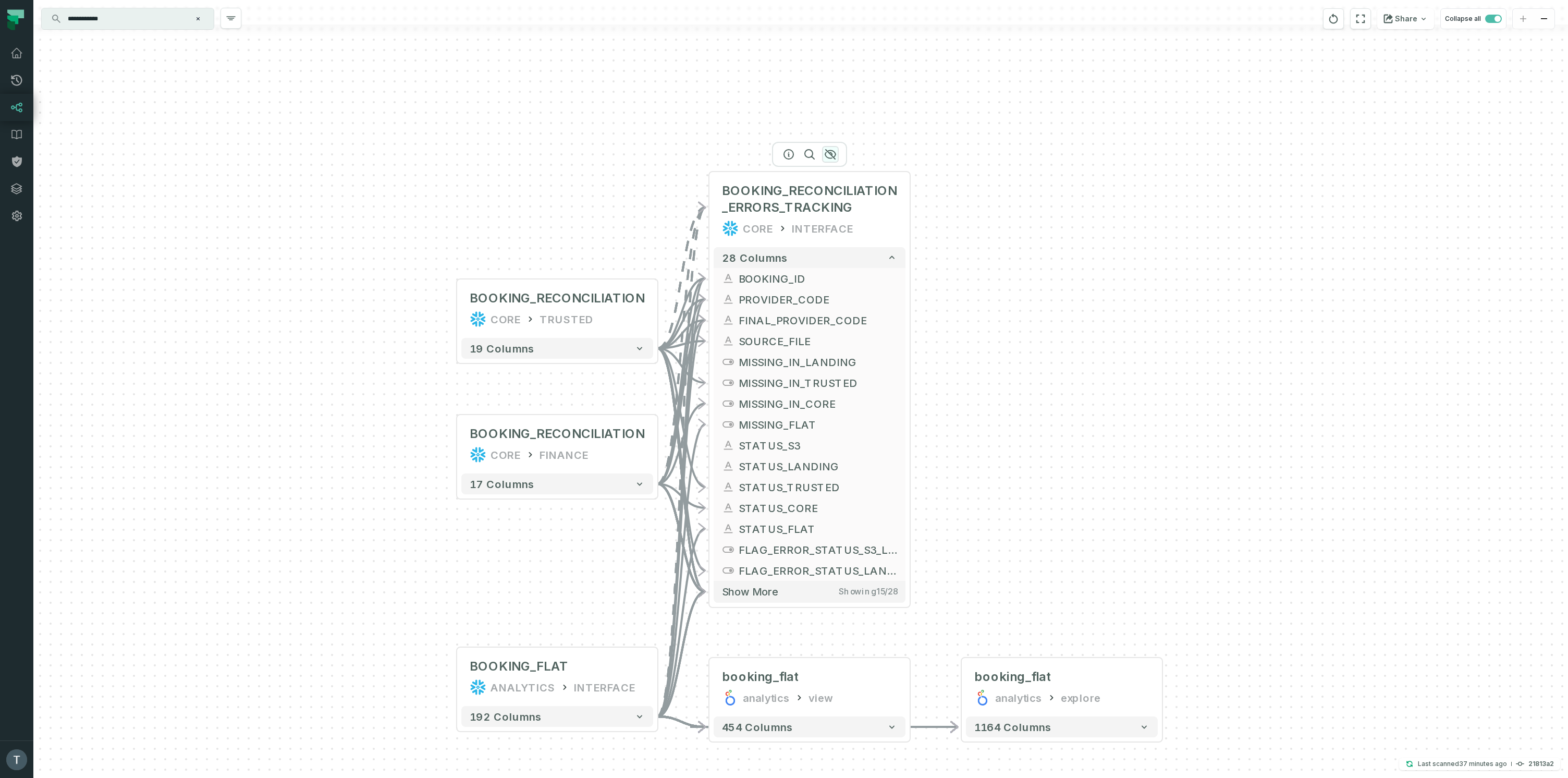
click at [829, 153] on icon "button" at bounding box center [830, 154] width 11 height 9
click at [575, 257] on button "button" at bounding box center [578, 263] width 17 height 17
click at [583, 400] on icon "button" at bounding box center [579, 399] width 11 height 9
click at [581, 263] on icon "button" at bounding box center [578, 263] width 13 height 13
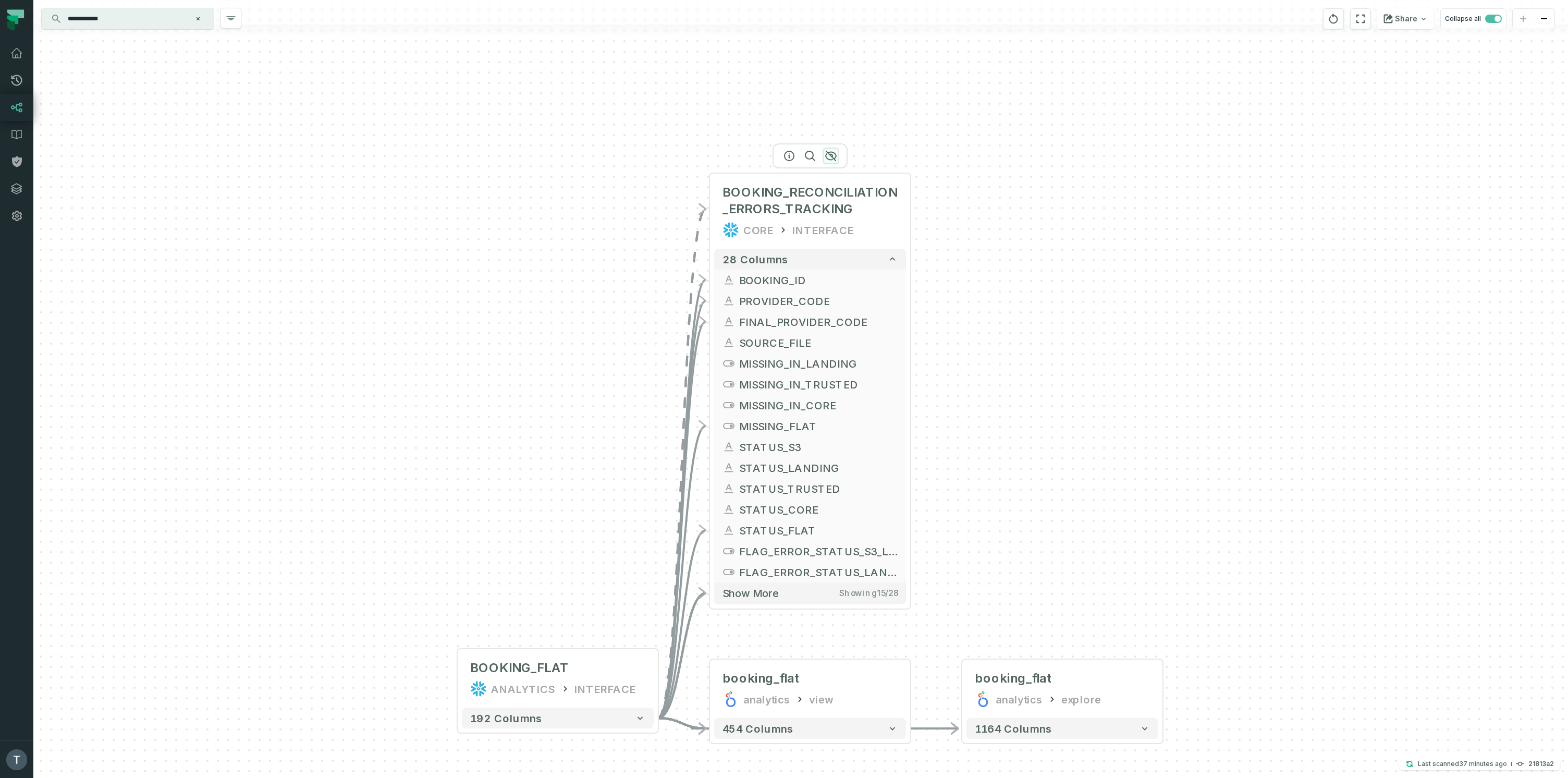
click at [834, 158] on icon "button" at bounding box center [831, 156] width 11 height 9
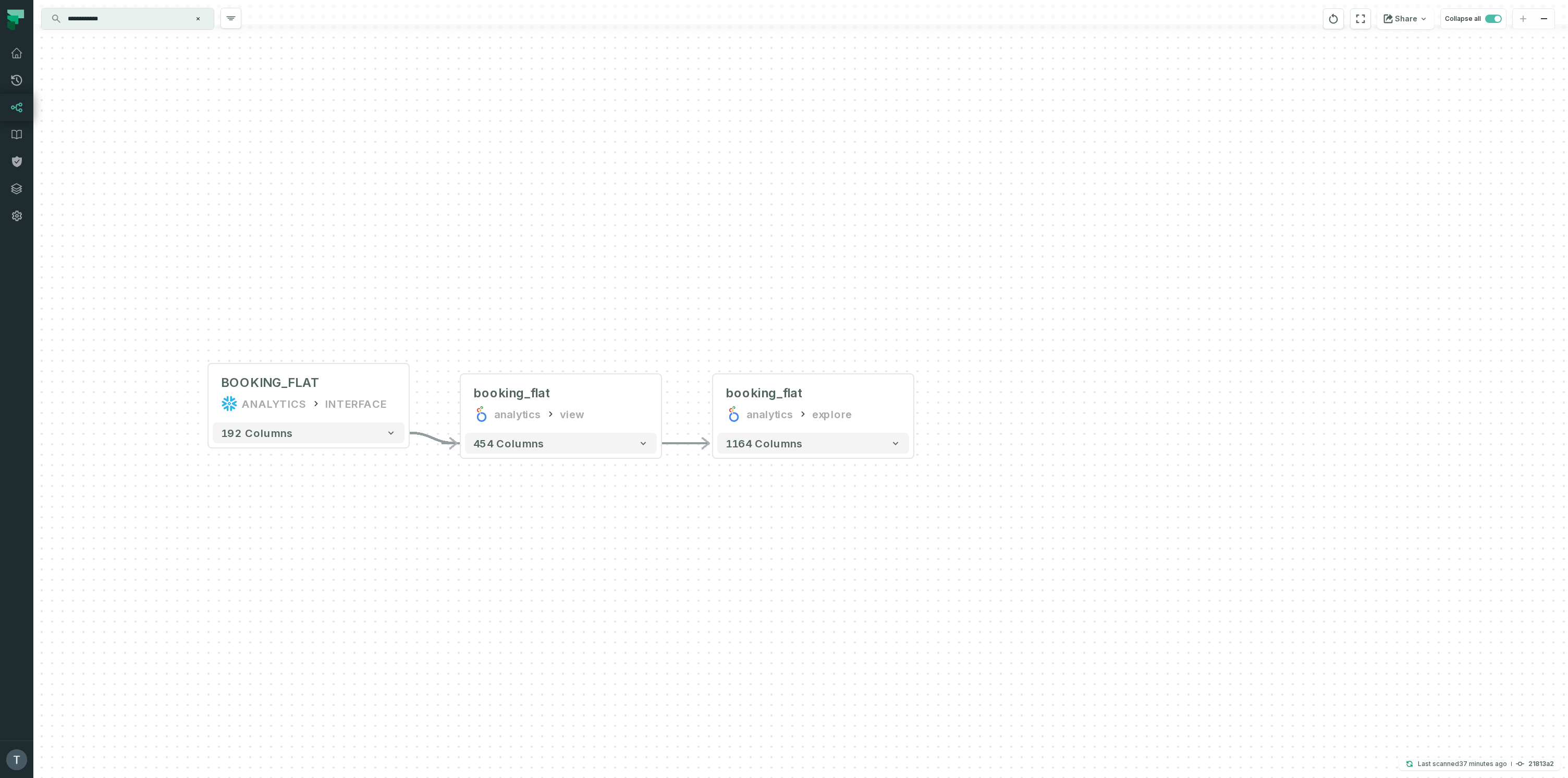
drag, startPoint x: 1023, startPoint y: 260, endPoint x: 889, endPoint y: 104, distance: 205.7
click at [889, 104] on div "+ BOOKING_FLAT ANALYTICS INTERFACE + 192 columns - booking_flat analytics view …" at bounding box center [801, 389] width 1535 height 778
click at [860, 437] on button "1164 columns" at bounding box center [809, 437] width 191 height 21
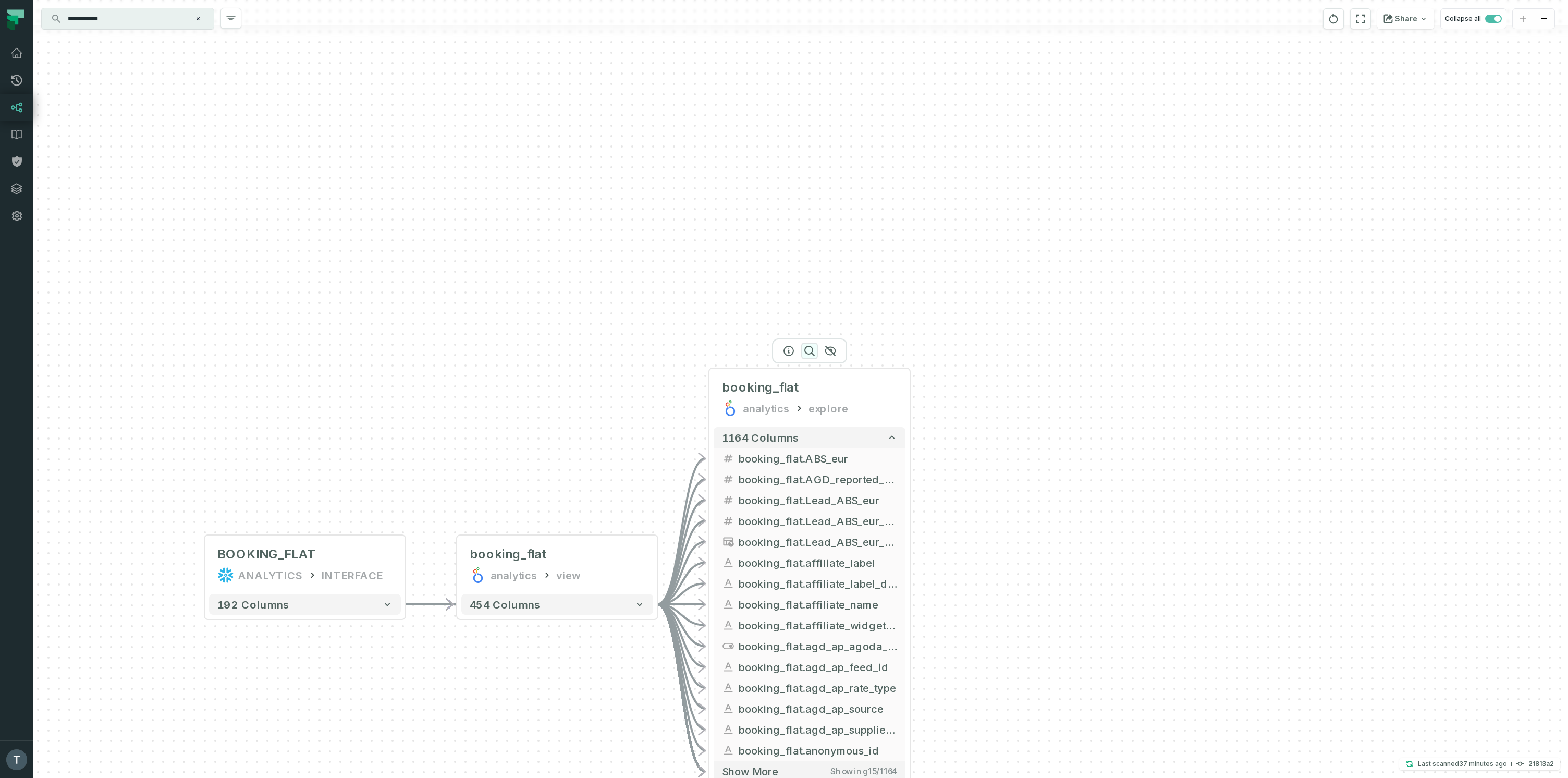
click at [807, 353] on icon "button" at bounding box center [809, 350] width 13 height 13
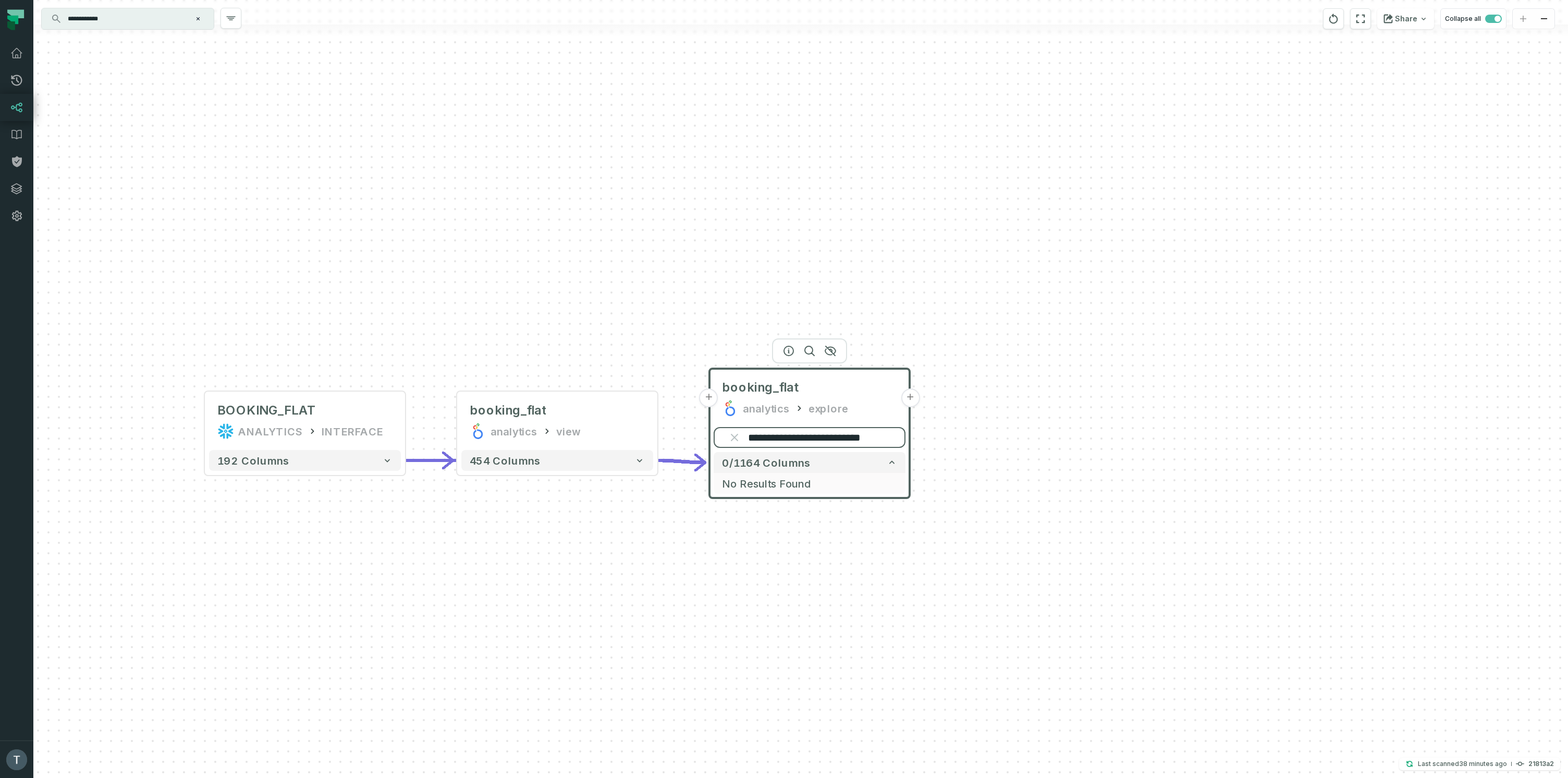
click at [803, 443] on input "**********" at bounding box center [809, 437] width 191 height 21
paste input "search"
type input "**********"
click at [556, 375] on icon "button" at bounding box center [557, 374] width 13 height 13
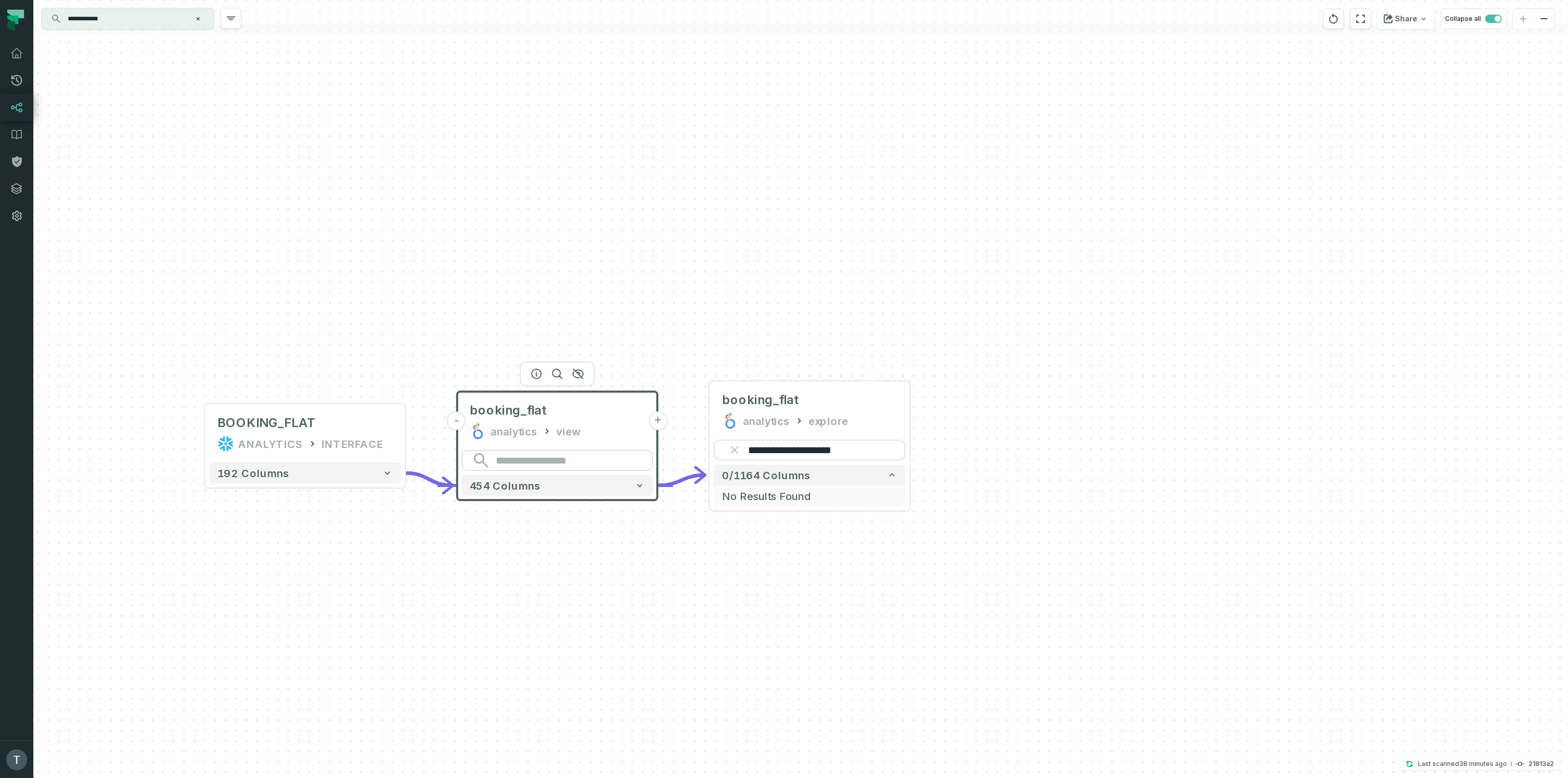
click at [558, 461] on input "search" at bounding box center [557, 460] width 191 height 21
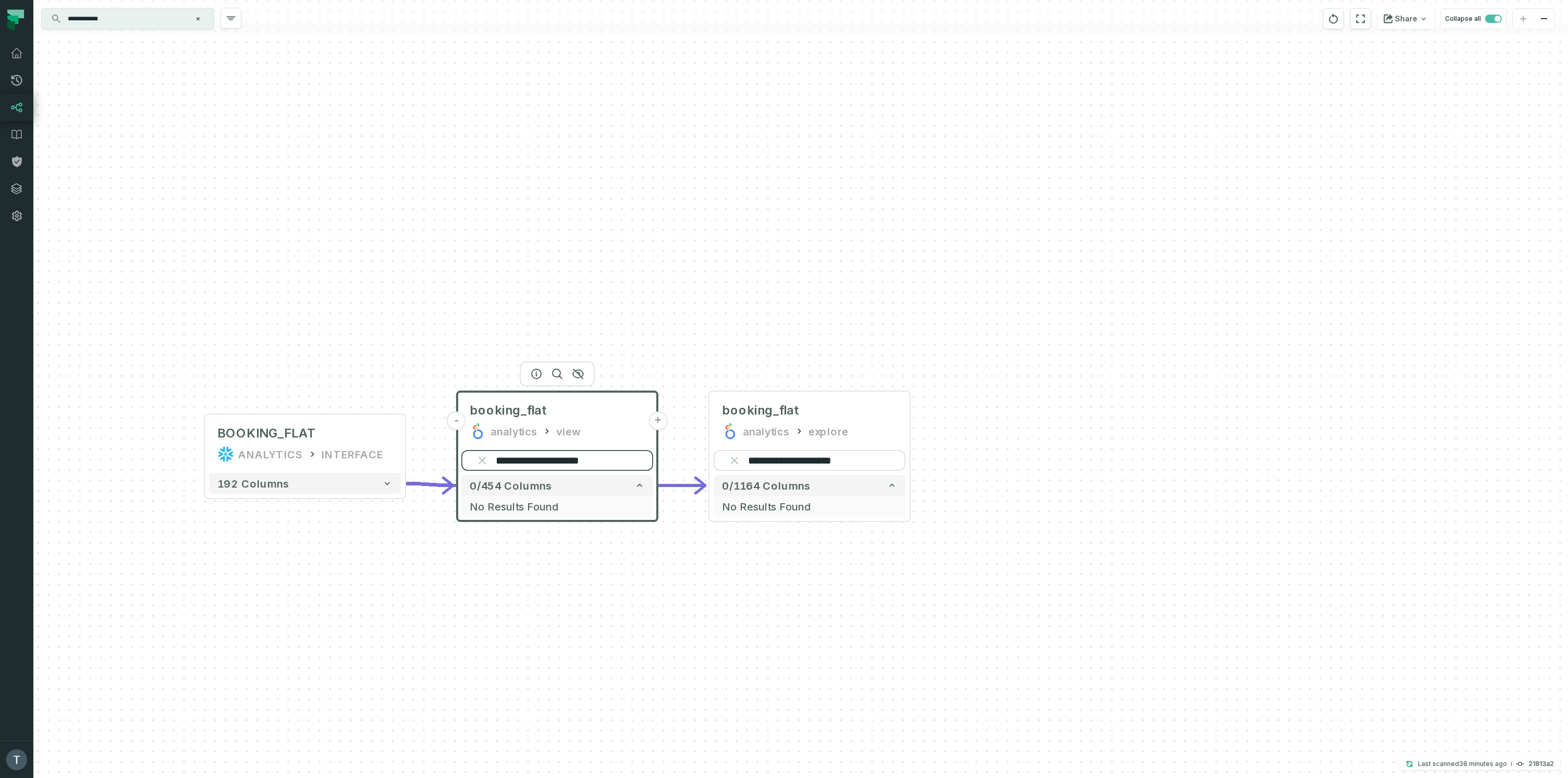
click at [587, 454] on input "**********" at bounding box center [557, 460] width 191 height 21
paste input "*****"
click at [571, 458] on input "**********" at bounding box center [557, 460] width 191 height 21
click at [571, 457] on input "**********" at bounding box center [557, 460] width 191 height 21
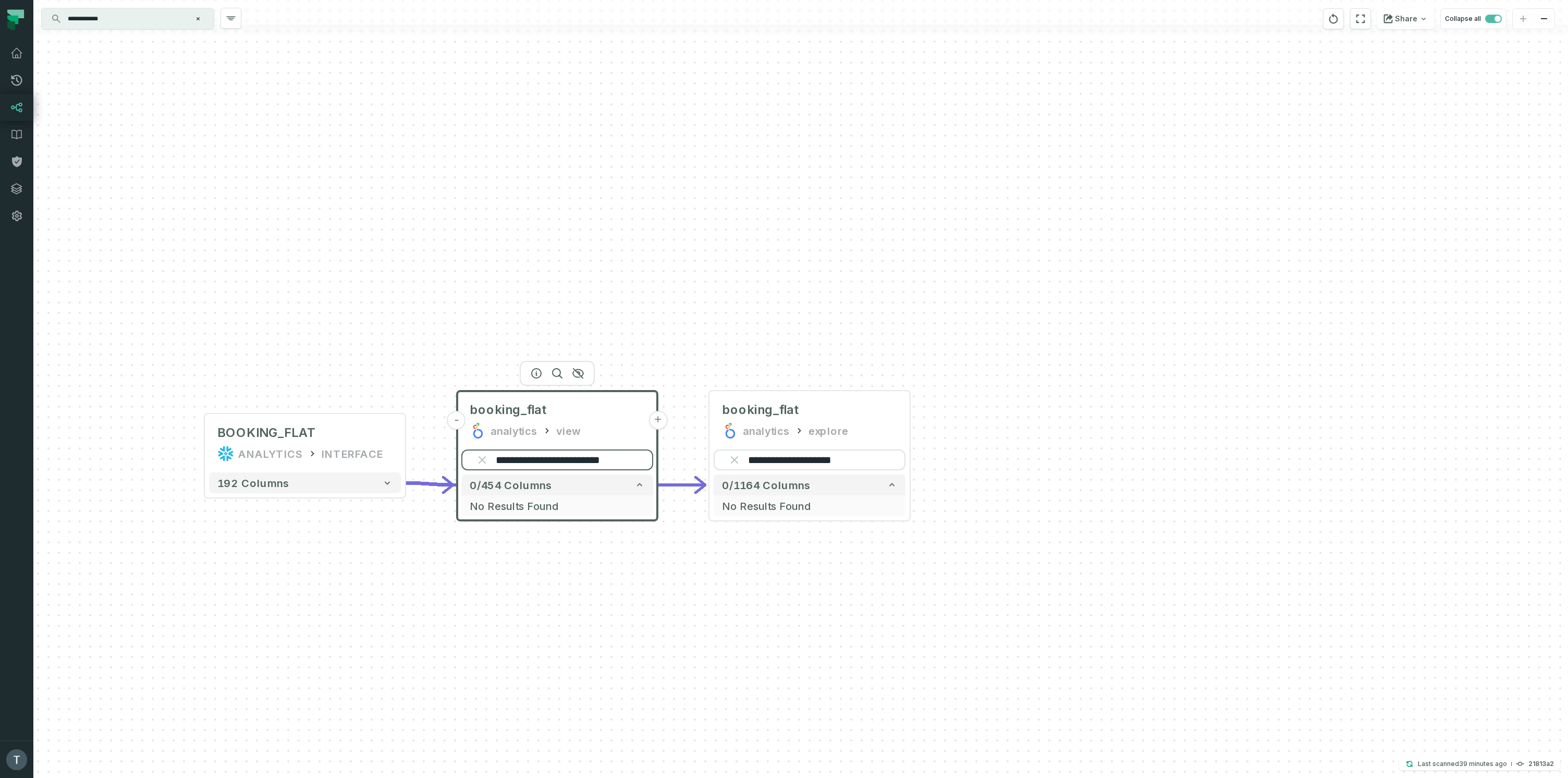
paste input "******"
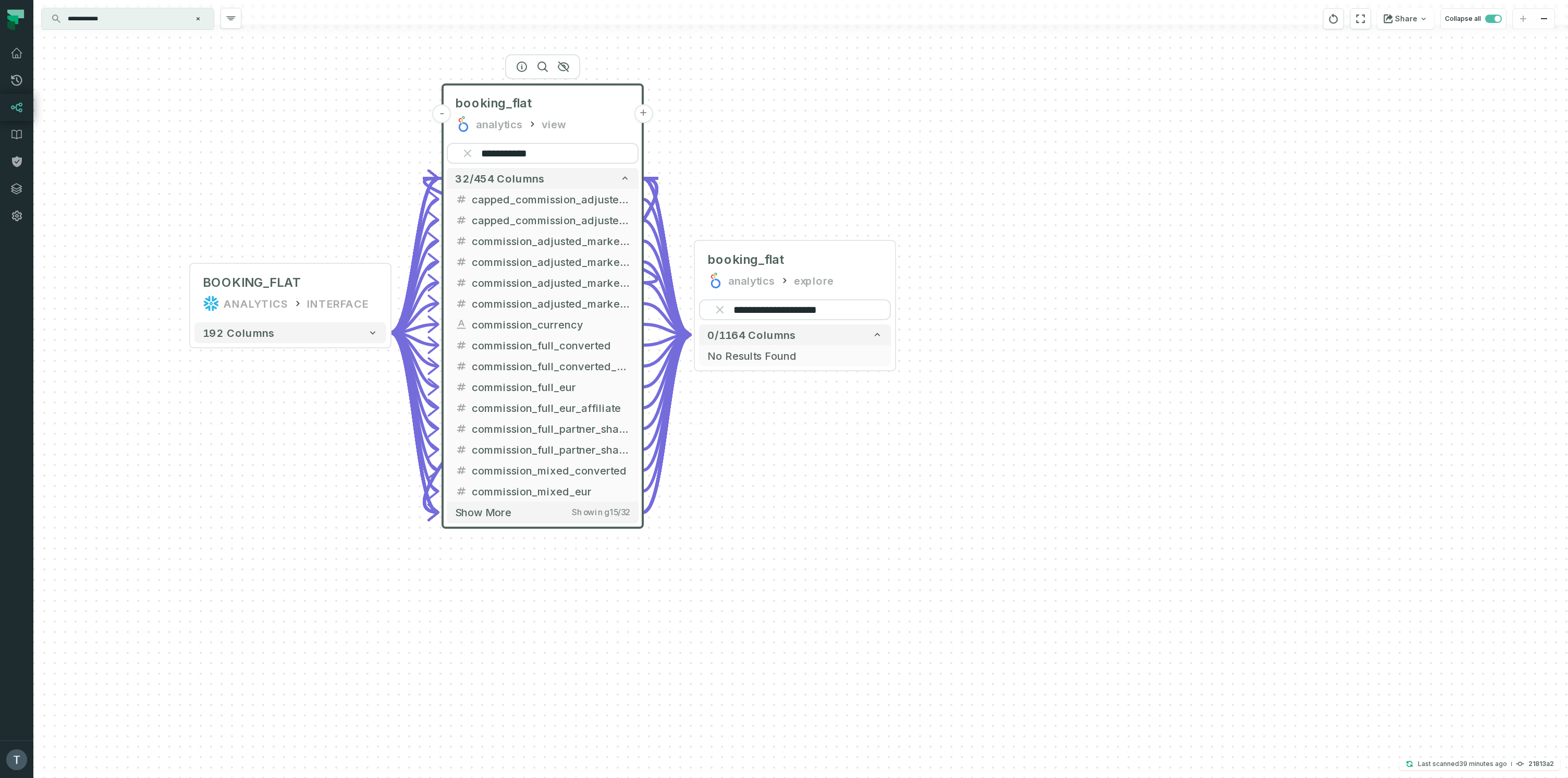
drag, startPoint x: 1255, startPoint y: 594, endPoint x: 1243, endPoint y: 299, distance: 295.2
click at [1243, 299] on div "**********" at bounding box center [801, 389] width 1535 height 778
click at [816, 220] on icon "button" at bounding box center [816, 223] width 13 height 13
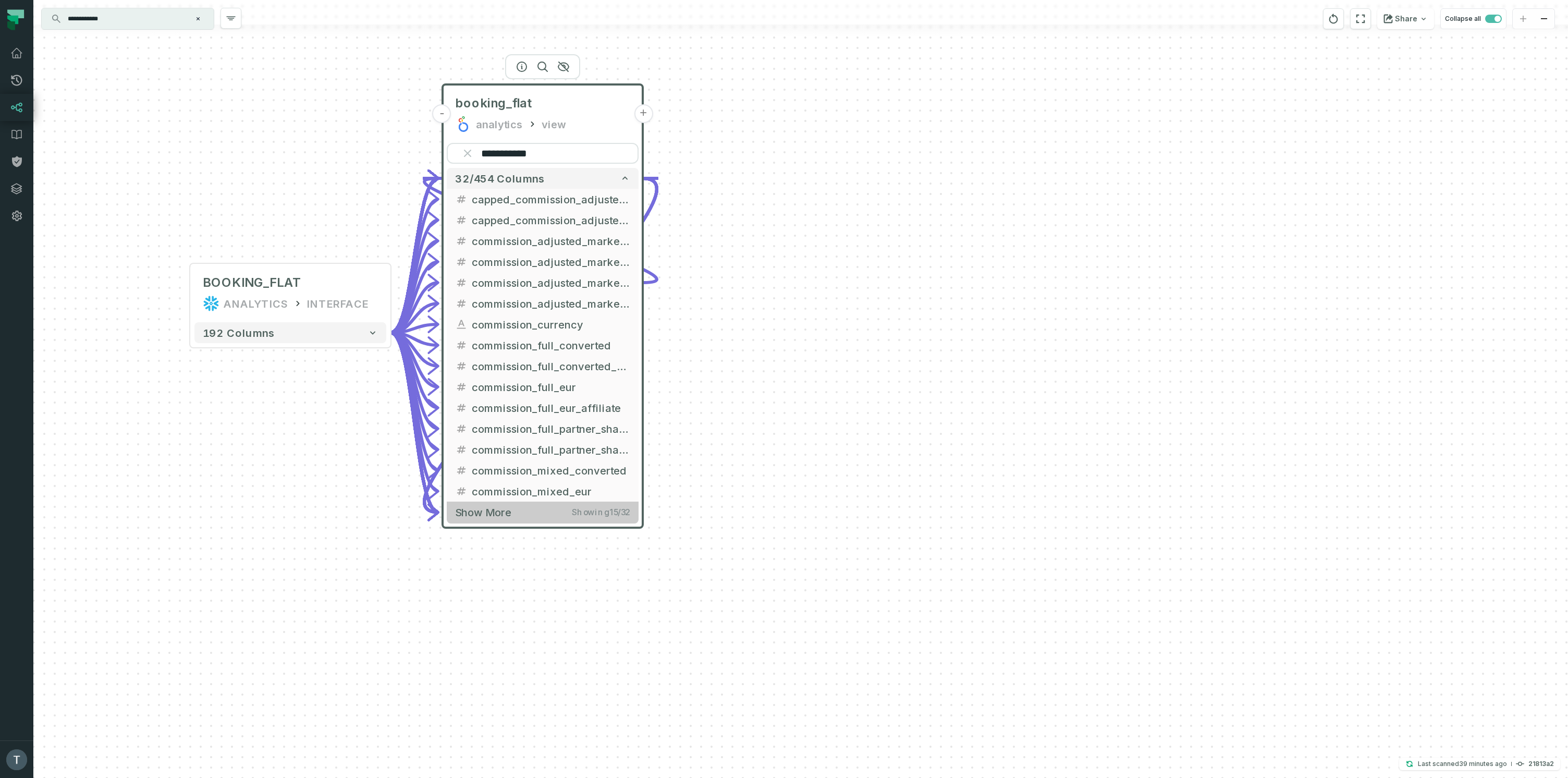
click at [513, 515] on button "Show more Showing 15 / 32" at bounding box center [542, 512] width 191 height 21
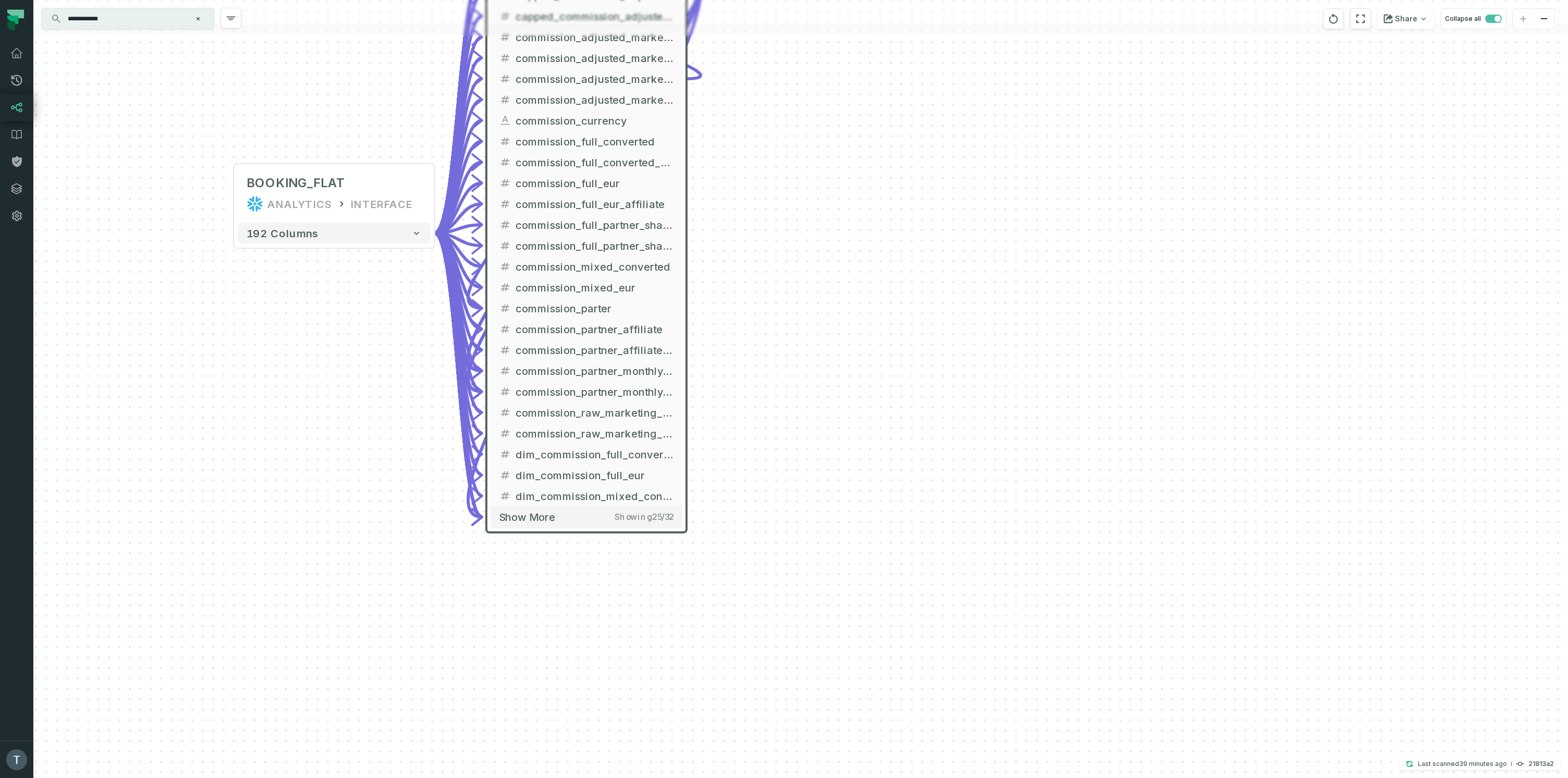
drag, startPoint x: 792, startPoint y: 565, endPoint x: 847, endPoint y: 282, distance: 288.3
click at [847, 281] on div "**********" at bounding box center [801, 389] width 1535 height 778
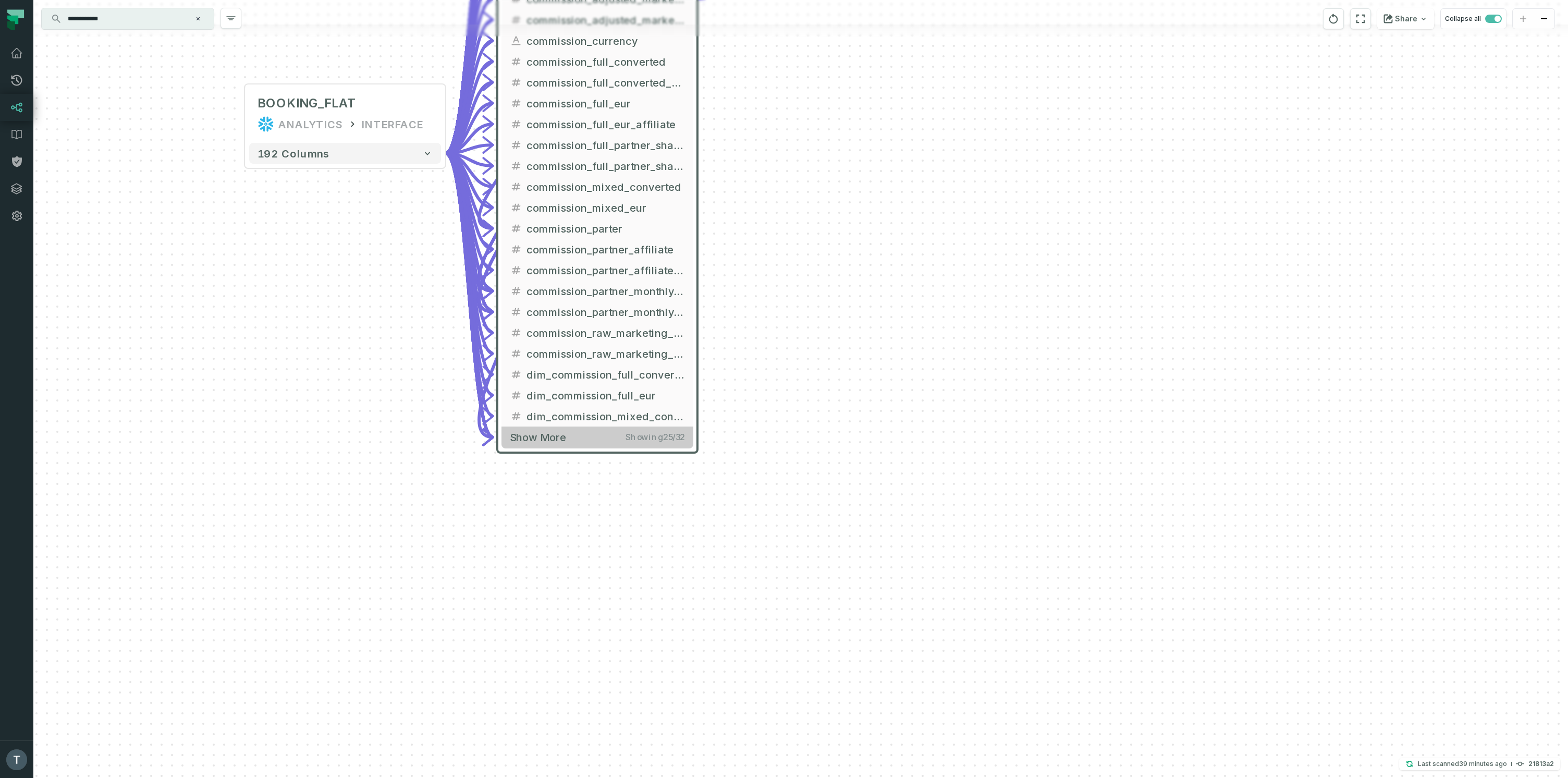
click at [621, 437] on button "Show more Showing 25 / 32" at bounding box center [597, 437] width 191 height 21
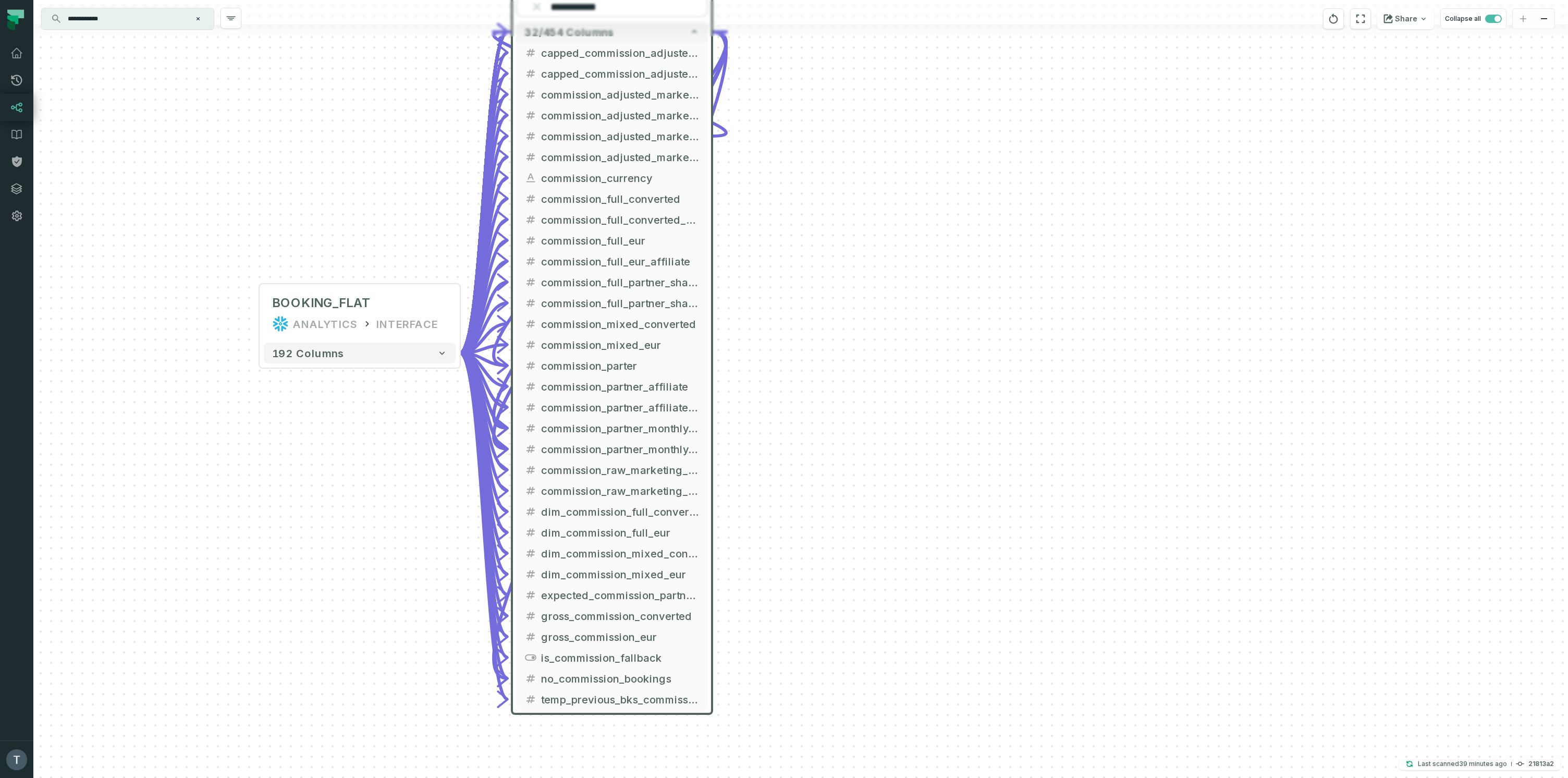
drag, startPoint x: 813, startPoint y: 428, endPoint x: 826, endPoint y: 549, distance: 121.7
click at [826, 549] on div "**********" at bounding box center [801, 389] width 1535 height 778
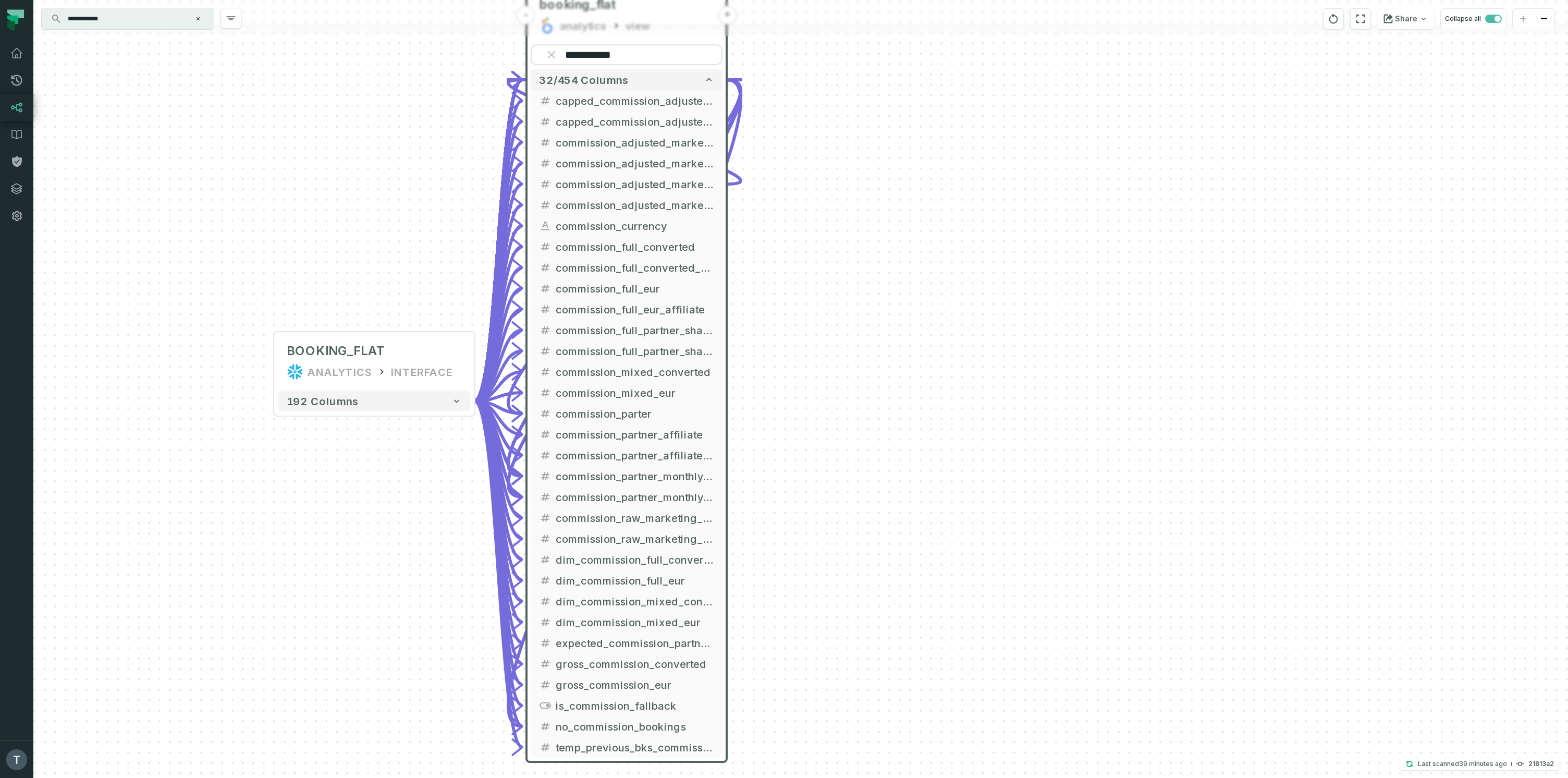
drag, startPoint x: 846, startPoint y: 275, endPoint x: 860, endPoint y: 324, distance: 51.0
click at [860, 324] on div "**********" at bounding box center [801, 389] width 1535 height 778
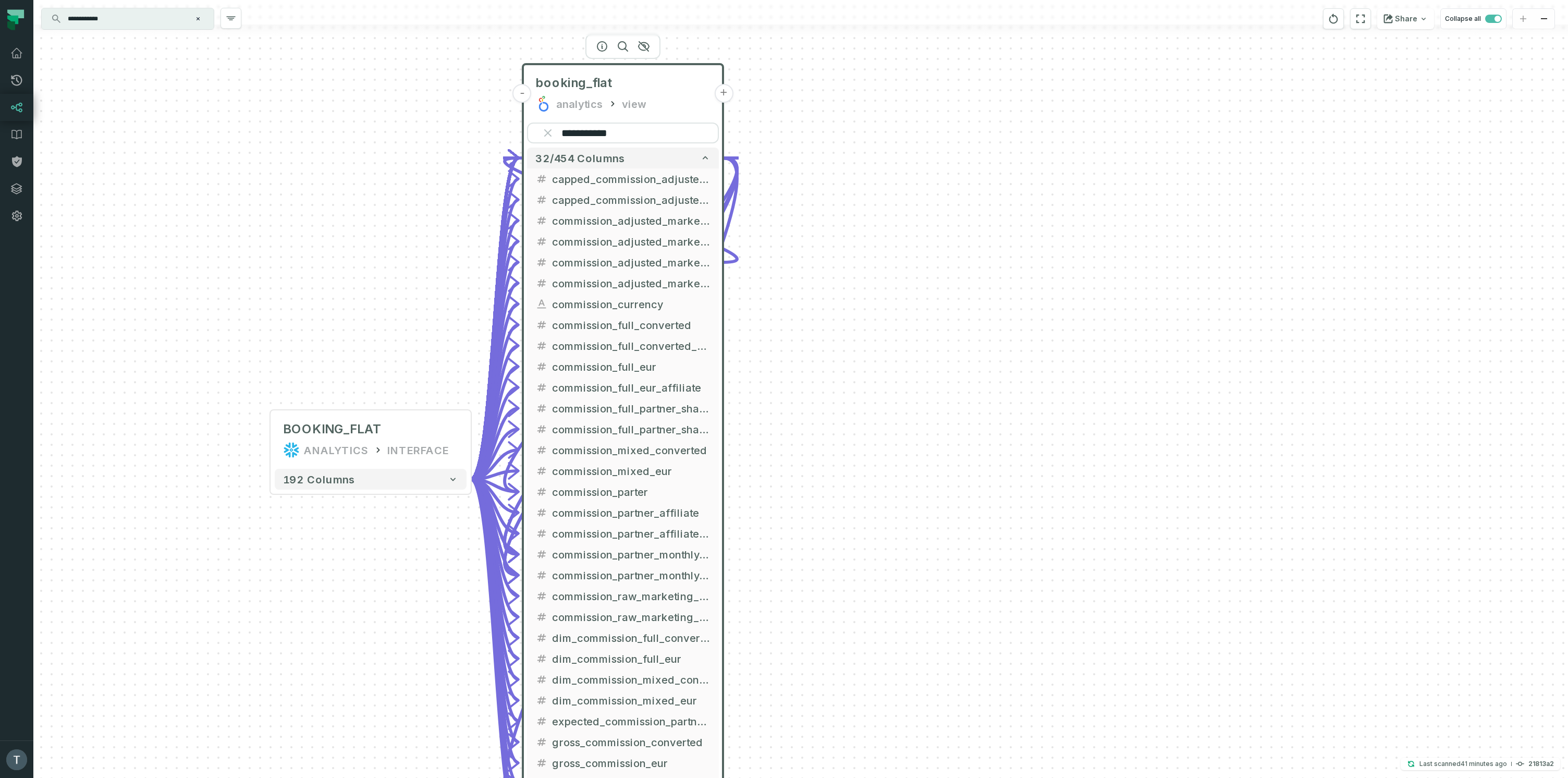
drag, startPoint x: 861, startPoint y: 211, endPoint x: 734, endPoint y: 204, distance: 127.2
click at [858, 291] on div "**********" at bounding box center [801, 389] width 1535 height 778
click at [589, 135] on input "**********" at bounding box center [623, 135] width 191 height 21
paste input "**********"
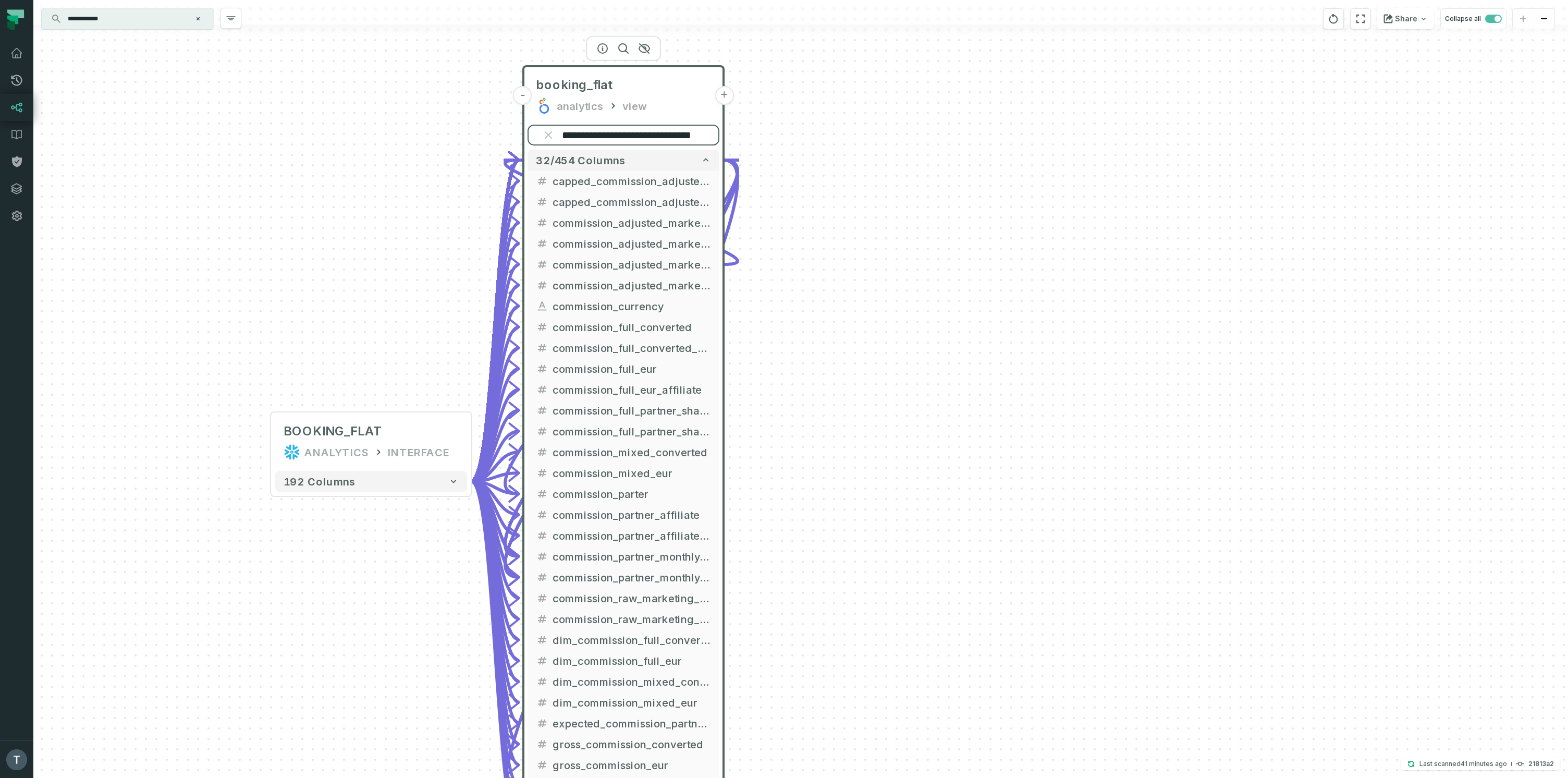
scroll to position [0, 17]
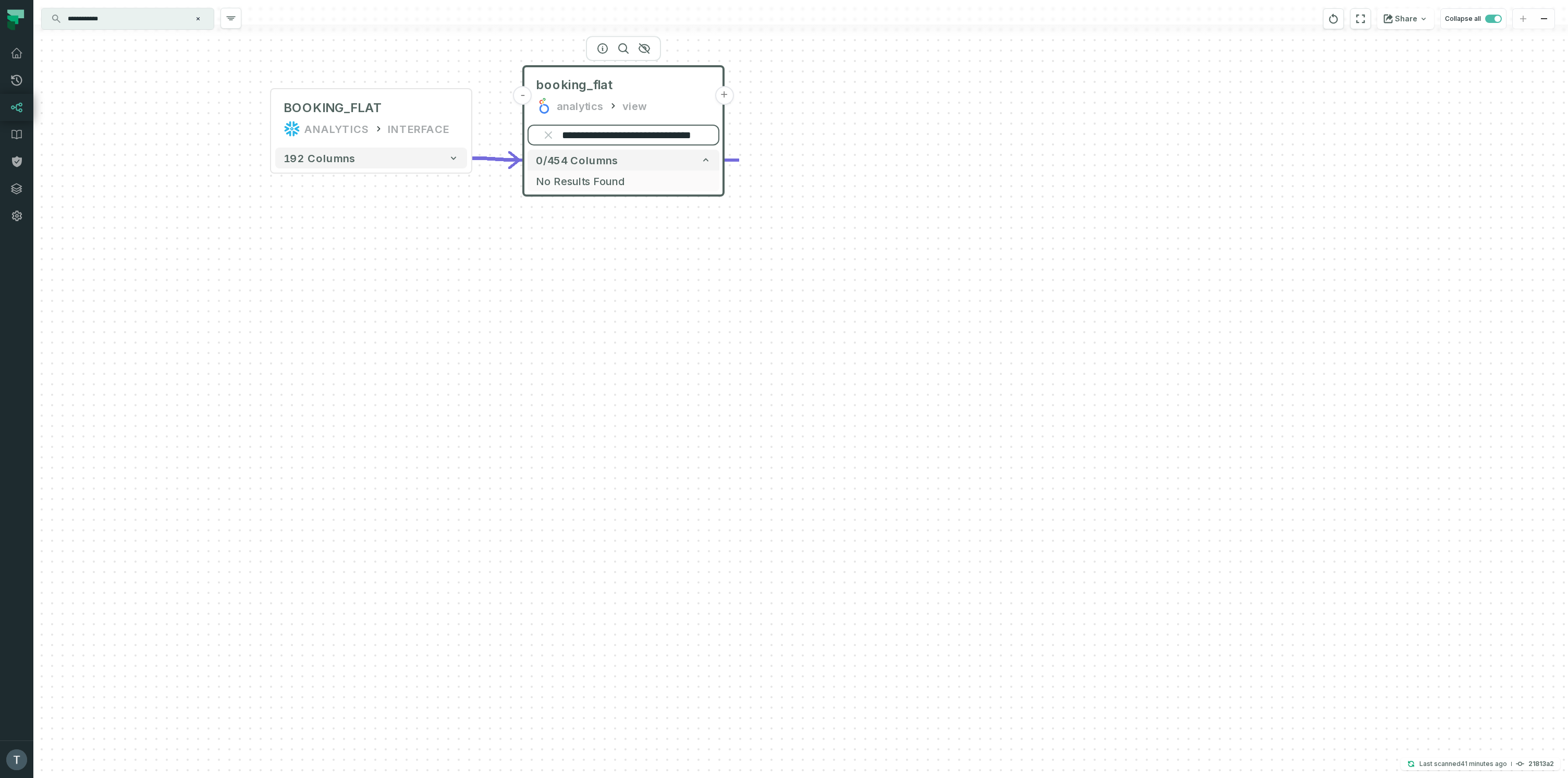
type input "**********"
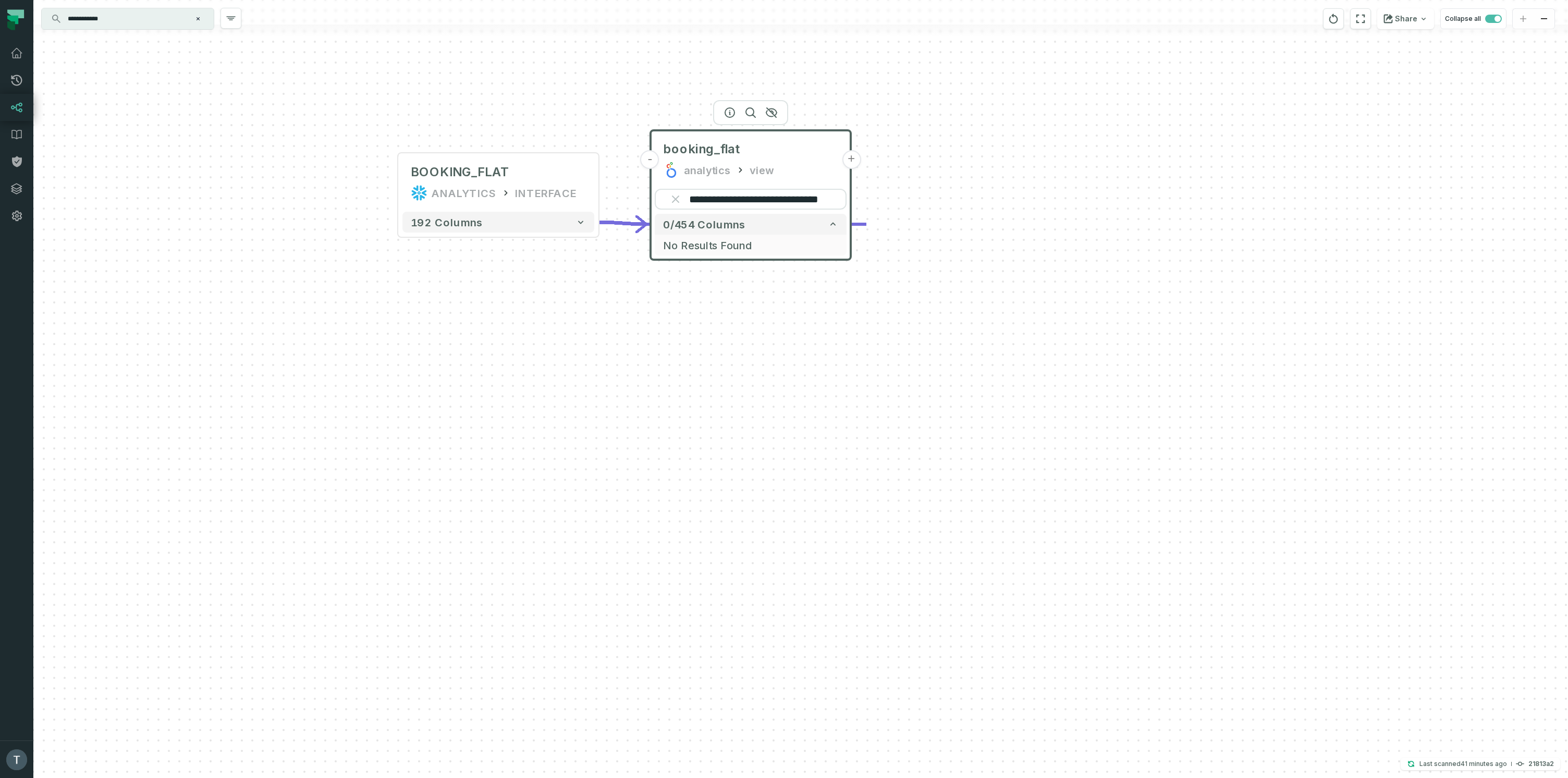
drag, startPoint x: 844, startPoint y: 173, endPoint x: 986, endPoint y: 235, distance: 154.9
click at [994, 237] on div "**********" at bounding box center [801, 389] width 1535 height 778
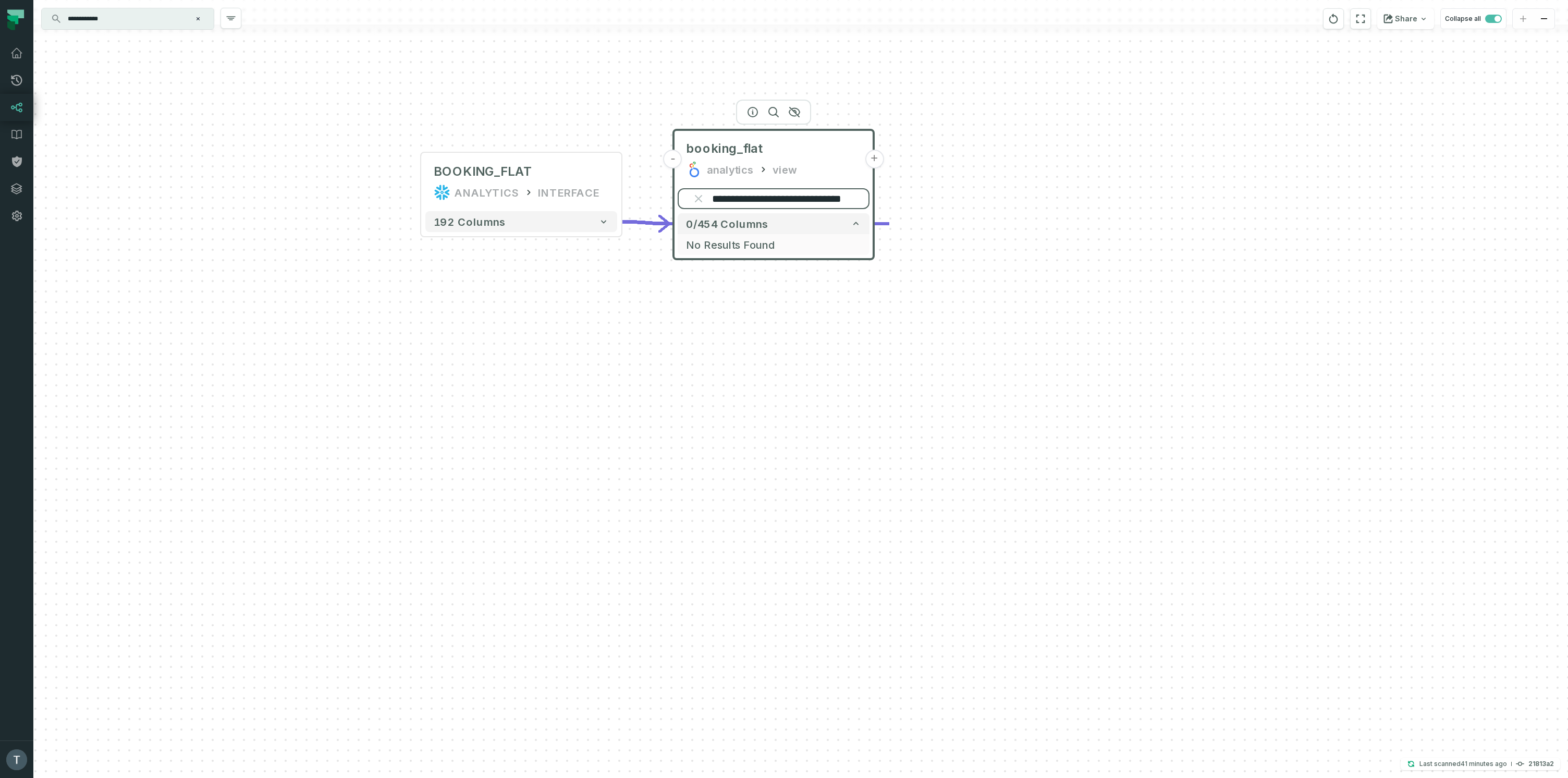
click at [801, 200] on input "**********" at bounding box center [773, 199] width 191 height 21
click at [677, 161] on button "-" at bounding box center [672, 159] width 19 height 19
click at [521, 131] on icon "button" at bounding box center [521, 135] width 13 height 13
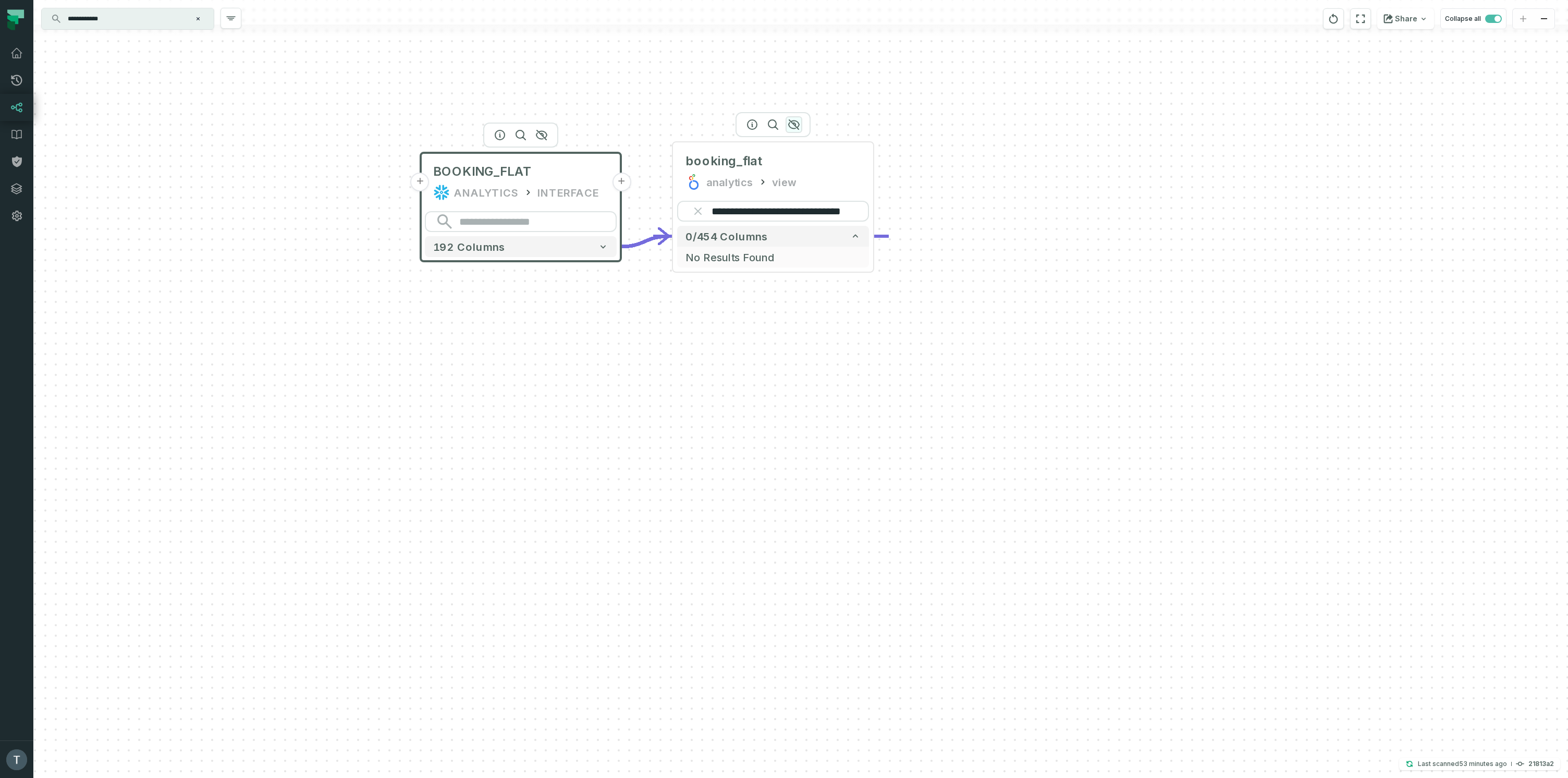
click at [791, 122] on icon "button" at bounding box center [794, 124] width 11 height 9
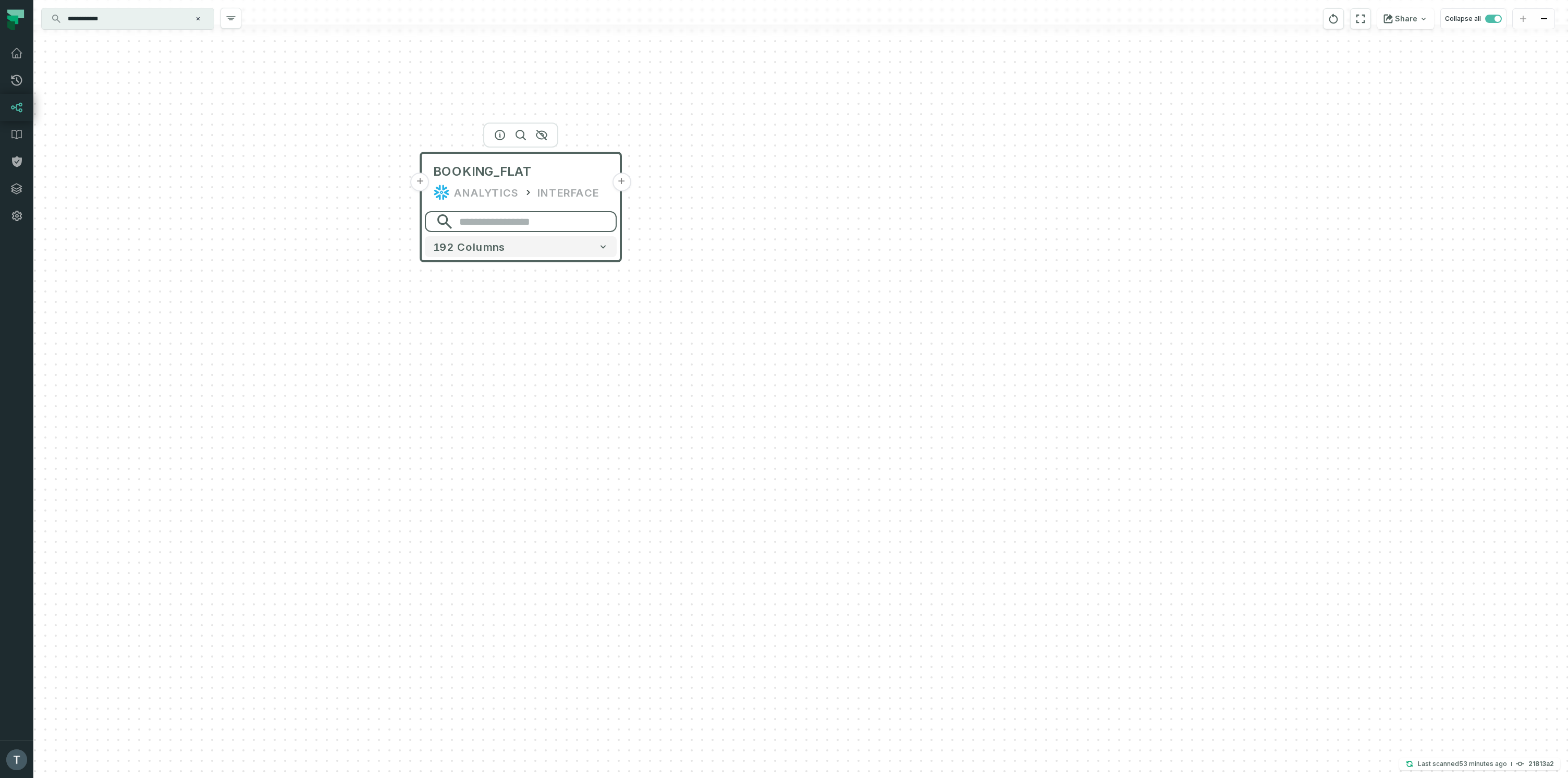
click at [502, 226] on input "search" at bounding box center [520, 222] width 191 height 21
type input "*******"
click at [624, 266] on button "+" at bounding box center [621, 267] width 19 height 19
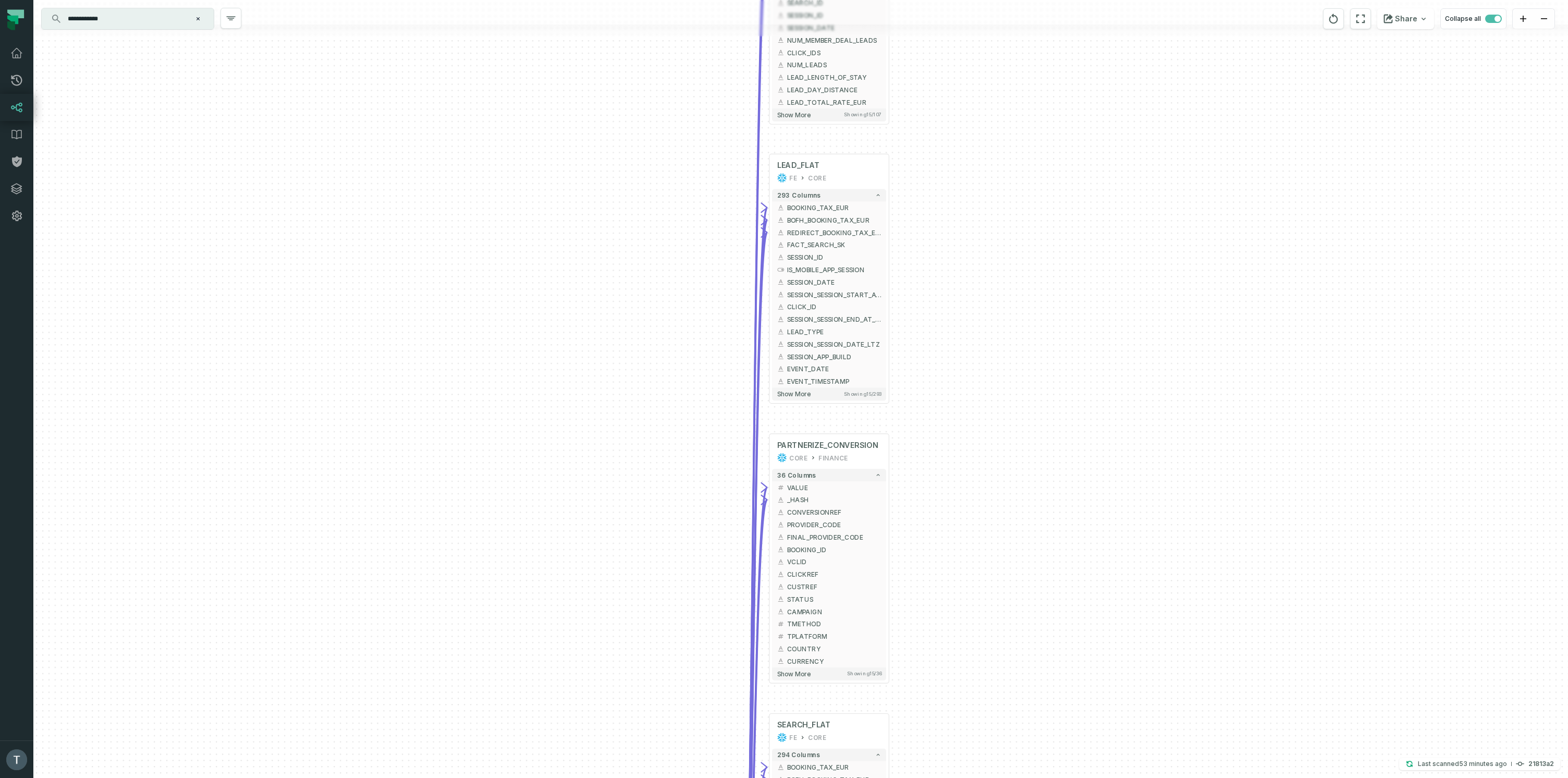
drag, startPoint x: 999, startPoint y: 369, endPoint x: 1025, endPoint y: 194, distance: 176.9
click at [1023, 194] on div "+ IMPRESSION_MEASURES_FLAT FE CORE + 107 columns - BOOKING_TAX_EUR + + BOFH_BOO…" at bounding box center [801, 389] width 1535 height 778
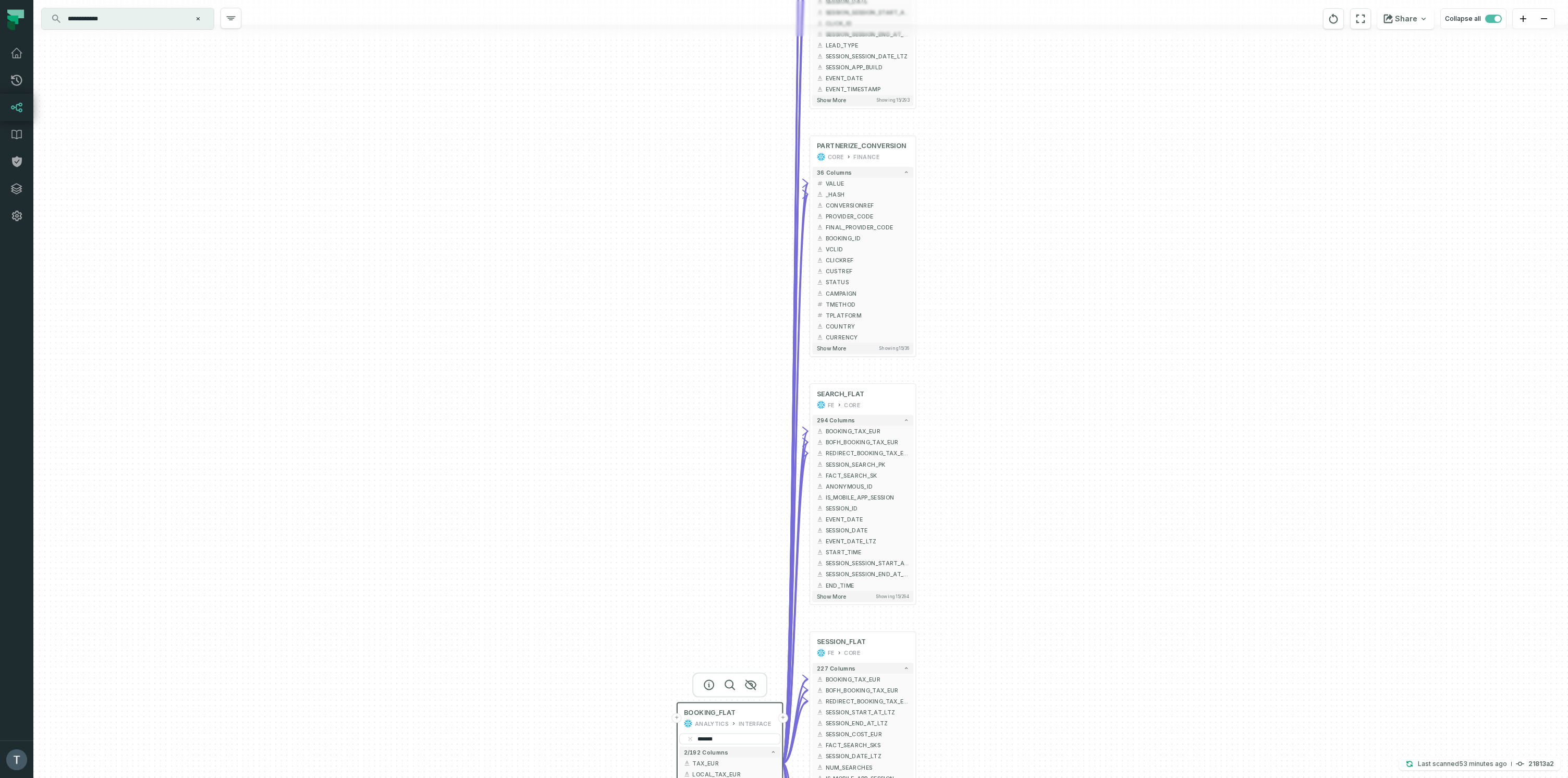
drag, startPoint x: 1057, startPoint y: 550, endPoint x: 1074, endPoint y: 212, distance: 338.4
click at [1071, 212] on div "+ IMPRESSION_MEASURES_FLAT FE CORE + 107 columns - BOOKING_TAX_EUR + + BOFH_BOO…" at bounding box center [801, 389] width 1535 height 778
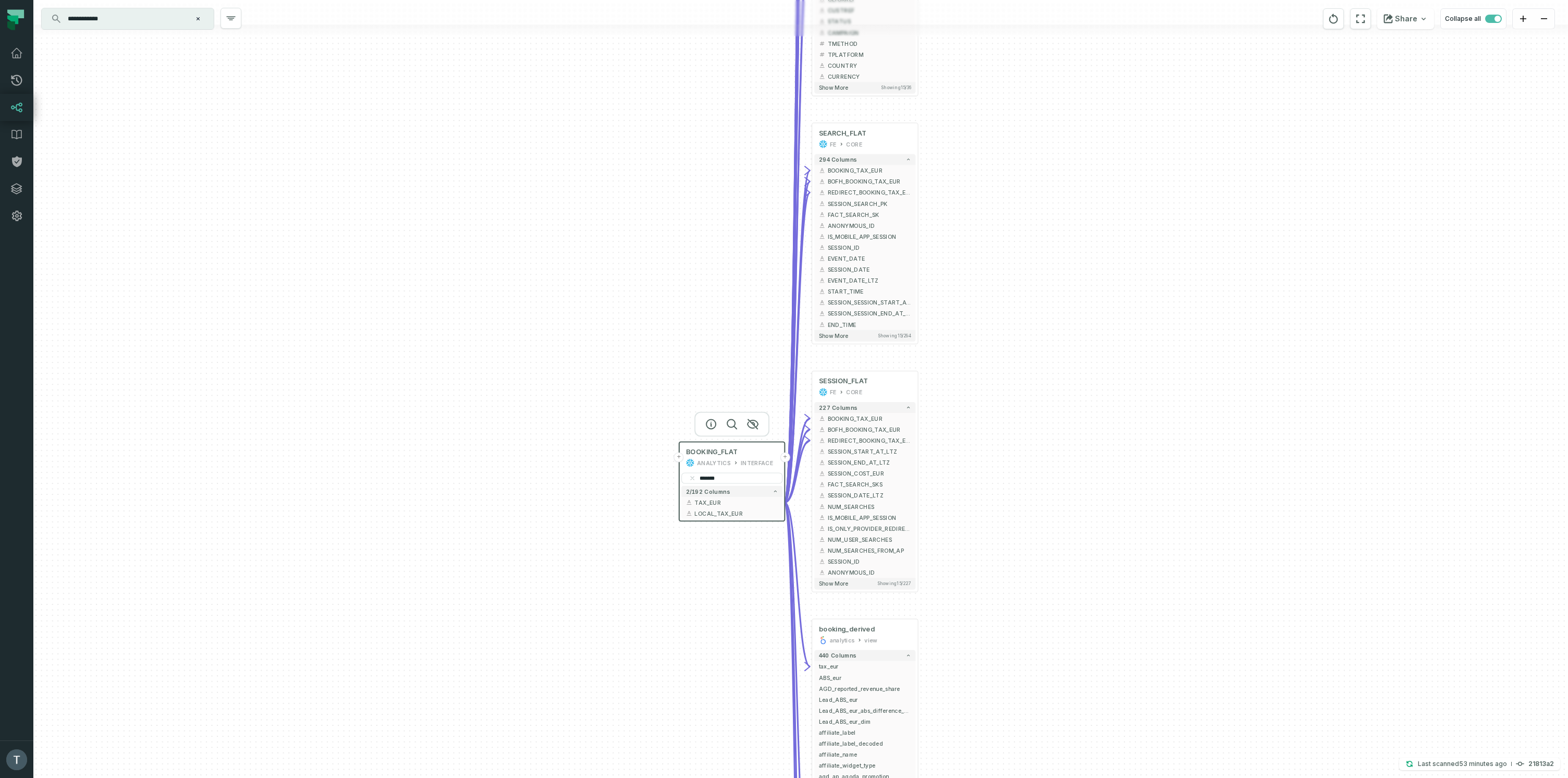
drag, startPoint x: 1096, startPoint y: 535, endPoint x: 1096, endPoint y: 314, distance: 221.0
click at [1096, 314] on div "+ IMPRESSION_MEASURES_FLAT FE CORE + 107 columns - BOOKING_TAX_EUR + + BOFH_BOO…" at bounding box center [801, 389] width 1535 height 778
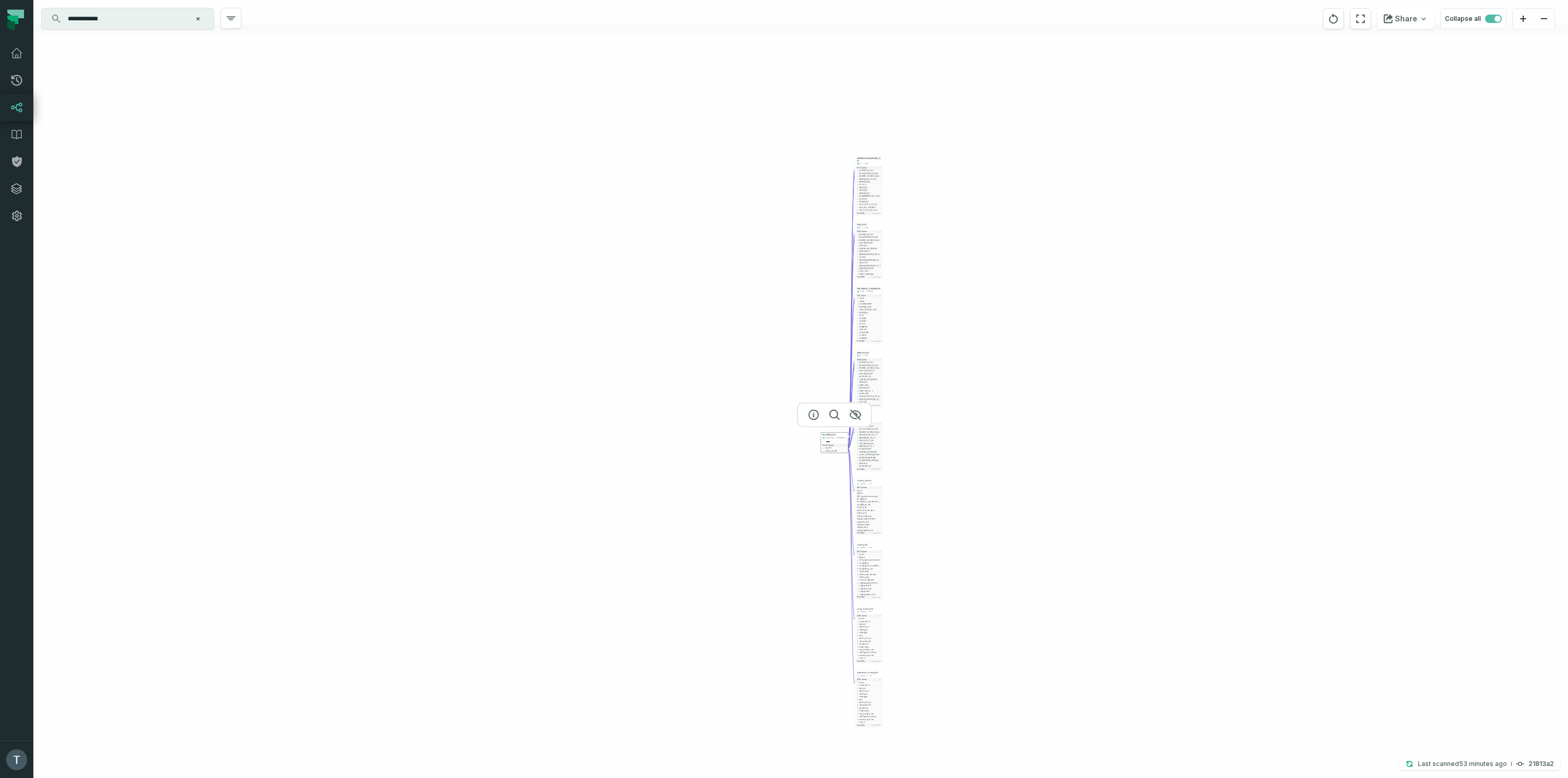
drag, startPoint x: 1059, startPoint y: 396, endPoint x: 1000, endPoint y: 481, distance: 103.5
click at [1006, 480] on div "+ IMPRESSION_MEASURES_FLAT FE CORE + 107 columns - BOOKING_TAX_EUR + + BOFH_BOO…" at bounding box center [801, 389] width 1535 height 778
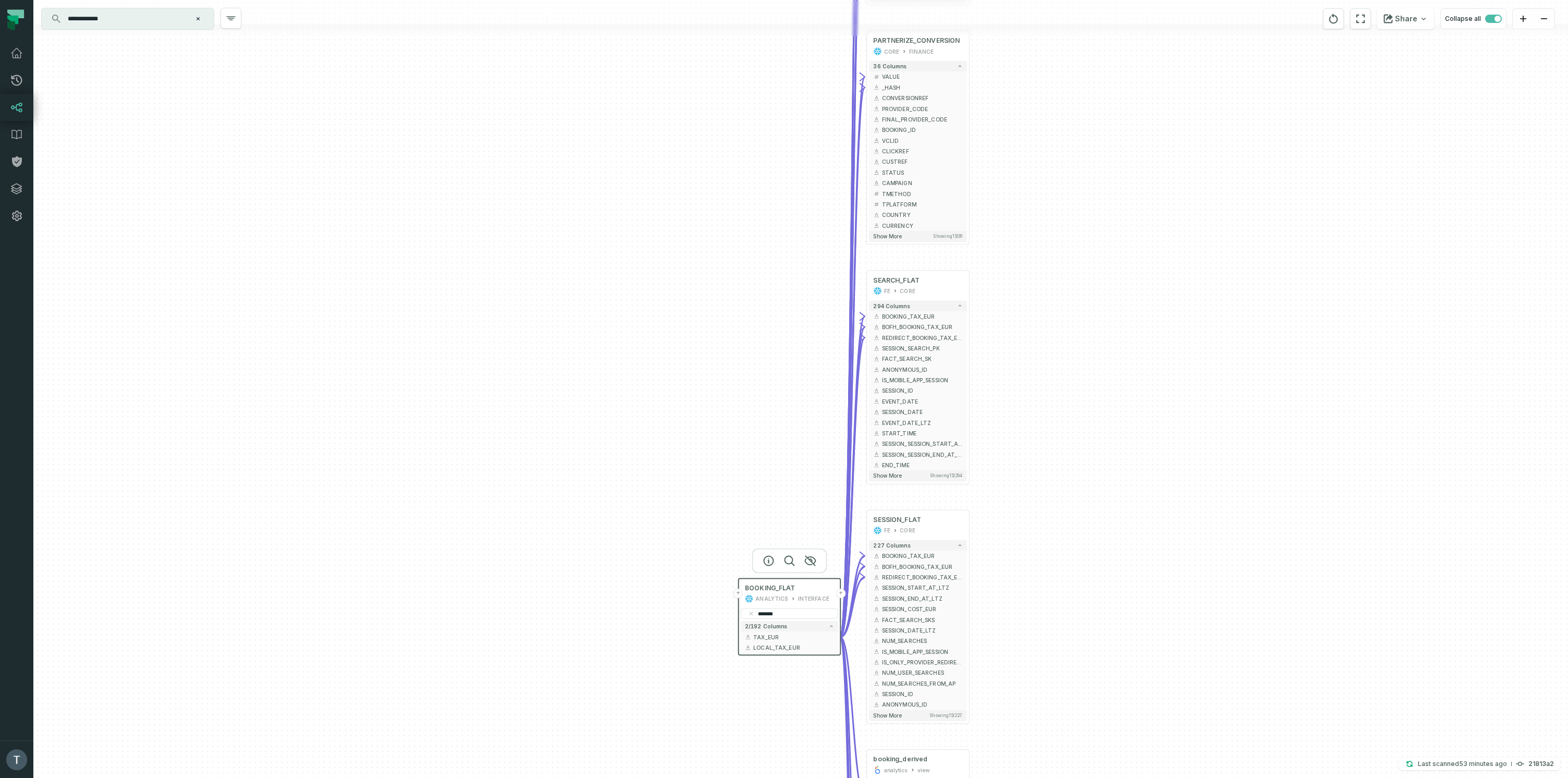
drag, startPoint x: 1101, startPoint y: 245, endPoint x: 1116, endPoint y: 516, distance: 271.4
click at [1115, 518] on div "+ IMPRESSION_MEASURES_FLAT FE CORE + 107 columns - BOOKING_TAX_EUR + + BOFH_BOO…" at bounding box center [801, 389] width 1535 height 778
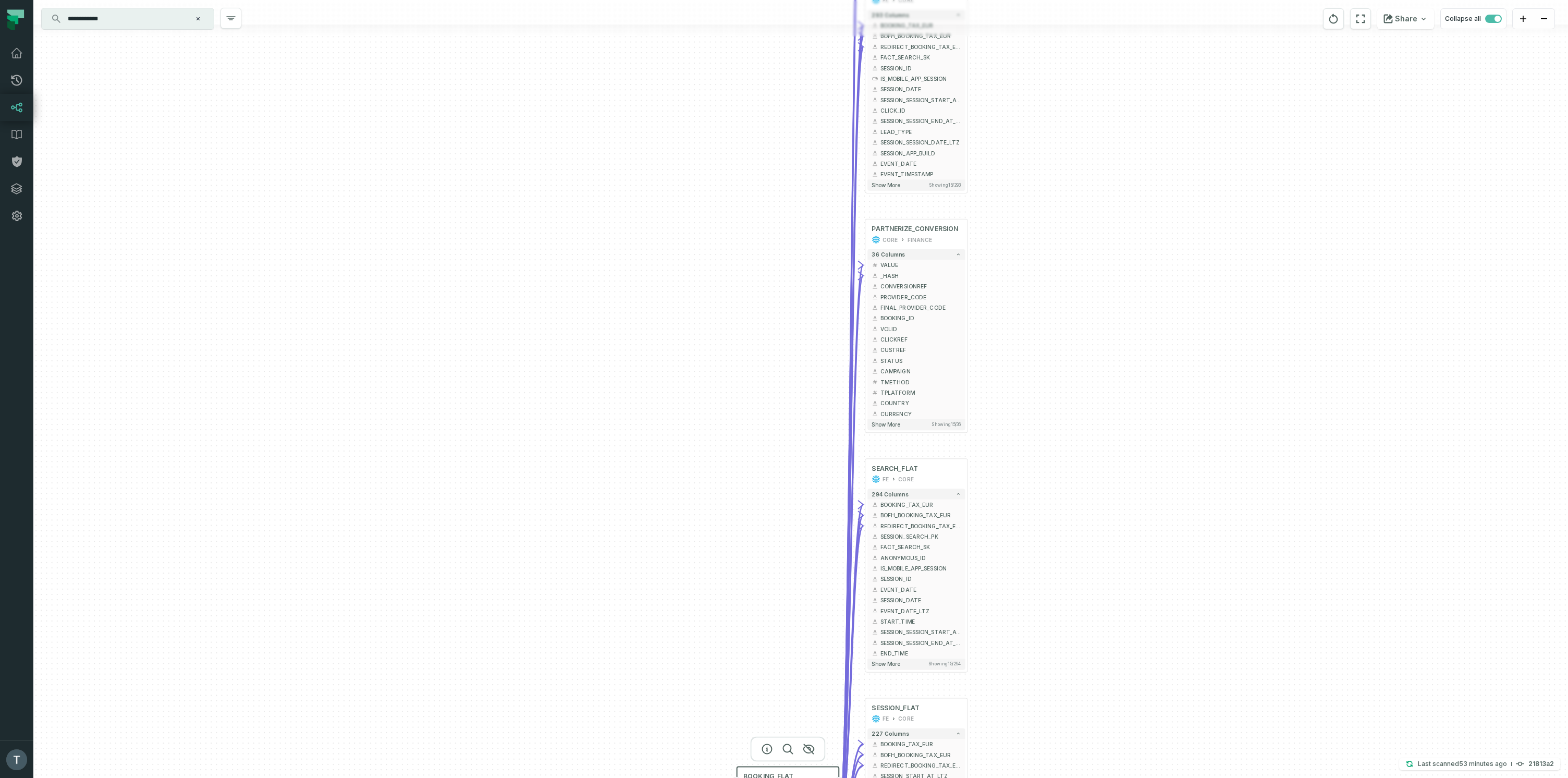
drag, startPoint x: 1106, startPoint y: 422, endPoint x: 1113, endPoint y: 303, distance: 119.2
click at [1108, 506] on div "+ IMPRESSION_MEASURES_FLAT FE CORE + 107 columns - BOOKING_TAX_EUR + + BOFH_BOO…" at bounding box center [801, 389] width 1535 height 778
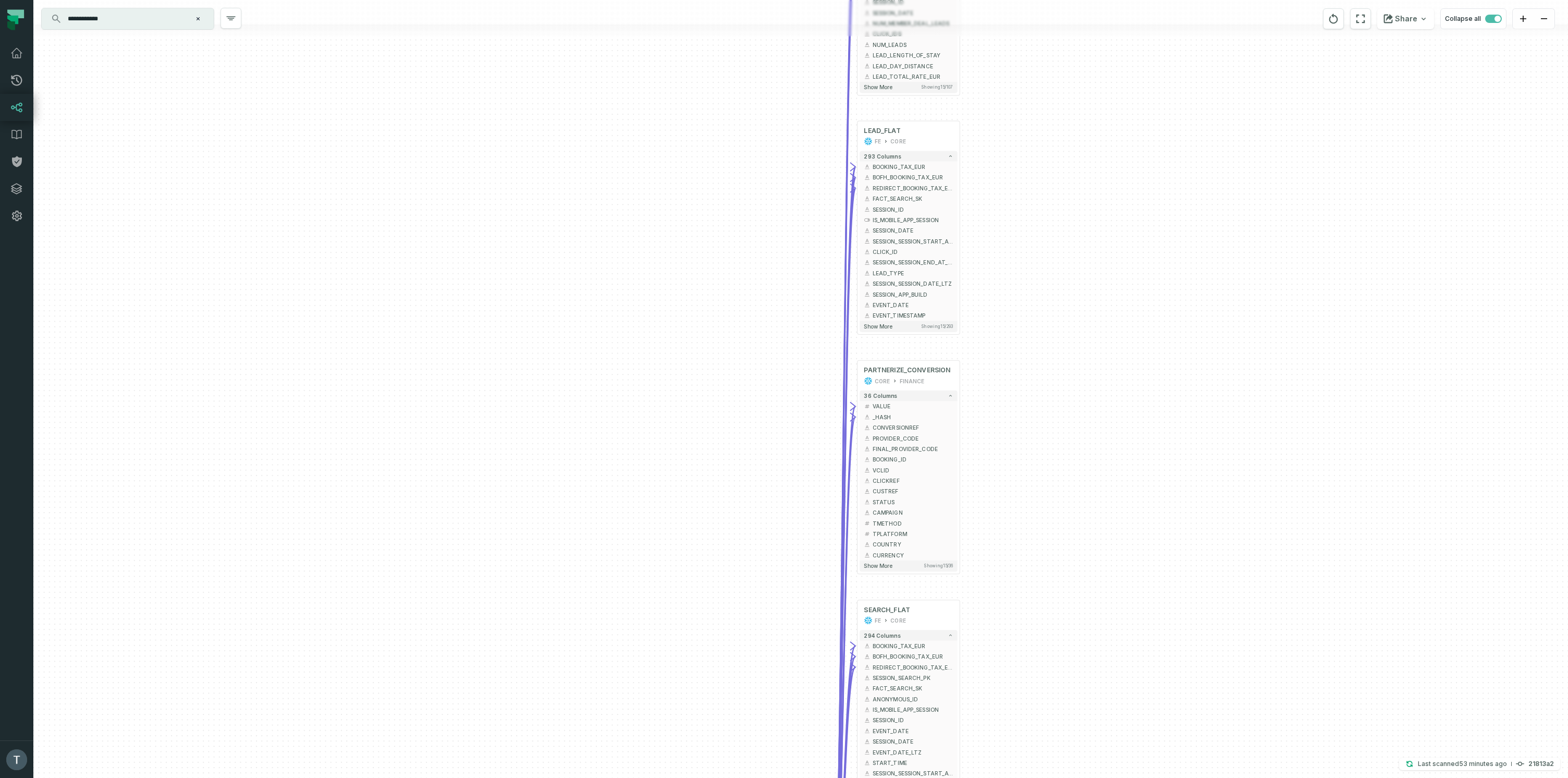
drag, startPoint x: 1103, startPoint y: 338, endPoint x: 1111, endPoint y: 421, distance: 83.4
click at [1105, 440] on div "+ IMPRESSION_MEASURES_FLAT FE CORE + 107 columns - BOOKING_TAX_EUR + + BOFH_BOO…" at bounding box center [801, 389] width 1535 height 778
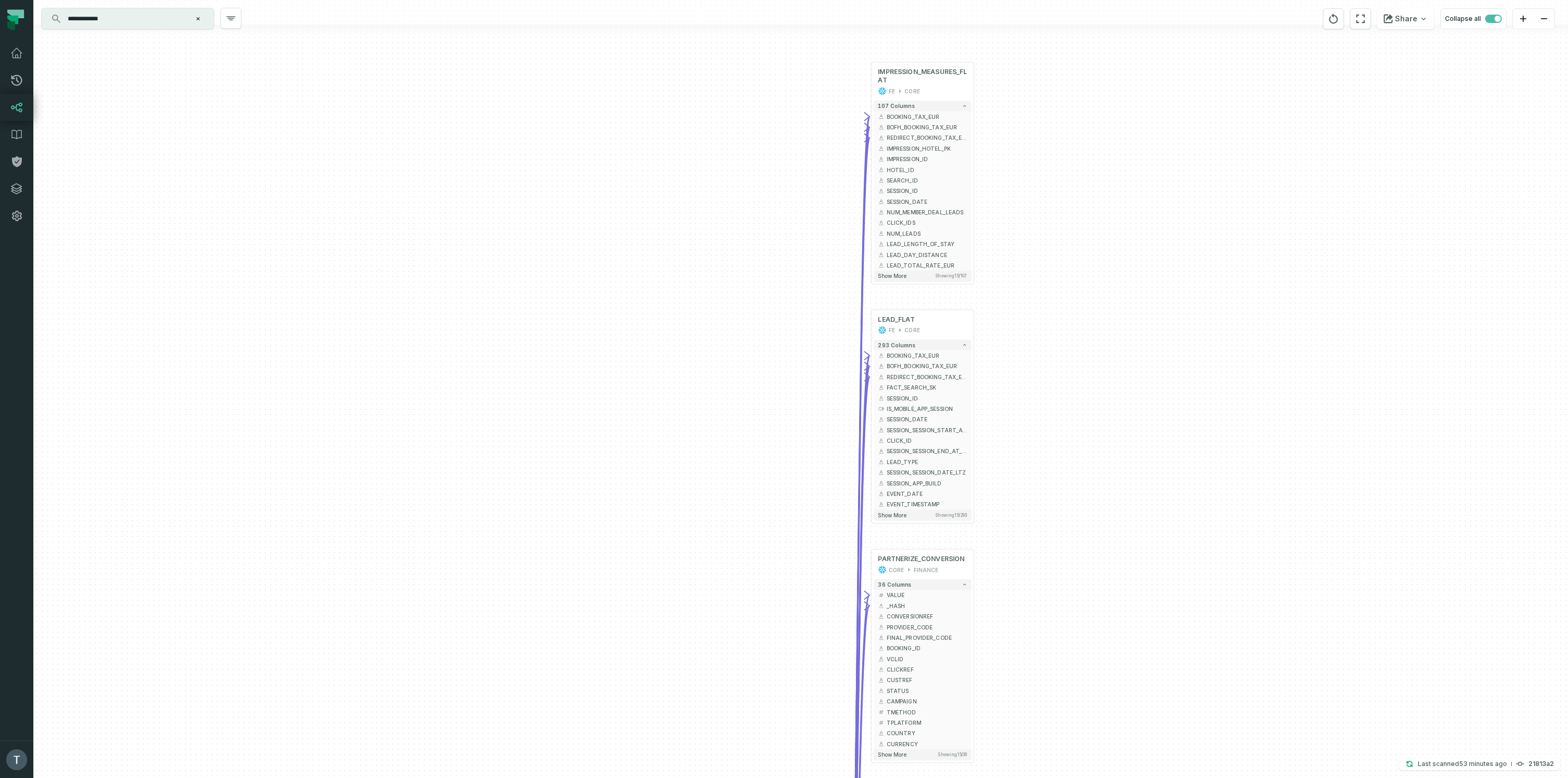
drag, startPoint x: 1113, startPoint y: 299, endPoint x: 1120, endPoint y: 376, distance: 77.3
click at [1120, 376] on div "+ IMPRESSION_MEASURES_FLAT FE CORE + 107 columns - BOOKING_TAX_EUR + + BOFH_BOO…" at bounding box center [801, 389] width 1535 height 778
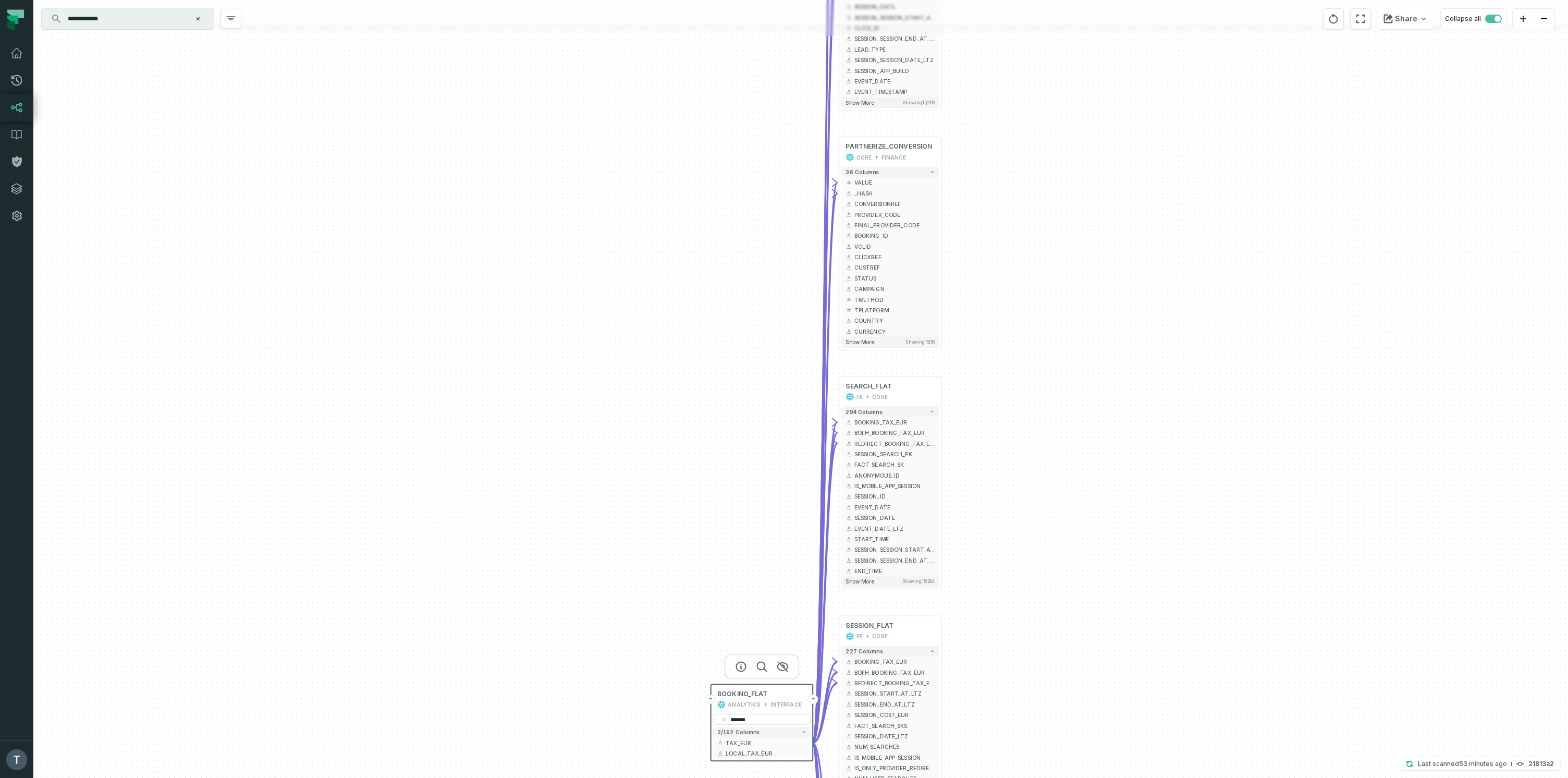
drag, startPoint x: 1068, startPoint y: 529, endPoint x: 1034, endPoint y: 244, distance: 287.0
click at [1064, 207] on div "+ IMPRESSION_MEASURES_FLAT FE CORE + 107 columns - BOOKING_TAX_EUR + + BOFH_BOO…" at bounding box center [801, 389] width 1535 height 778
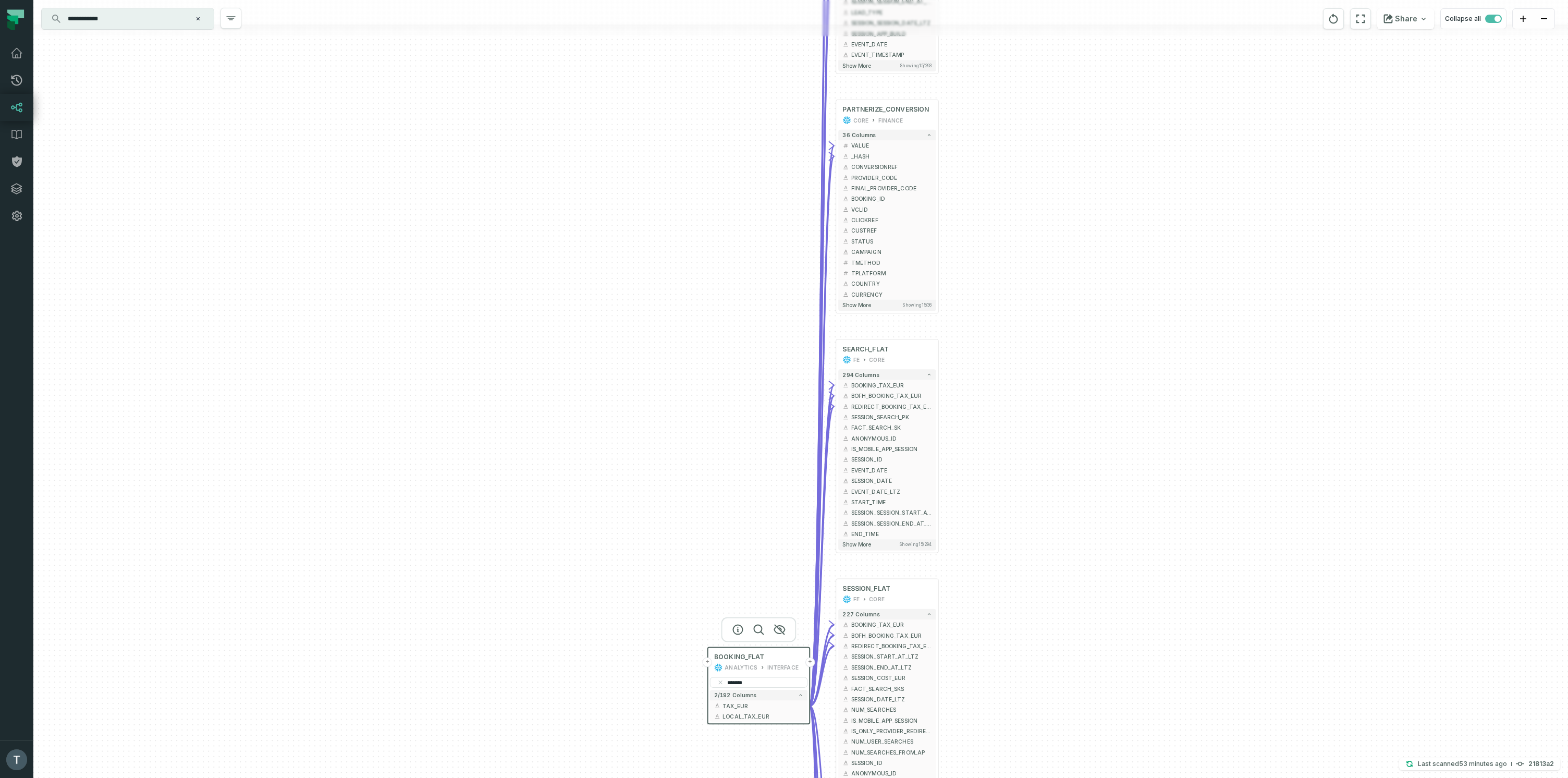
drag, startPoint x: 1061, startPoint y: 443, endPoint x: 1056, endPoint y: 560, distance: 117.1
click at [1053, 543] on div "+ IMPRESSION_MEASURES_FLAT FE CORE + 107 columns - BOOKING_TAX_EUR + + BOFH_BOO…" at bounding box center [801, 389] width 1535 height 778
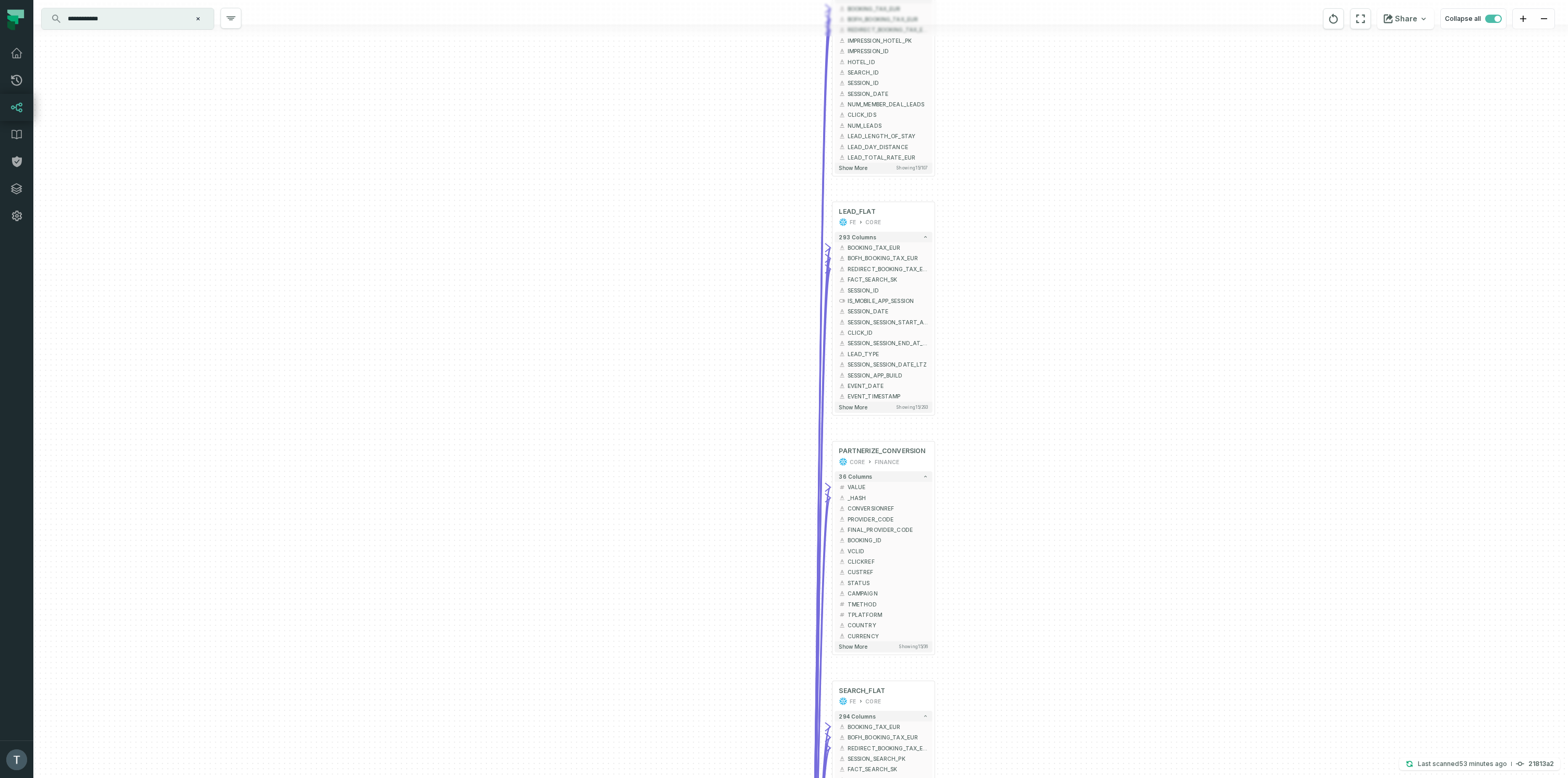
drag, startPoint x: 1053, startPoint y: 300, endPoint x: 1053, endPoint y: 503, distance: 203.0
click at [1053, 503] on div "+ IMPRESSION_MEASURES_FLAT FE CORE + 107 columns - BOOKING_TAX_EUR + + BOFH_BOO…" at bounding box center [801, 389] width 1535 height 778
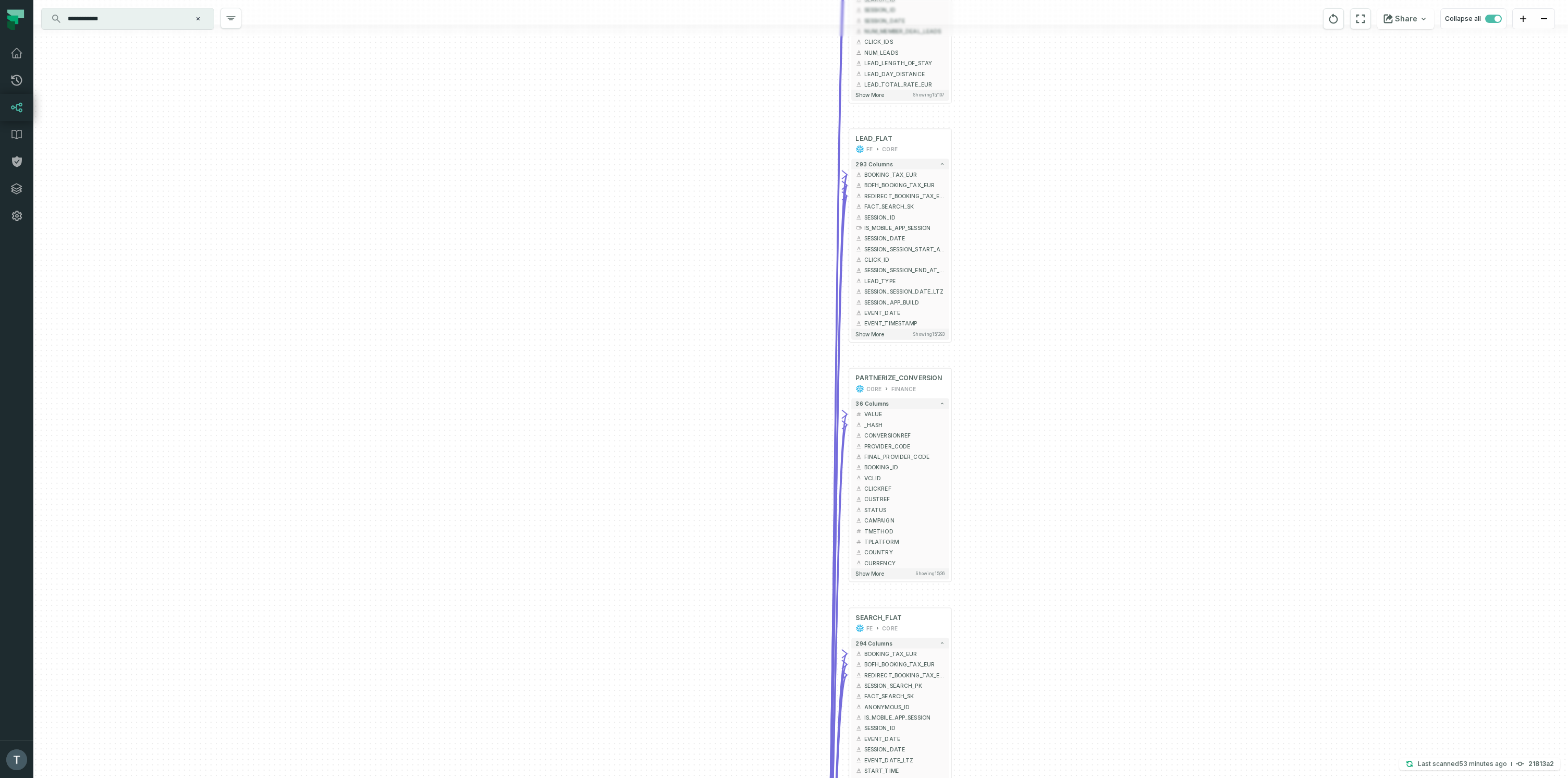
drag, startPoint x: 1050, startPoint y: 313, endPoint x: 1061, endPoint y: 149, distance: 164.4
click at [1061, 149] on div "+ IMPRESSION_MEASURES_FLAT FE CORE + 107 columns - BOOKING_TAX_EUR + + BOFH_BOO…" at bounding box center [801, 389] width 1535 height 778
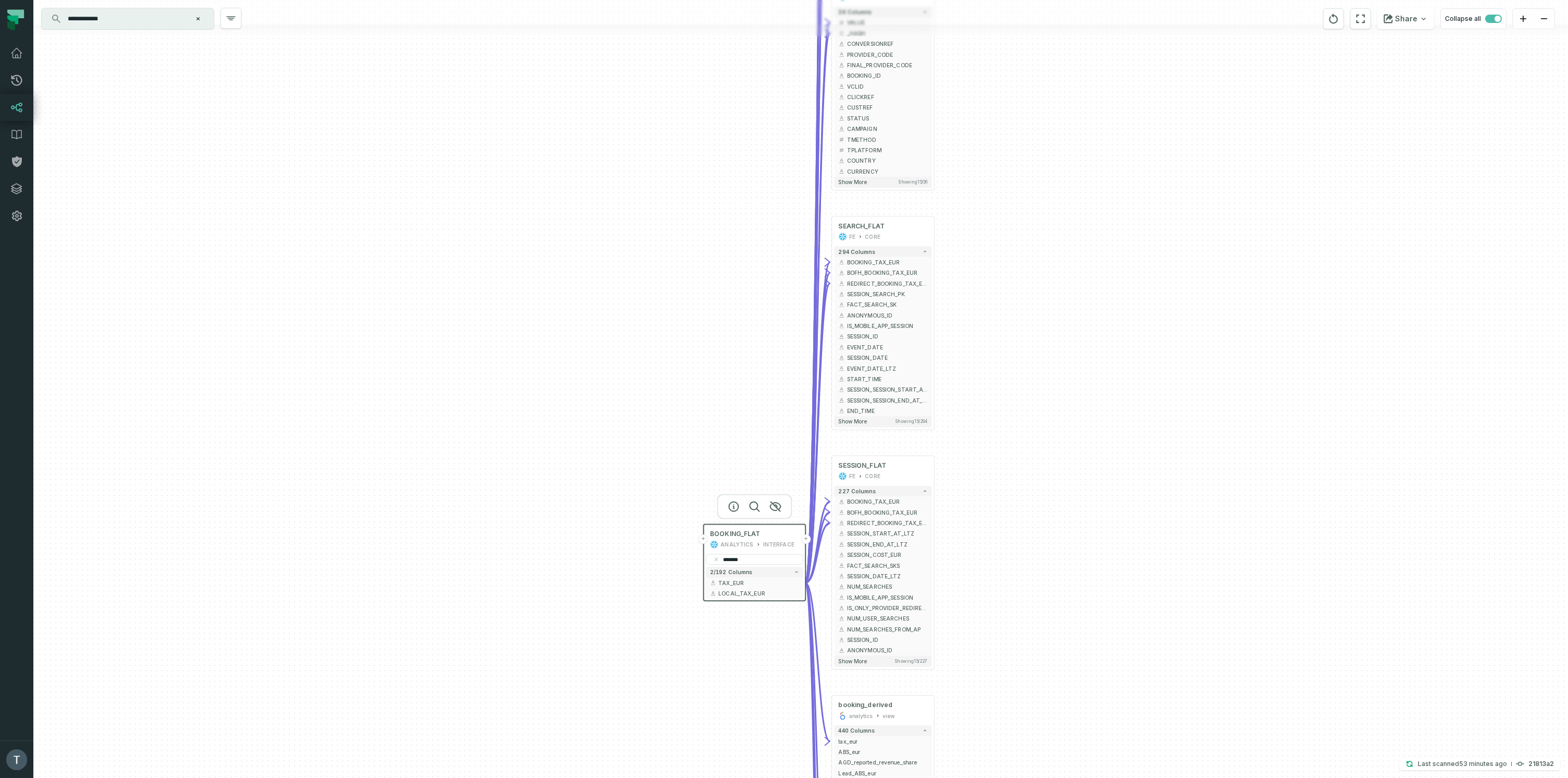
drag, startPoint x: 1128, startPoint y: 506, endPoint x: 1105, endPoint y: 232, distance: 275.0
click at [1104, 234] on div "+ IMPRESSION_MEASURES_FLAT FE CORE + 107 columns - BOOKING_TAX_EUR + + BOFH_BOO…" at bounding box center [801, 389] width 1535 height 778
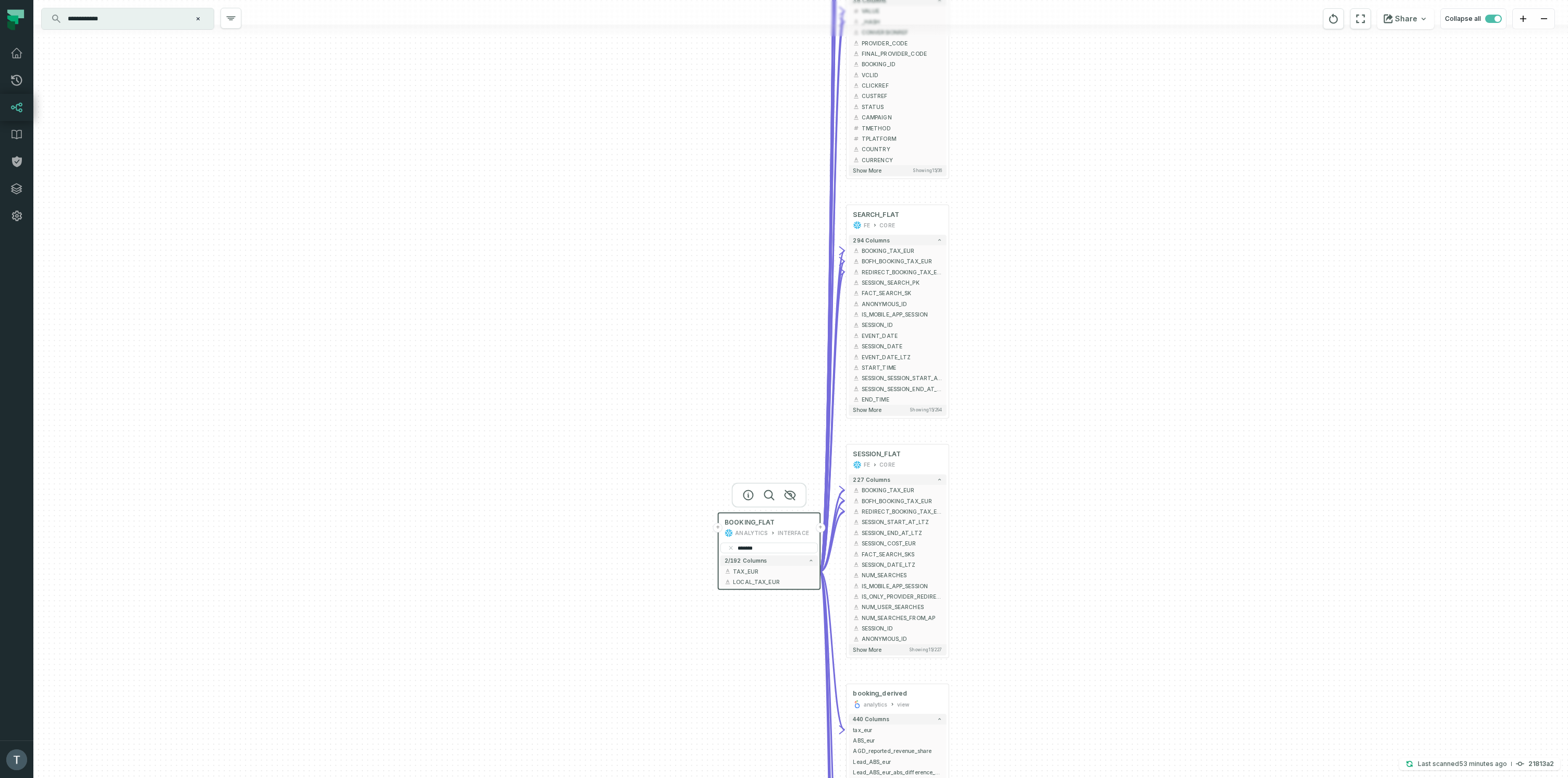
drag, startPoint x: 1068, startPoint y: 177, endPoint x: 1078, endPoint y: 210, distance: 34.5
click at [1078, 210] on div "+ IMPRESSION_MEASURES_FLAT FE CORE + 107 columns - BOOKING_TAX_EUR + + BOFH_BOO…" at bounding box center [801, 389] width 1535 height 778
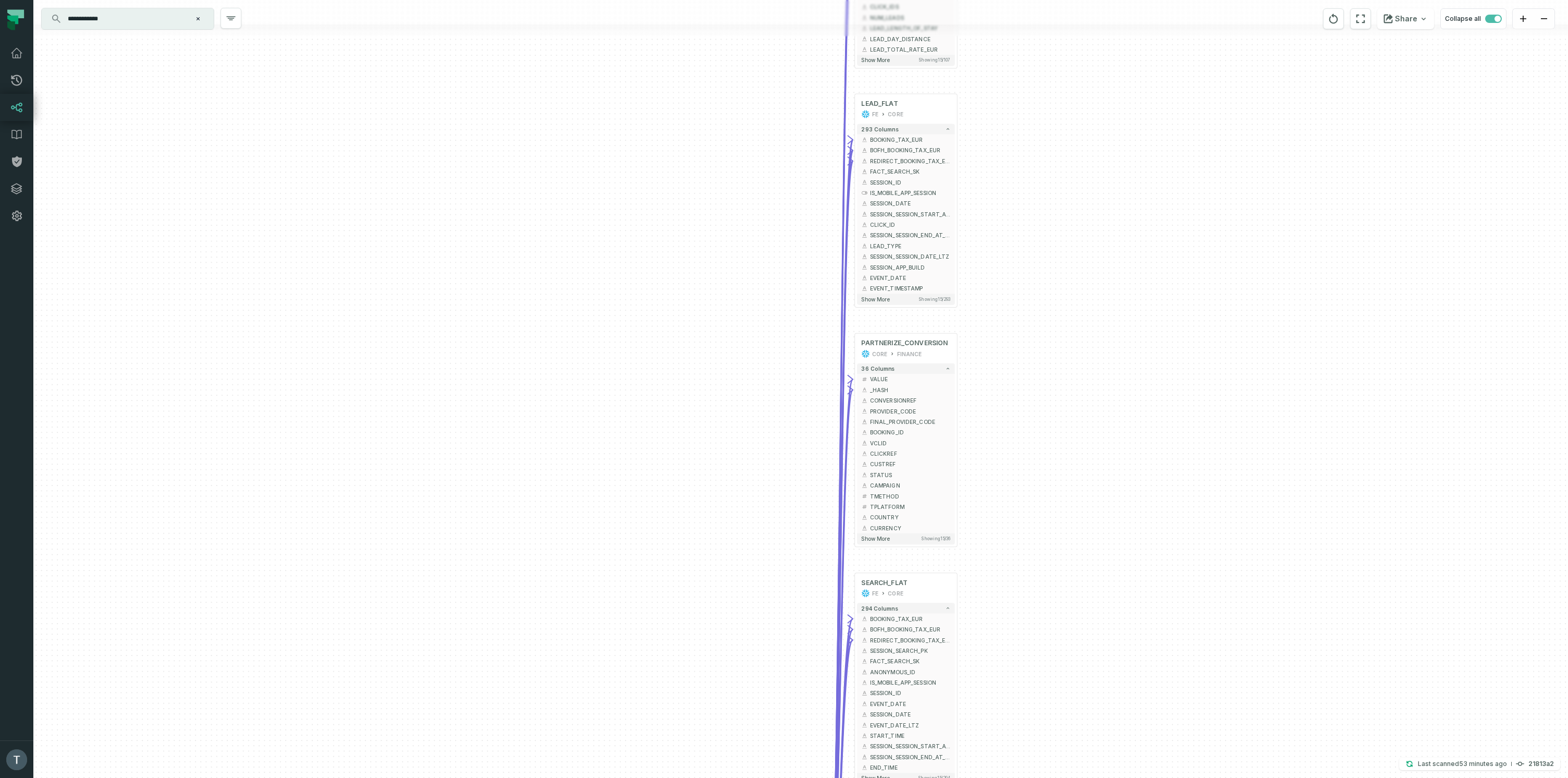
drag, startPoint x: 1055, startPoint y: 138, endPoint x: 1066, endPoint y: 503, distance: 365.2
click at [1063, 507] on div "+ IMPRESSION_MEASURES_FLAT FE CORE + 107 columns - BOOKING_TAX_EUR + + BOFH_BOO…" at bounding box center [801, 389] width 1535 height 778
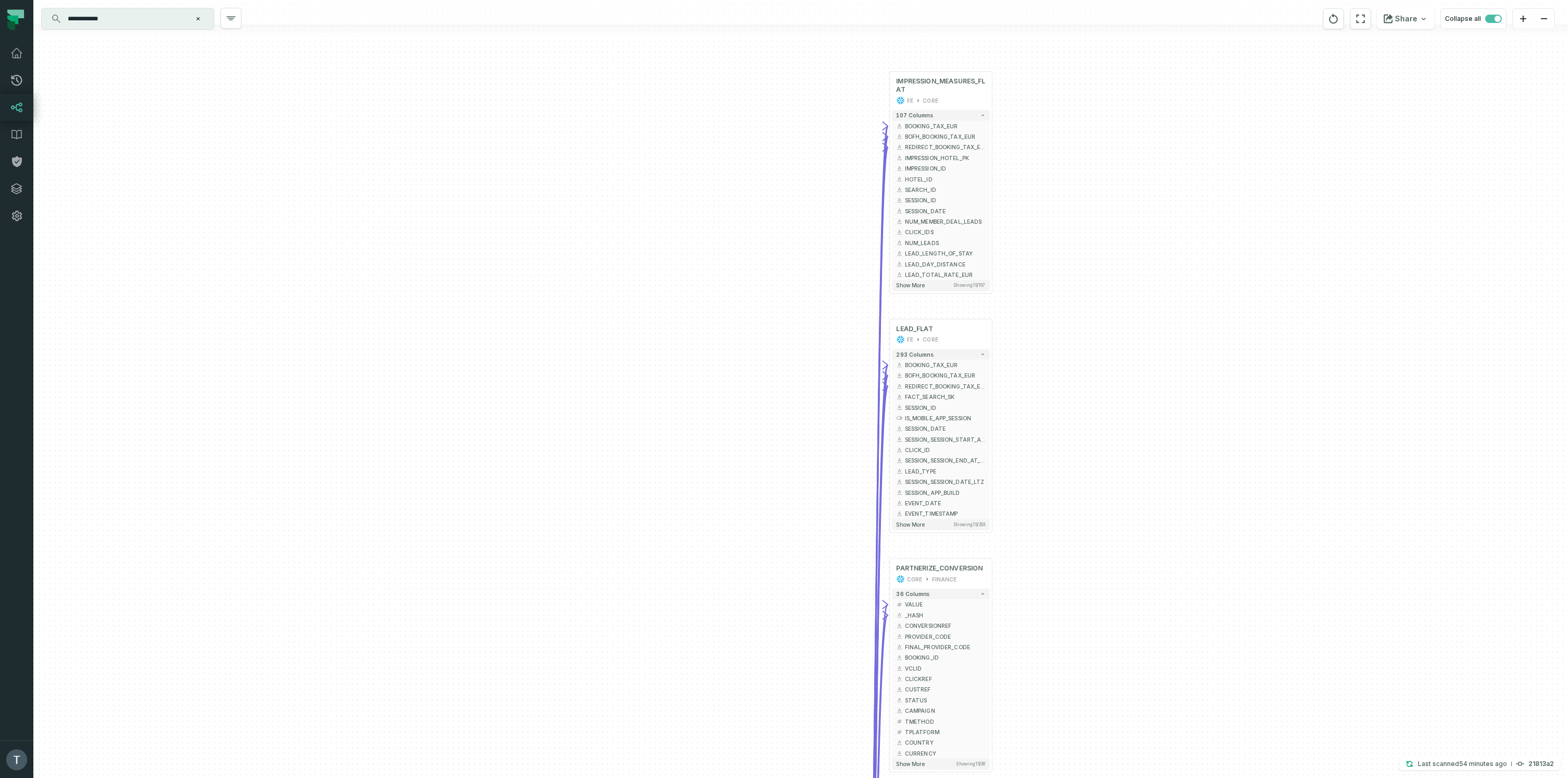
drag, startPoint x: 1097, startPoint y: 243, endPoint x: 1133, endPoint y: 466, distance: 225.9
click at [1133, 466] on div "+ IMPRESSION_MEASURES_FLAT FE CORE + 107 columns - BOOKING_TAX_EUR + + BOFH_BOO…" at bounding box center [801, 389] width 1535 height 778
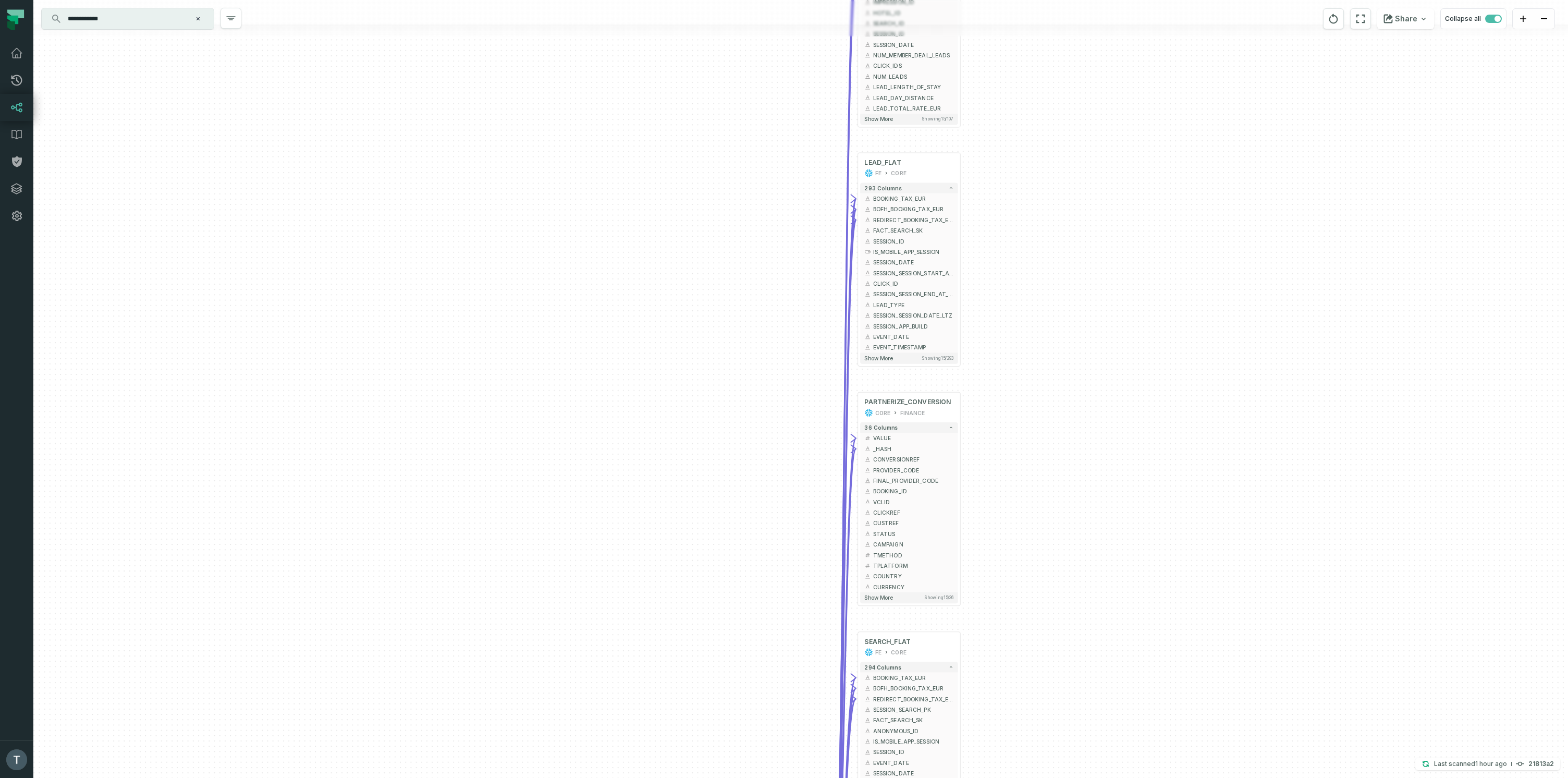
drag, startPoint x: 1096, startPoint y: 277, endPoint x: 1084, endPoint y: 155, distance: 122.6
click at [1064, 107] on div "+ IMPRESSION_MEASURES_FLAT FE CORE + 107 columns - BOOKING_TAX_EUR + + BOFH_BOO…" at bounding box center [801, 389] width 1535 height 778
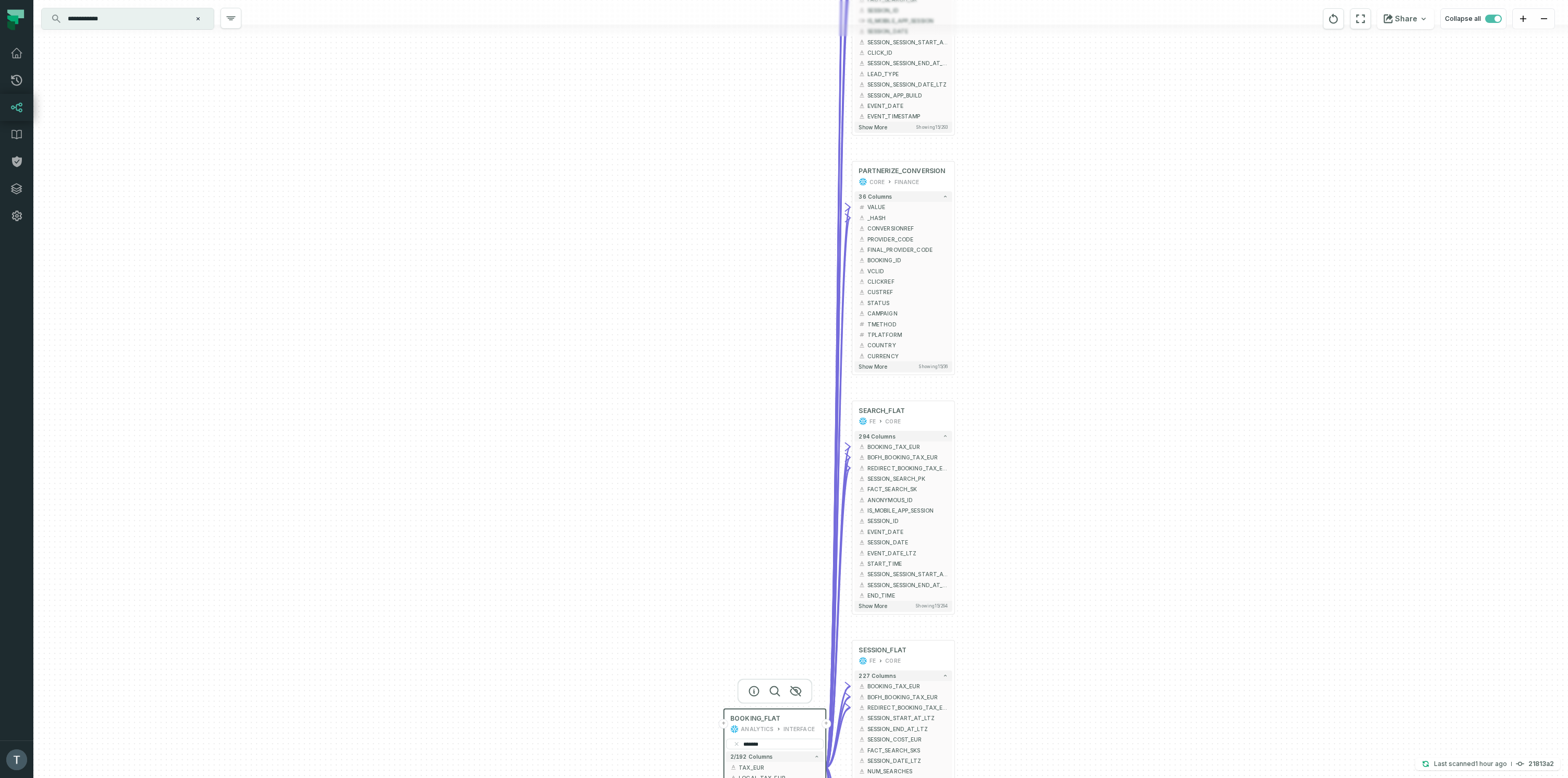
drag, startPoint x: 1153, startPoint y: 497, endPoint x: 1150, endPoint y: 195, distance: 302.0
click at [1150, 195] on div "+ IMPRESSION_MEASURES_FLAT FE CORE + 107 columns - BOOKING_TAX_EUR + + BOFH_BOO…" at bounding box center [801, 389] width 1535 height 778
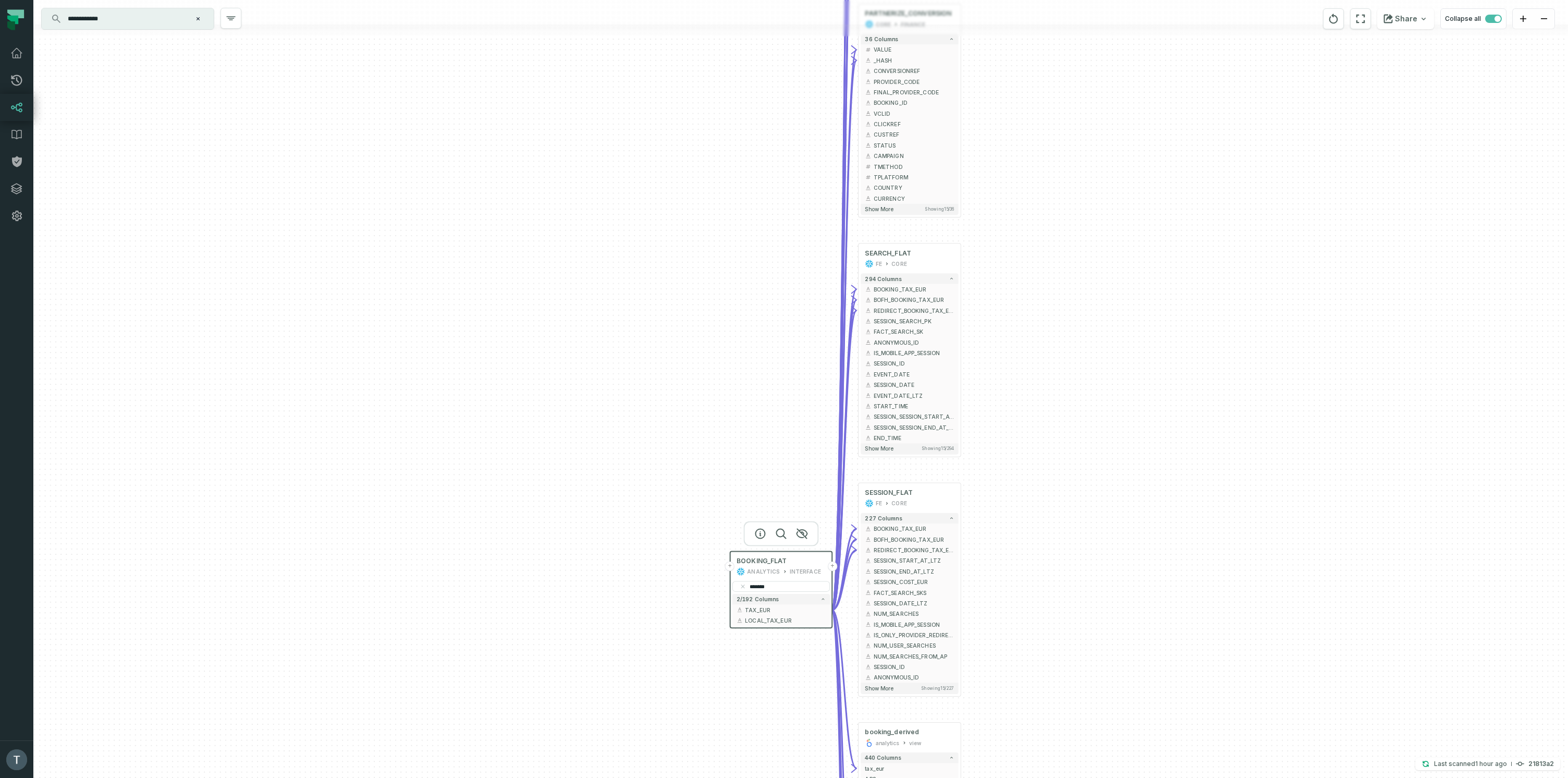
drag, startPoint x: 1143, startPoint y: 428, endPoint x: 1146, endPoint y: 294, distance: 134.0
click at [1146, 294] on div "+ IMPRESSION_MEASURES_FLAT FE CORE + 107 columns - BOOKING_TAX_EUR + + BOFH_BOO…" at bounding box center [801, 389] width 1535 height 778
